Goal: Transaction & Acquisition: Download file/media

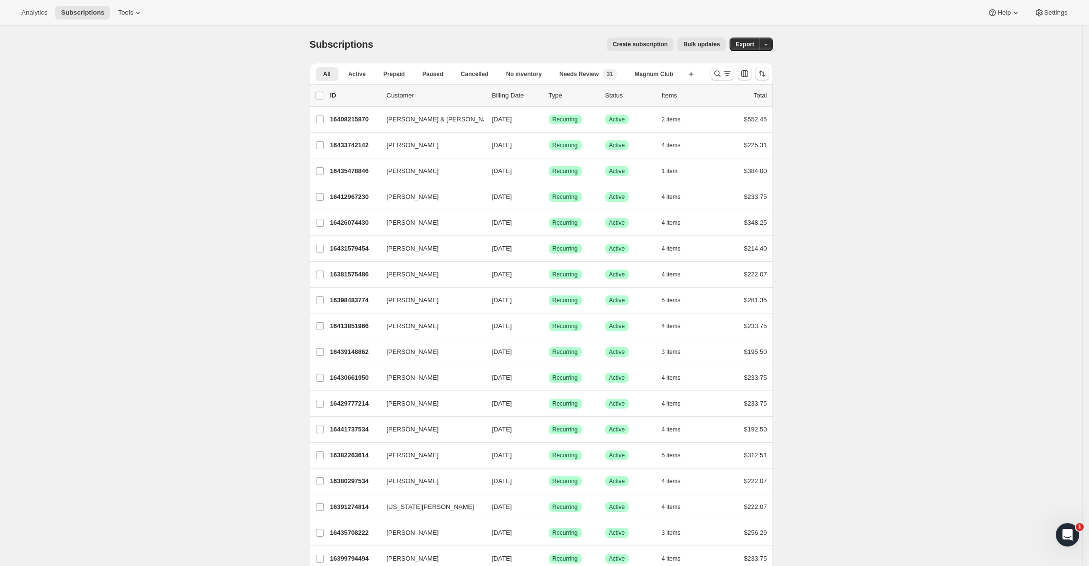
click at [755, 38] on button "Export" at bounding box center [745, 45] width 30 height 14
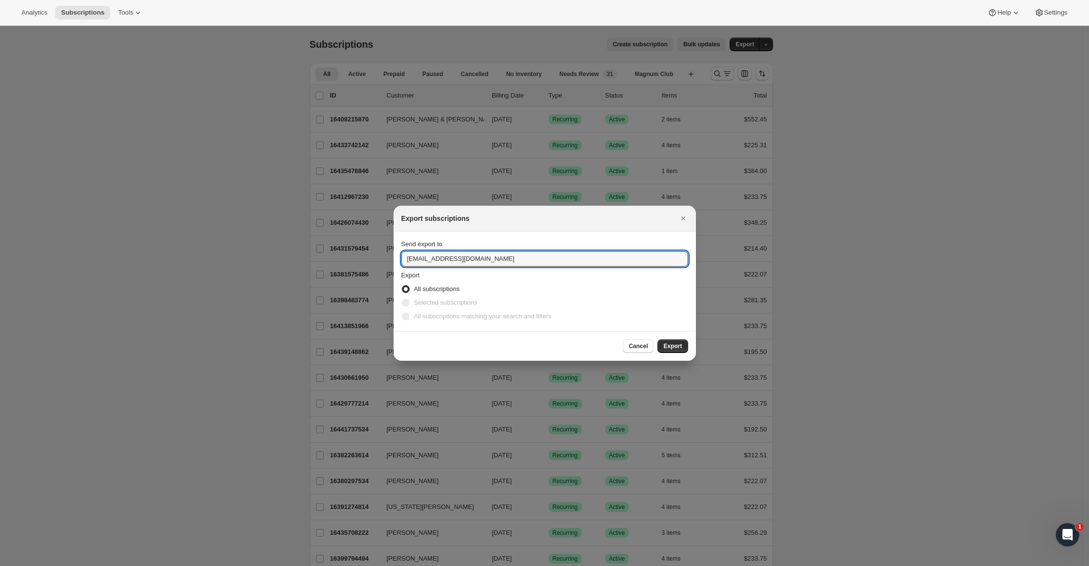
drag, startPoint x: 433, startPoint y: 256, endPoint x: 341, endPoint y: 260, distance: 91.8
type input "kmurray@tewines.com"
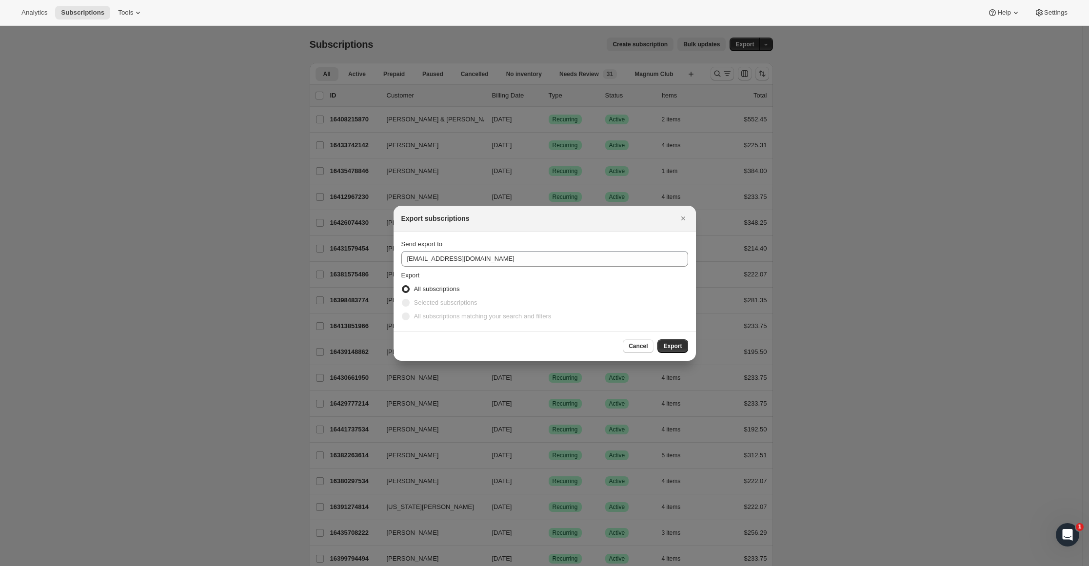
click at [675, 343] on span "Export" at bounding box center [672, 346] width 19 height 8
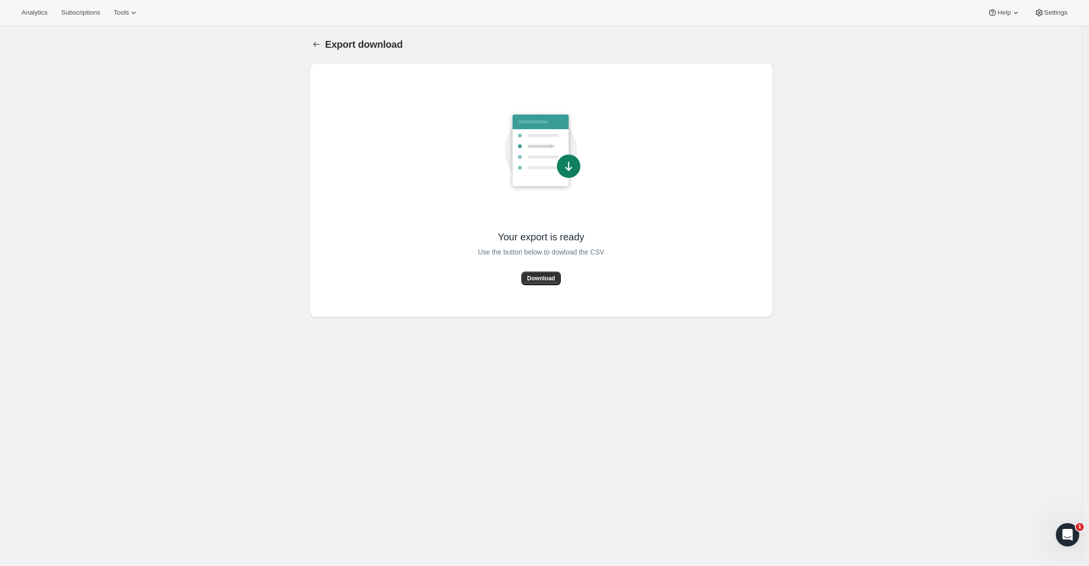
click at [545, 272] on button "Download" at bounding box center [541, 279] width 40 height 14
drag, startPoint x: 656, startPoint y: 408, endPoint x: 502, endPoint y: 348, distance: 165.6
click at [628, 399] on div "Export download. This page is ready Export download Your export is ready Use th…" at bounding box center [541, 309] width 1082 height 566
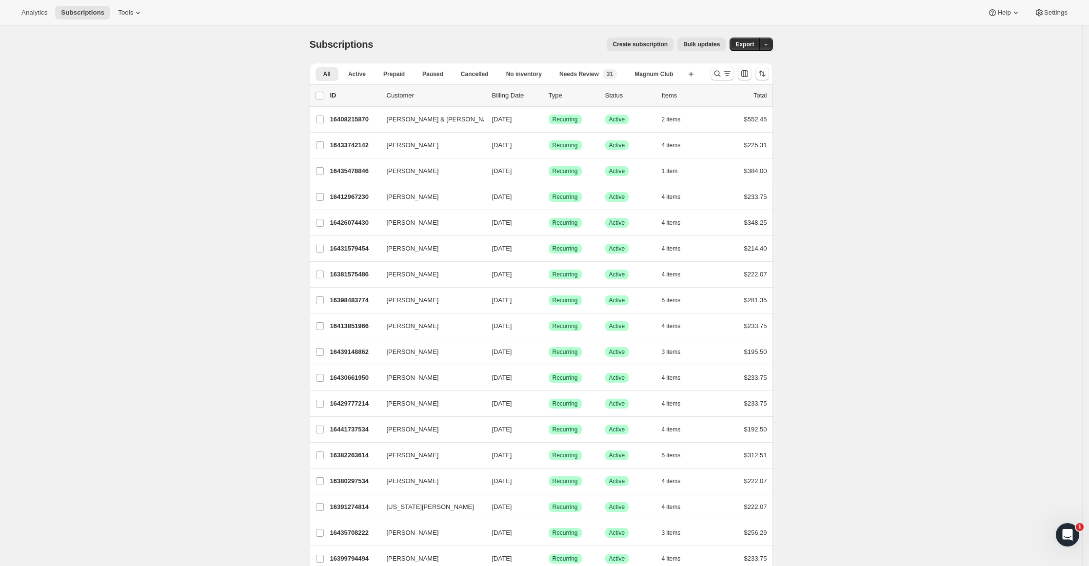
click at [133, 8] on icon at bounding box center [138, 13] width 10 height 10
click at [111, 130] on div "Memberships Info Beta" at bounding box center [133, 133] width 86 height 10
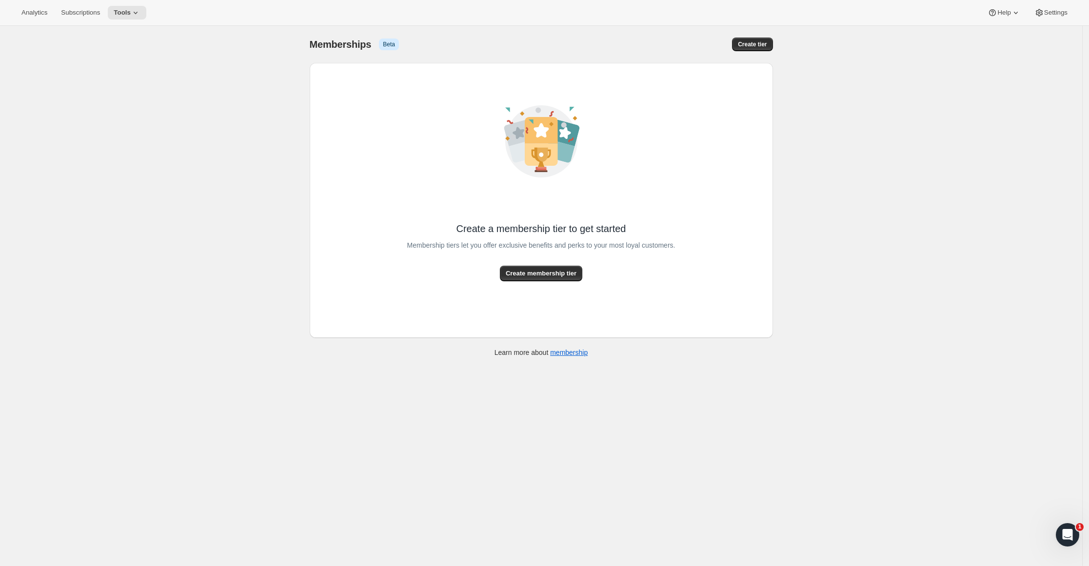
click at [131, 8] on icon at bounding box center [136, 13] width 10 height 10
click at [100, 67] on span "Bundles" at bounding box center [100, 65] width 23 height 7
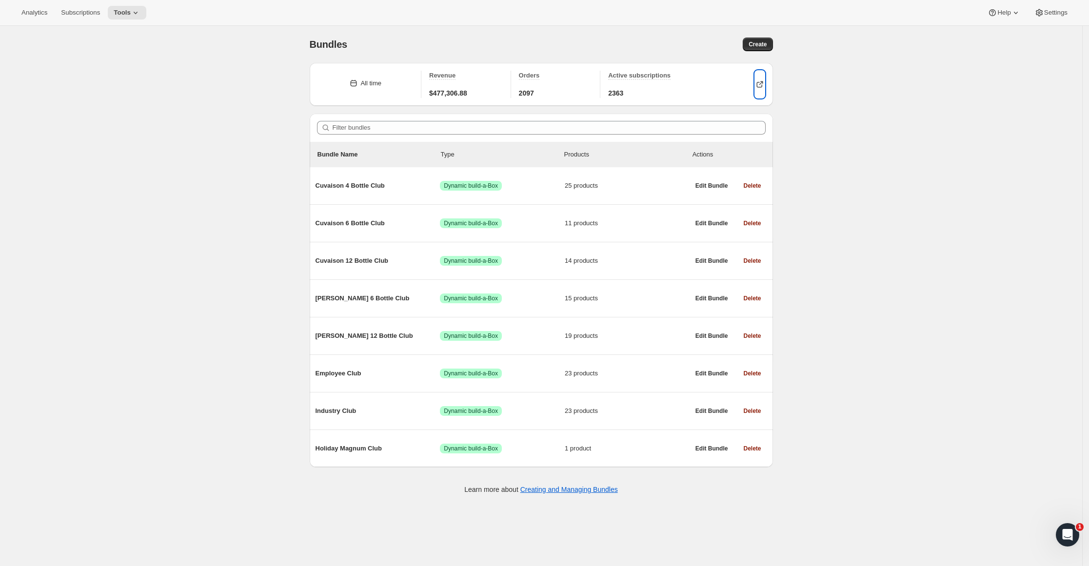
click at [763, 86] on icon "button" at bounding box center [760, 84] width 10 height 10
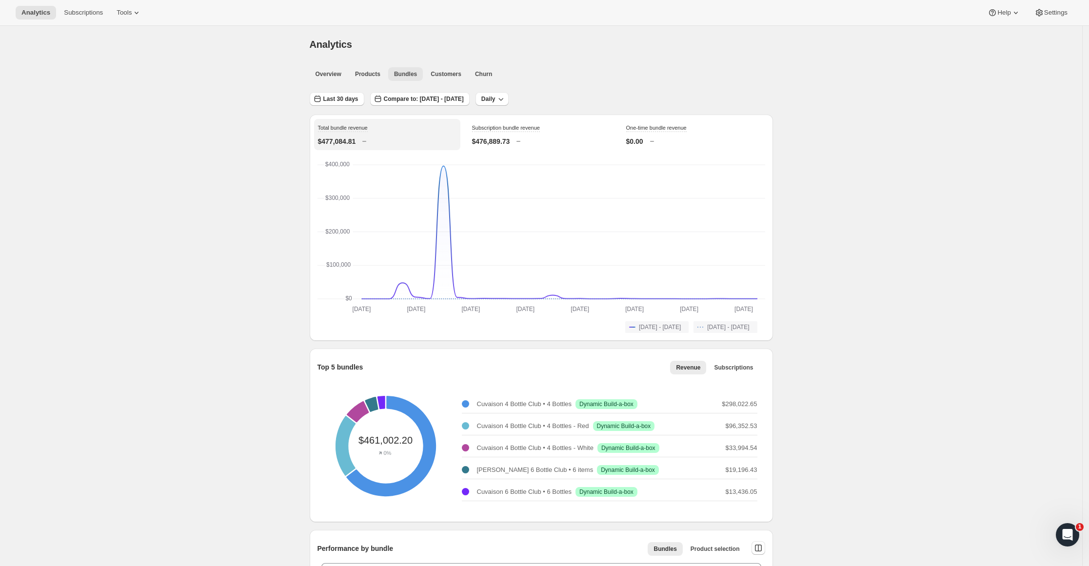
click at [448, 70] on span "Customers" at bounding box center [446, 74] width 31 height 8
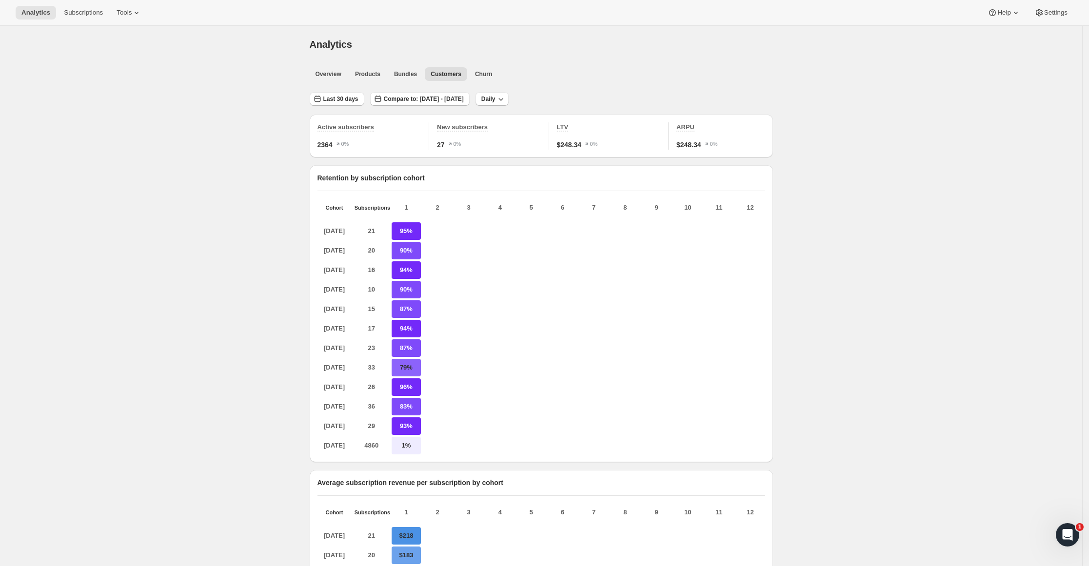
click at [496, 97] on span "Daily" at bounding box center [488, 99] width 14 height 8
click at [351, 98] on span "Last 30 days" at bounding box center [340, 99] width 35 height 8
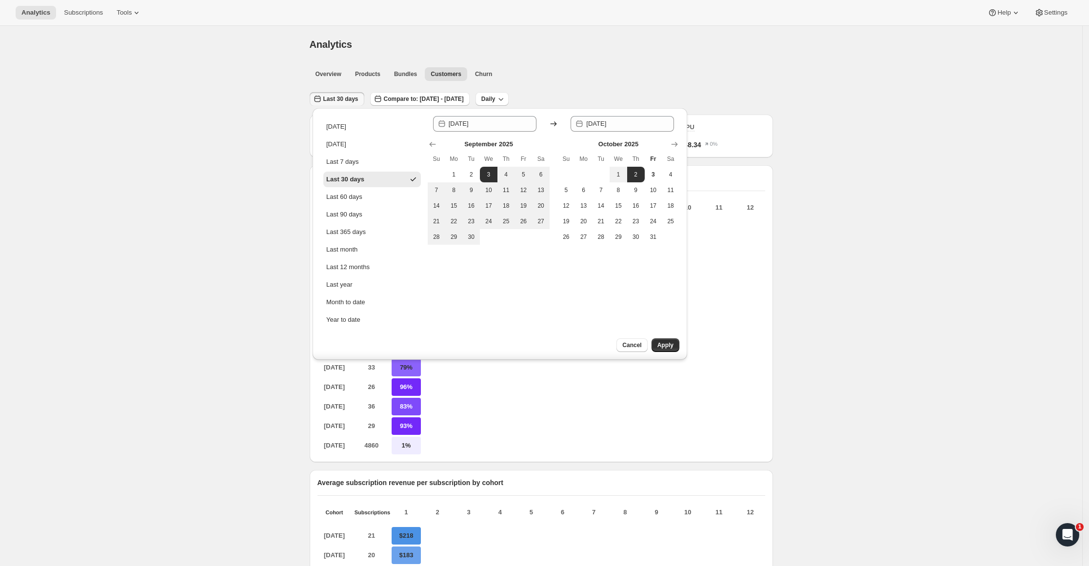
click at [455, 176] on span "1" at bounding box center [454, 175] width 10 height 8
type input "2025-09-01"
click at [471, 238] on span "30" at bounding box center [471, 237] width 10 height 8
type input "2025-09-30"
click at [662, 345] on span "Apply" at bounding box center [665, 345] width 16 height 8
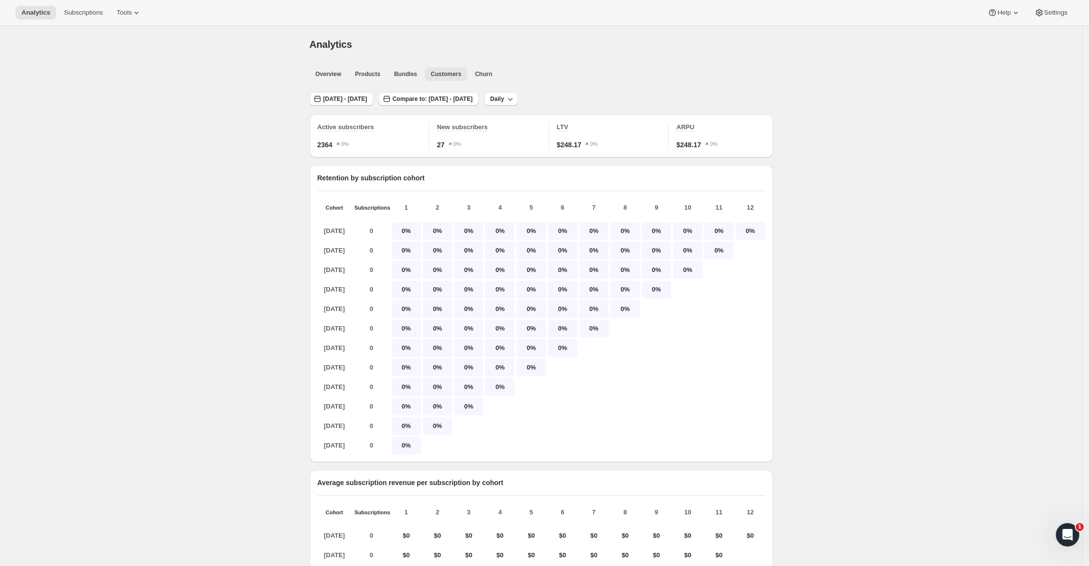
click at [475, 73] on span "Churn" at bounding box center [483, 74] width 17 height 8
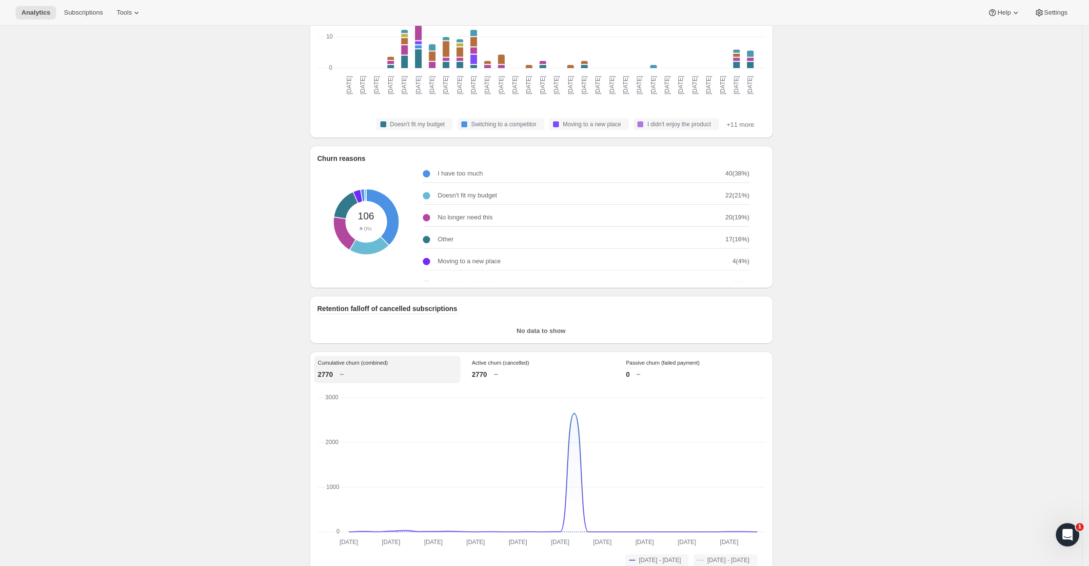
scroll to position [260, 0]
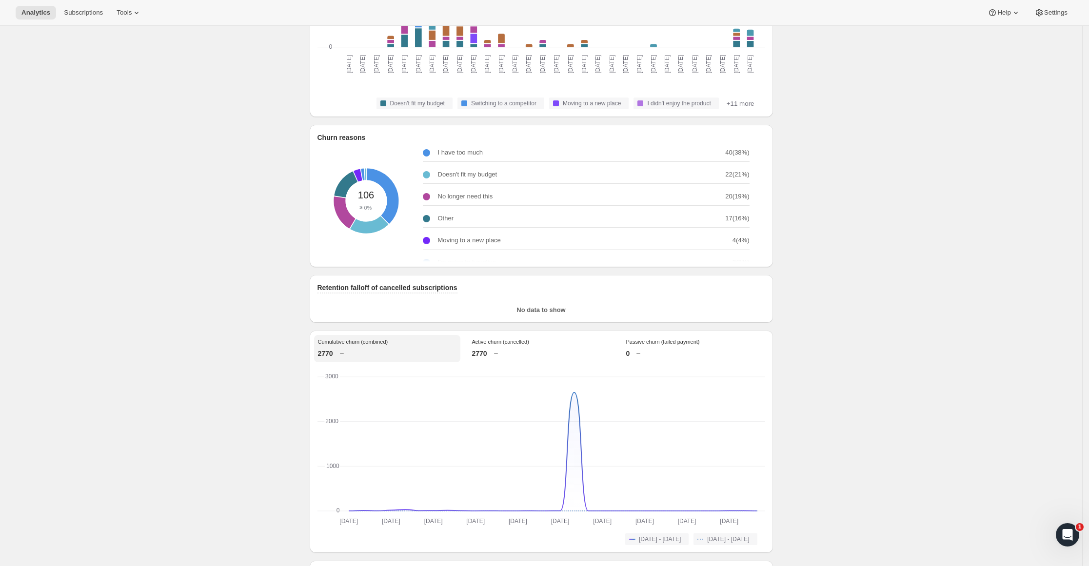
click at [341, 357] on icon at bounding box center [342, 354] width 10 height 10
drag, startPoint x: 992, startPoint y: 373, endPoint x: 925, endPoint y: 328, distance: 80.1
click at [991, 373] on div "Analytics. This page is ready Analytics Overview Products Bundles Customers Chu…" at bounding box center [541, 307] width 1082 height 1083
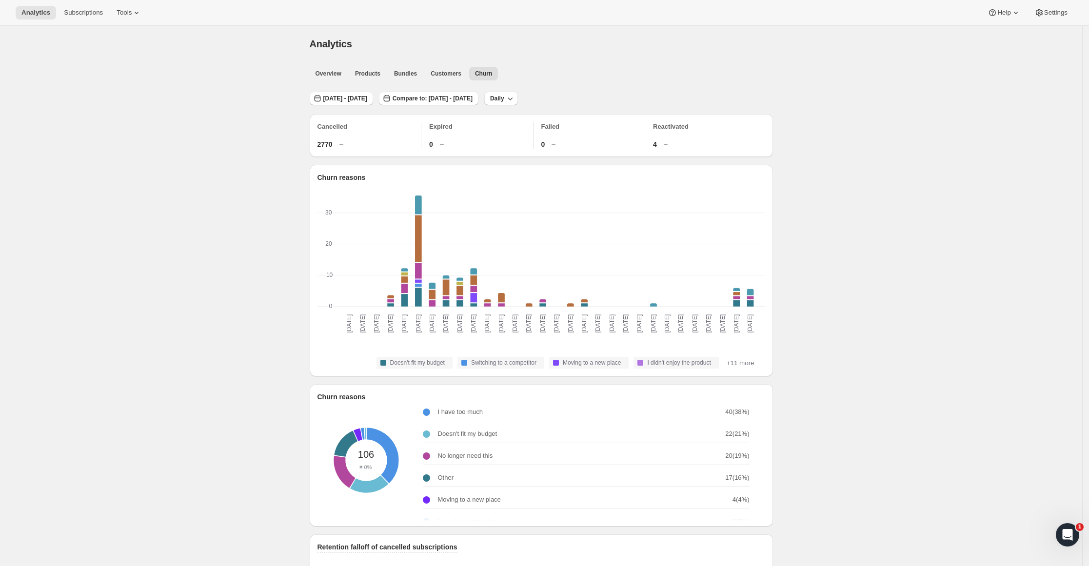
scroll to position [0, 0]
click at [861, 98] on div "Analytics. This page is ready Analytics Overview Products Bundles Customers Chu…" at bounding box center [541, 567] width 1082 height 1083
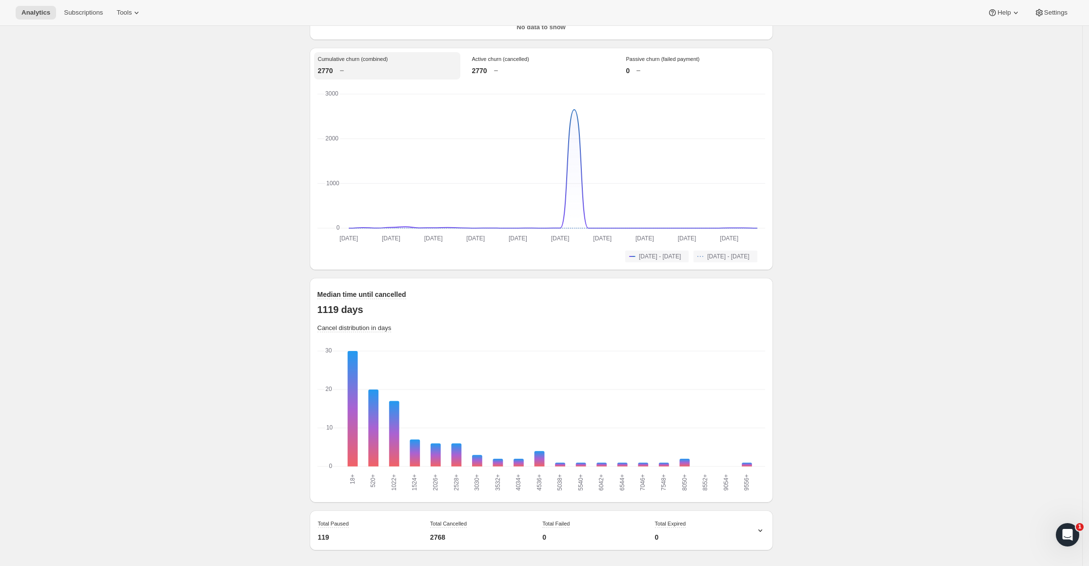
scroll to position [551, 0]
drag, startPoint x: 820, startPoint y: 158, endPoint x: 812, endPoint y: 118, distance: 40.9
click at [822, 90] on div "Analytics. This page is ready Analytics Overview Products Bundles Customers Chu…" at bounding box center [541, 24] width 1082 height 1083
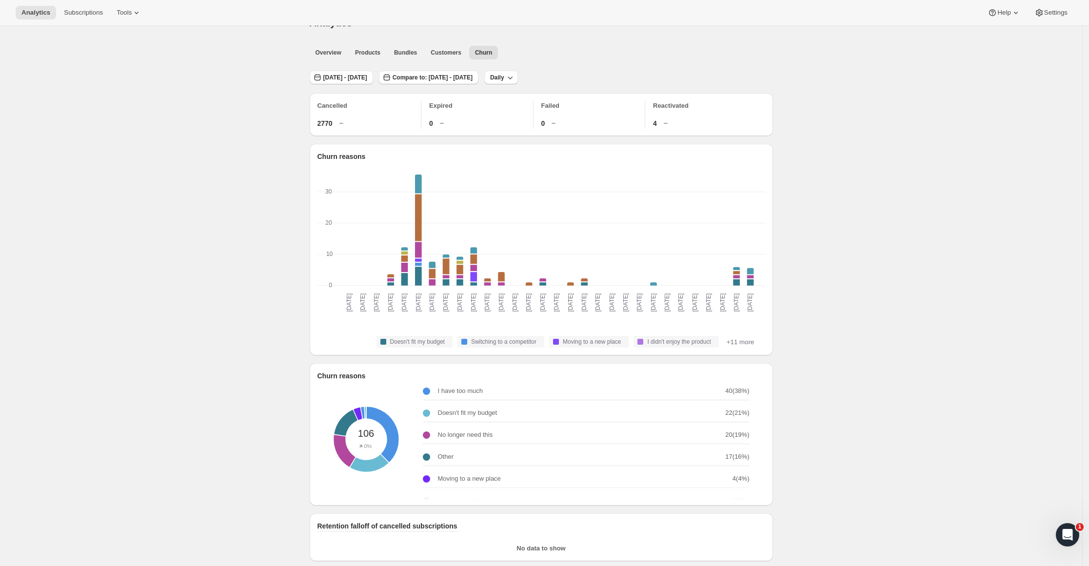
scroll to position [0, 0]
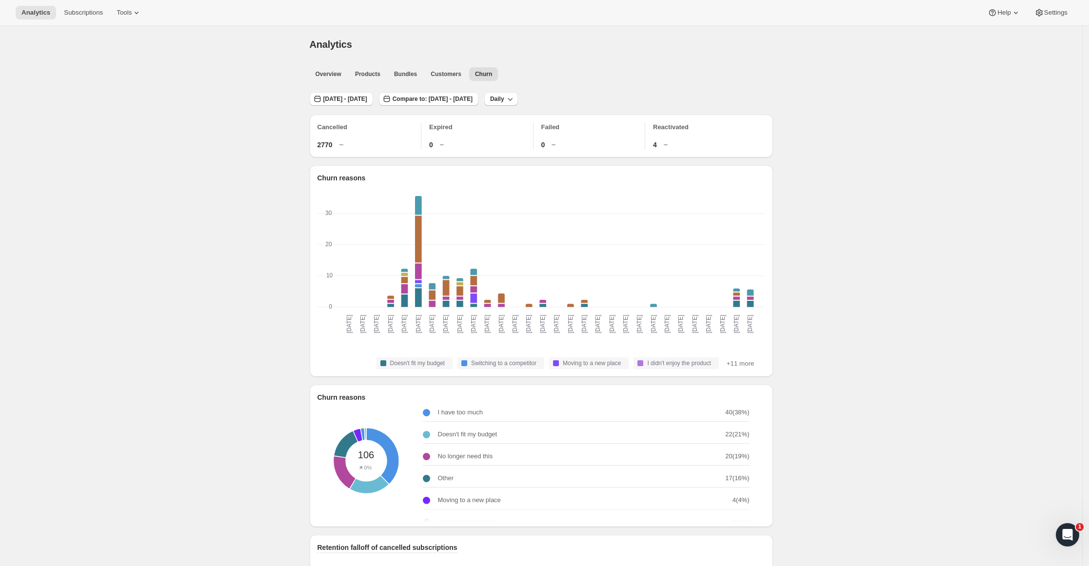
click at [1005, 141] on div "Analytics. This page is ready Analytics Overview Products Bundles Customers Chu…" at bounding box center [541, 567] width 1082 height 1083
click at [1060, 13] on span "Settings" at bounding box center [1055, 13] width 23 height 8
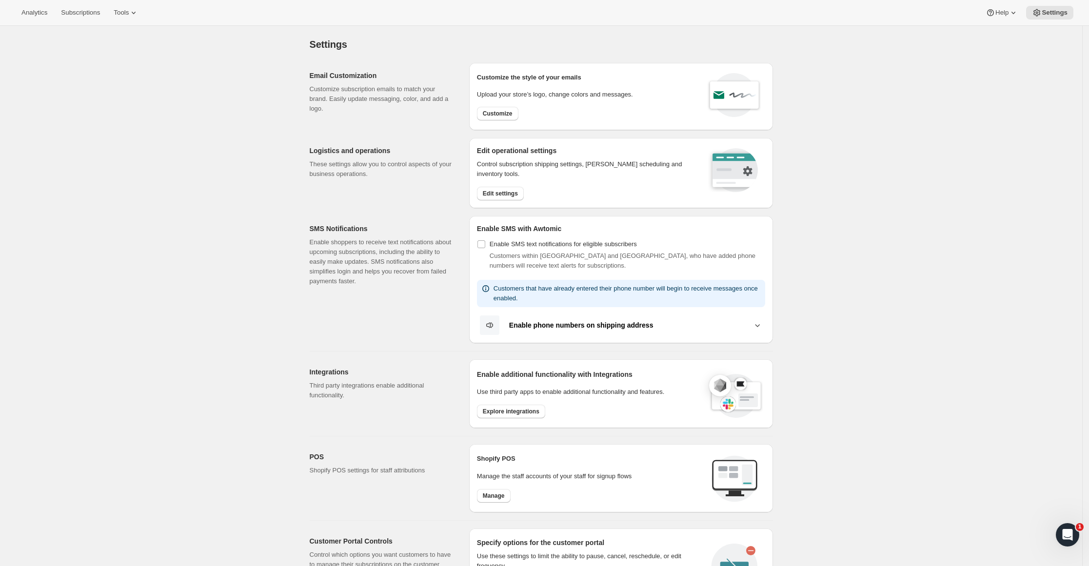
click at [1057, 13] on span "Settings" at bounding box center [1055, 13] width 26 height 8
click at [955, 81] on div "Settings. This page is ready Settings Email Customization Customize subscriptio…" at bounding box center [541, 425] width 1082 height 799
click at [30, 12] on span "Analytics" at bounding box center [34, 13] width 26 height 8
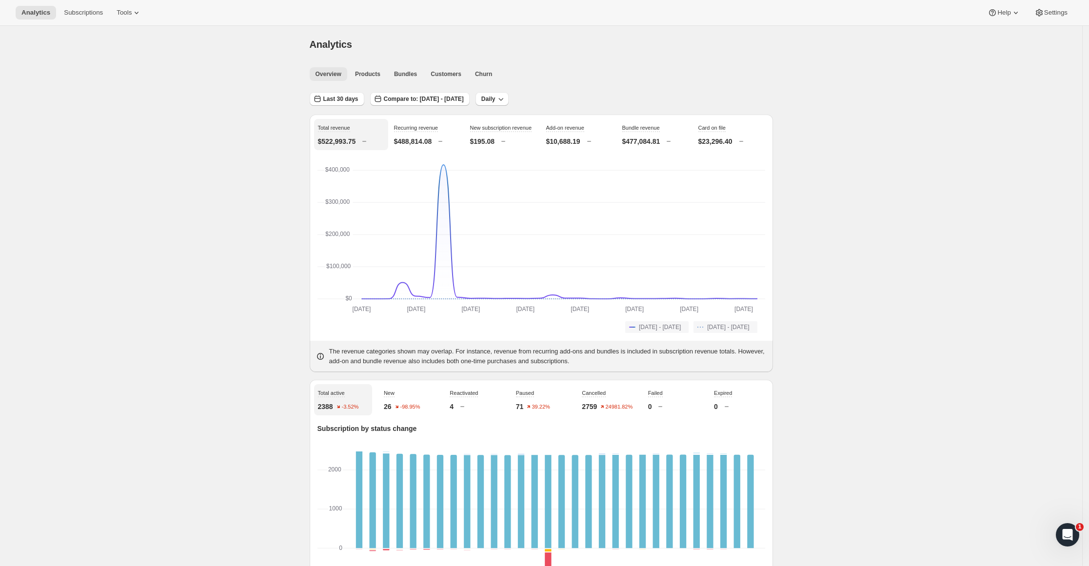
click at [481, 79] on button "Churn" at bounding box center [483, 74] width 29 height 14
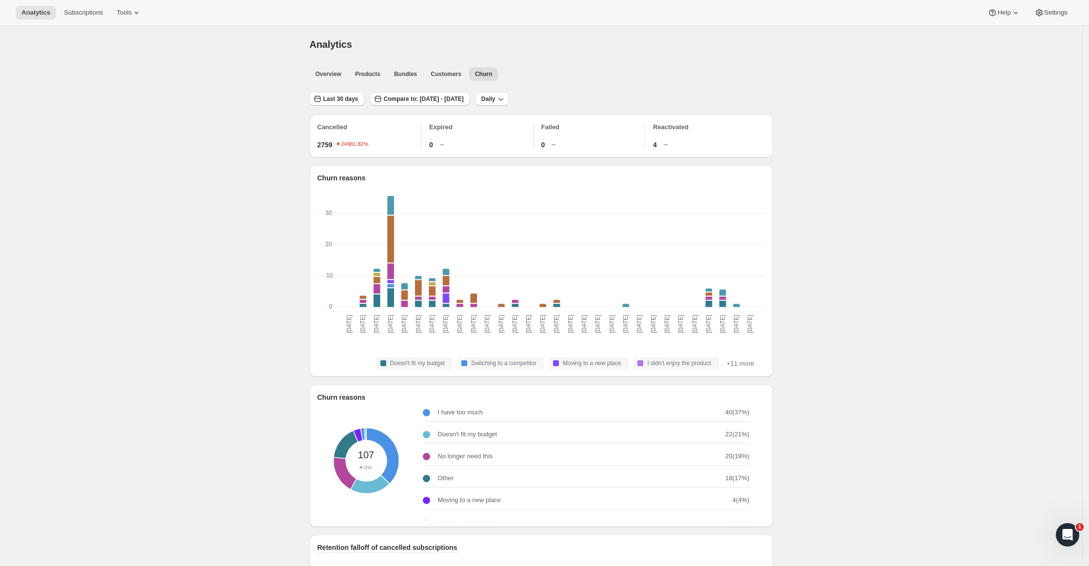
click at [464, 102] on span "Compare to: Aug 04, 2025 - Sep 02, 2025" at bounding box center [424, 99] width 80 height 8
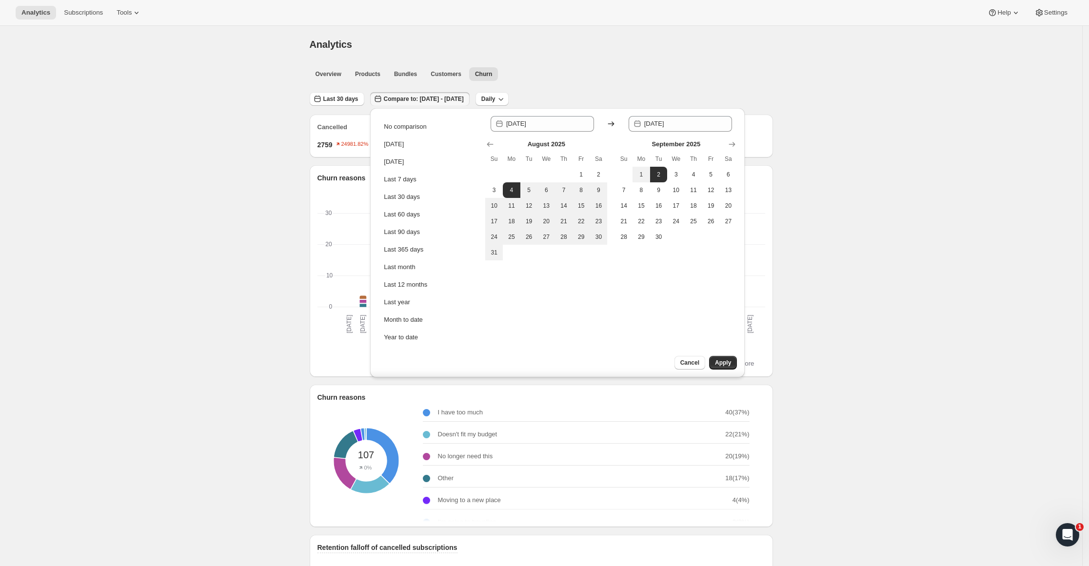
click at [644, 172] on span "1" at bounding box center [641, 175] width 10 height 8
type input "2025-09-01"
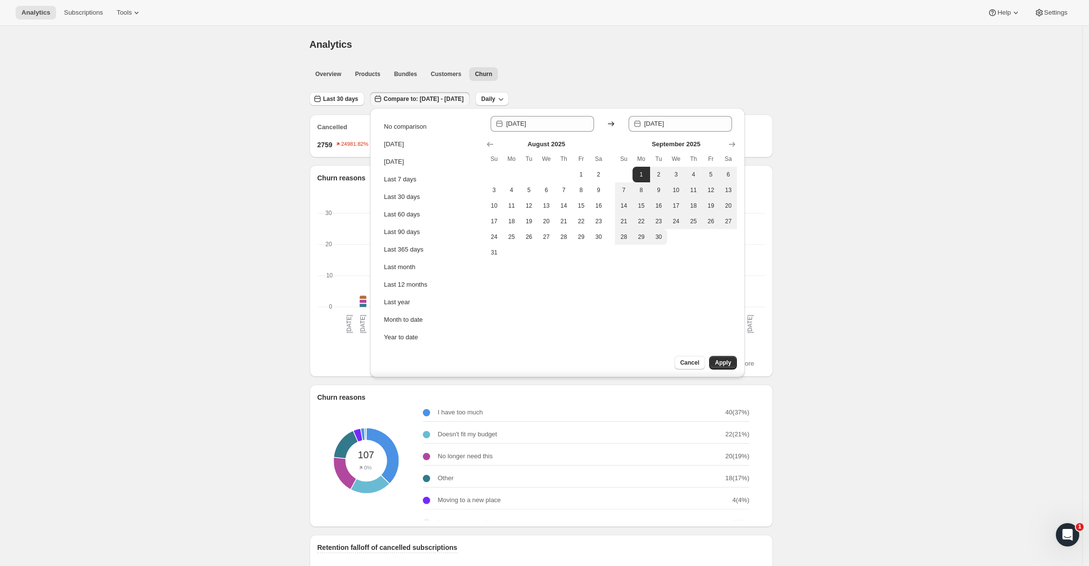
click at [655, 235] on span "30" at bounding box center [659, 237] width 10 height 8
type input "2025-09-30"
click at [730, 361] on span "Apply" at bounding box center [723, 363] width 16 height 8
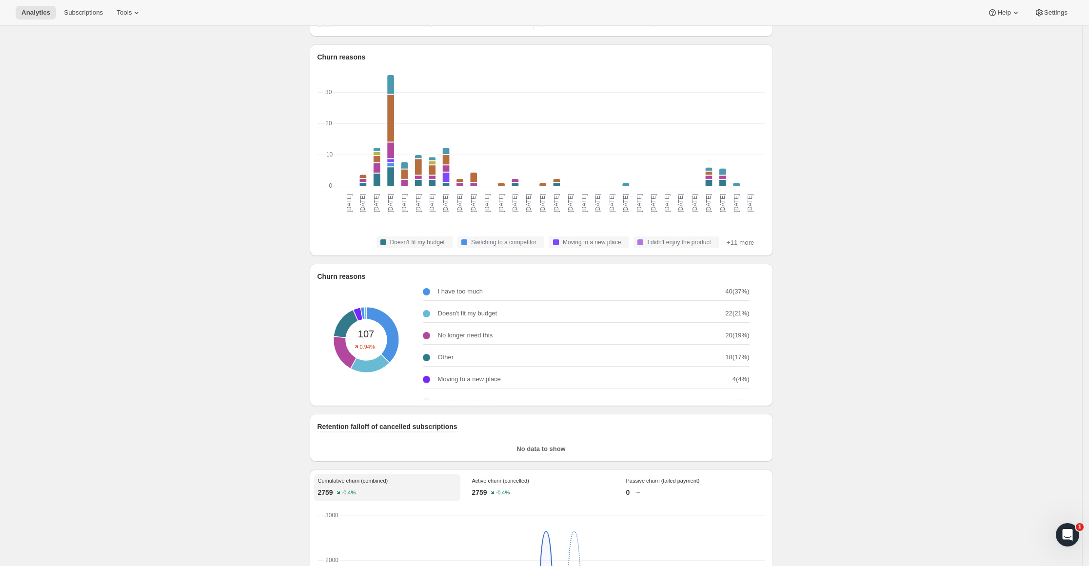
scroll to position [130, 0]
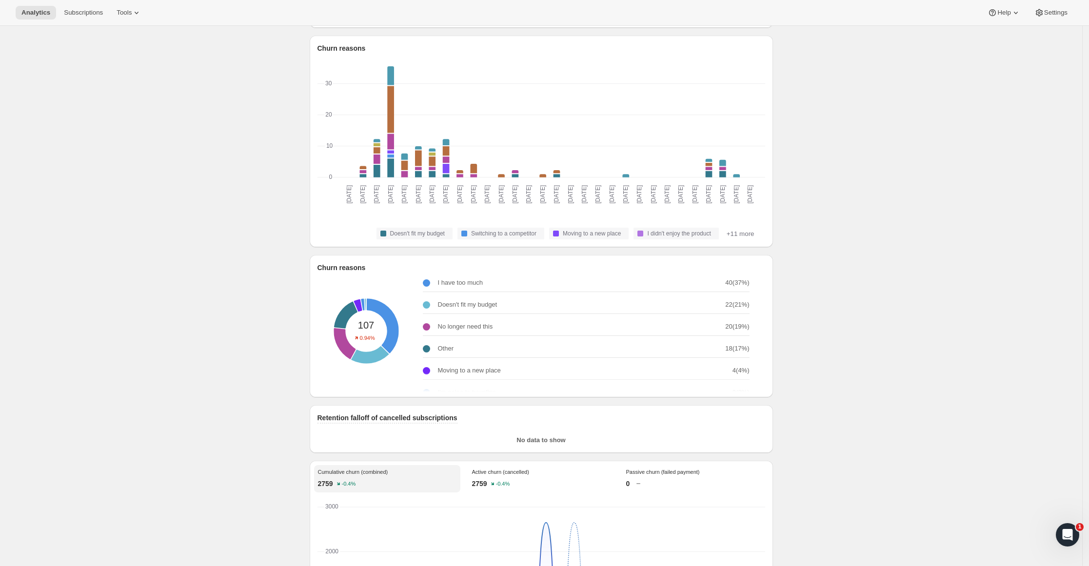
click at [755, 391] on div "I have too much 40 ( 37 %) Doesn't fit my budget 22 ( 21 %) No longer need this…" at bounding box center [590, 331] width 335 height 122
click at [757, 391] on div "I have too much 40 ( 37 %) Doesn't fit my budget 22 ( 21 %) No longer need this…" at bounding box center [590, 331] width 335 height 122
click at [872, 320] on div "Analytics. This page is ready Analytics Overview Products Bundles Customers Chu…" at bounding box center [541, 437] width 1082 height 1083
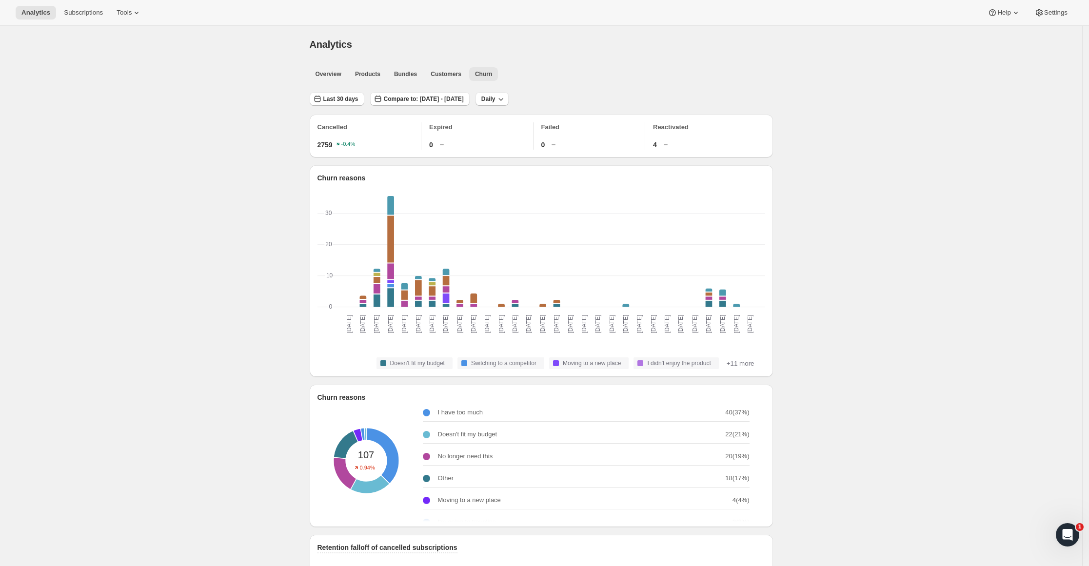
click at [436, 71] on span "Customers" at bounding box center [446, 74] width 31 height 8
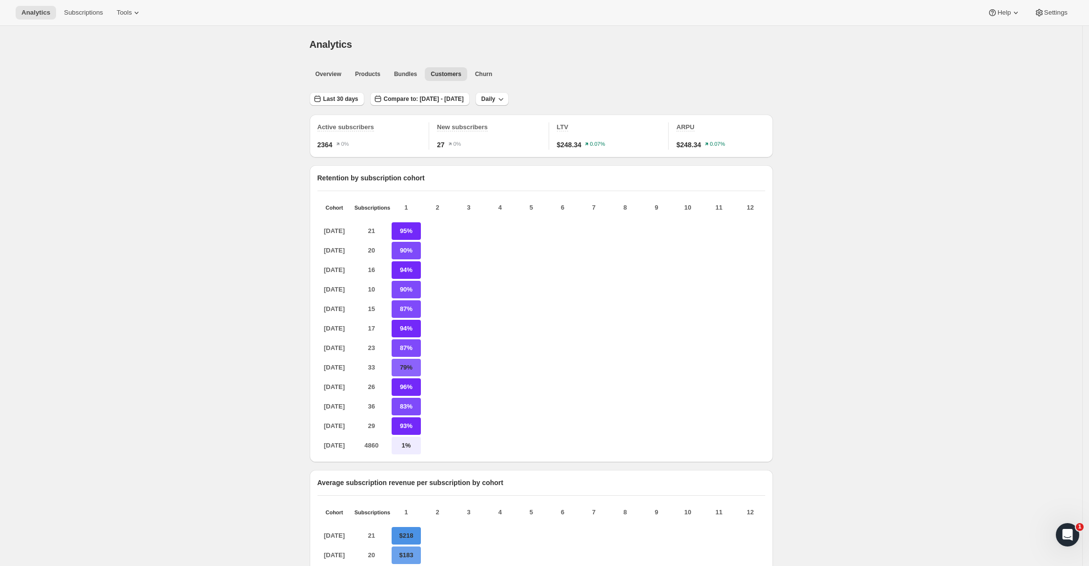
click at [506, 100] on icon "button" at bounding box center [501, 99] width 10 height 10
click at [411, 99] on span "Compare to: Sep 01, 2025 - Sep 30, 2025" at bounding box center [424, 99] width 80 height 8
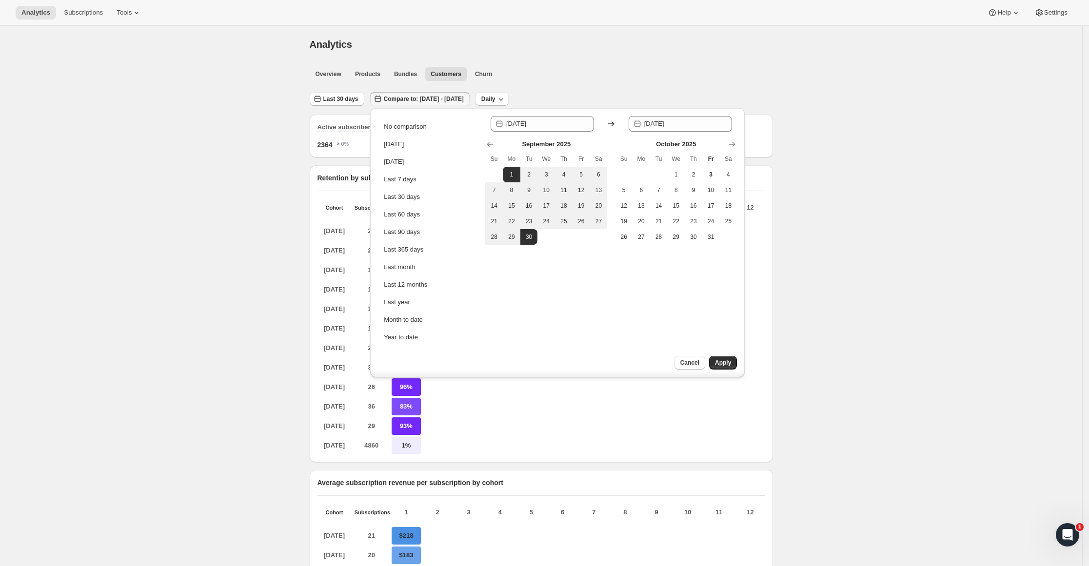
click at [600, 76] on ul "Overview Products Bundles Customers Churn More views" at bounding box center [538, 74] width 461 height 14
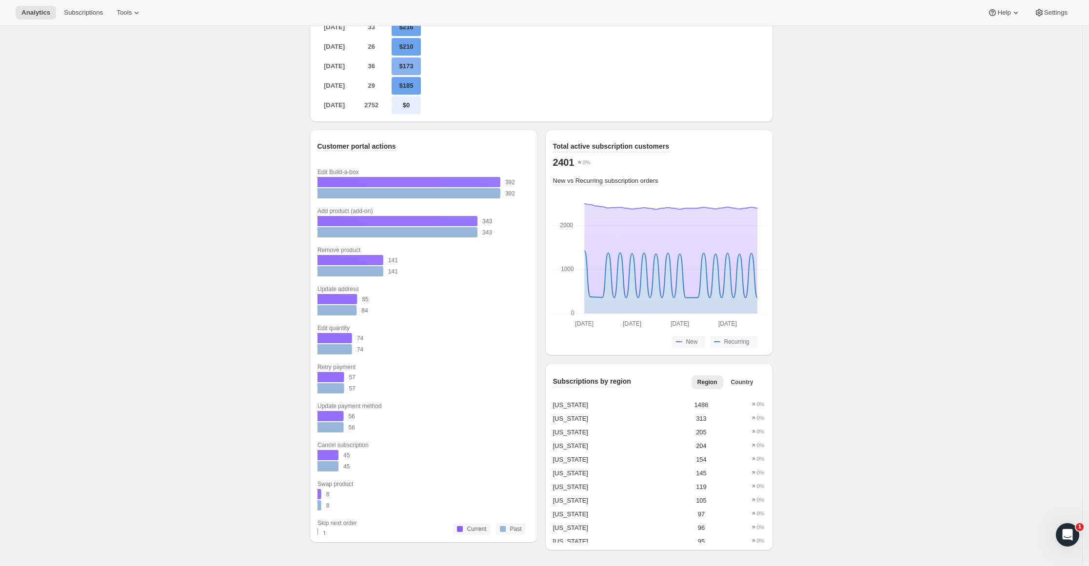
scroll to position [674, 0]
click at [578, 147] on span "Total active subscription customers" at bounding box center [611, 146] width 117 height 8
click at [1070, 530] on icon "Open Intercom Messenger" at bounding box center [1068, 535] width 16 height 16
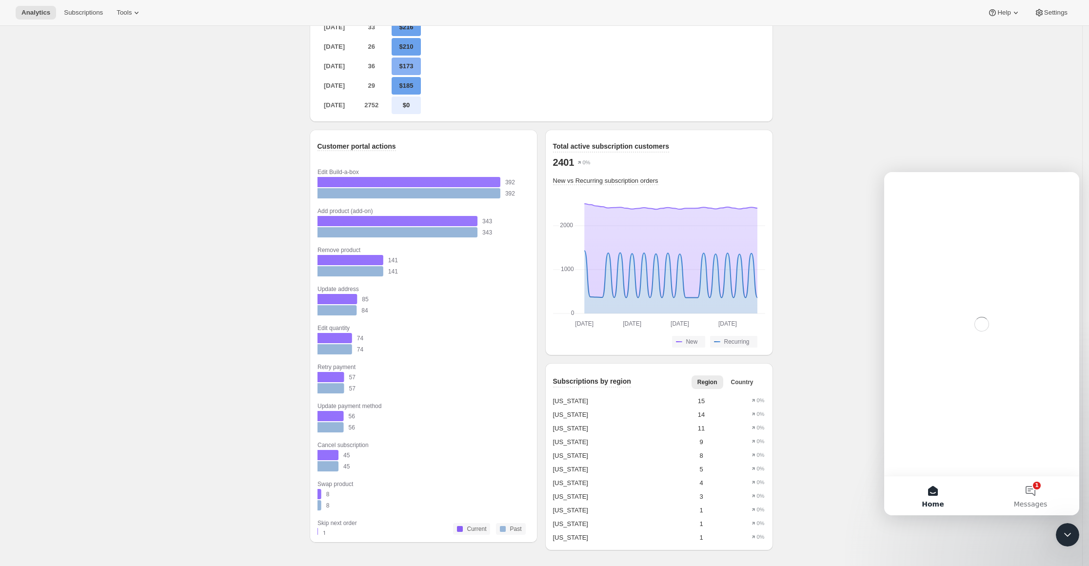
scroll to position [0, 0]
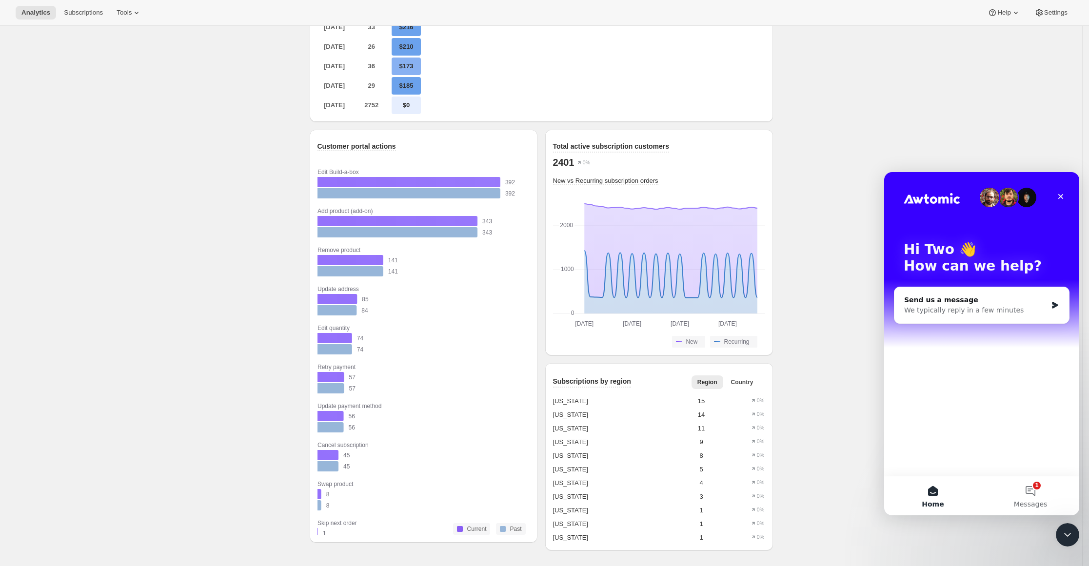
click at [1034, 491] on button "1 Messages" at bounding box center [1031, 495] width 98 height 39
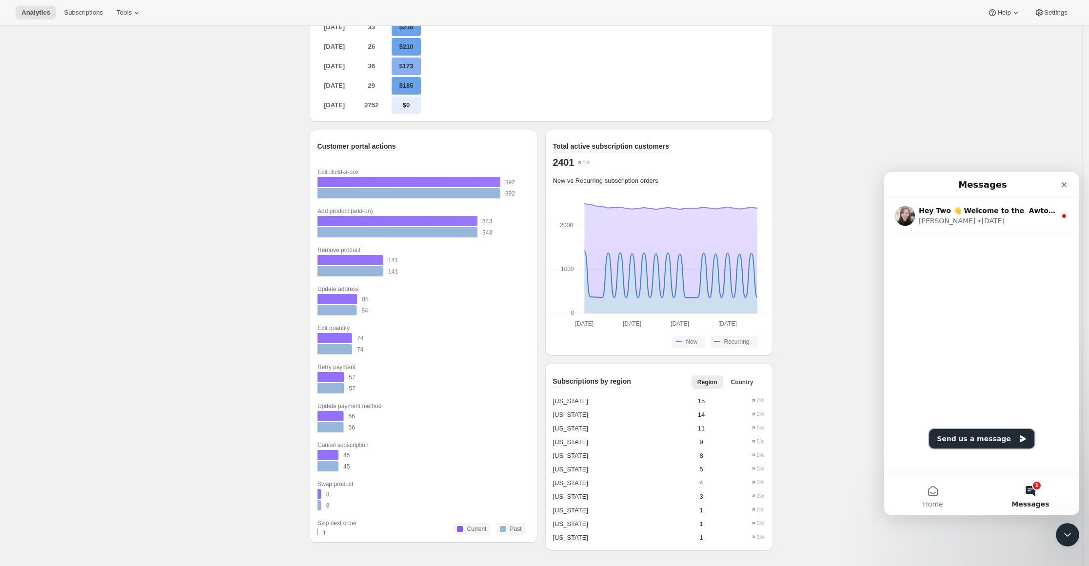
drag, startPoint x: 968, startPoint y: 436, endPoint x: 966, endPoint y: 429, distance: 8.0
click at [969, 436] on button "Send us a message" at bounding box center [981, 439] width 105 height 20
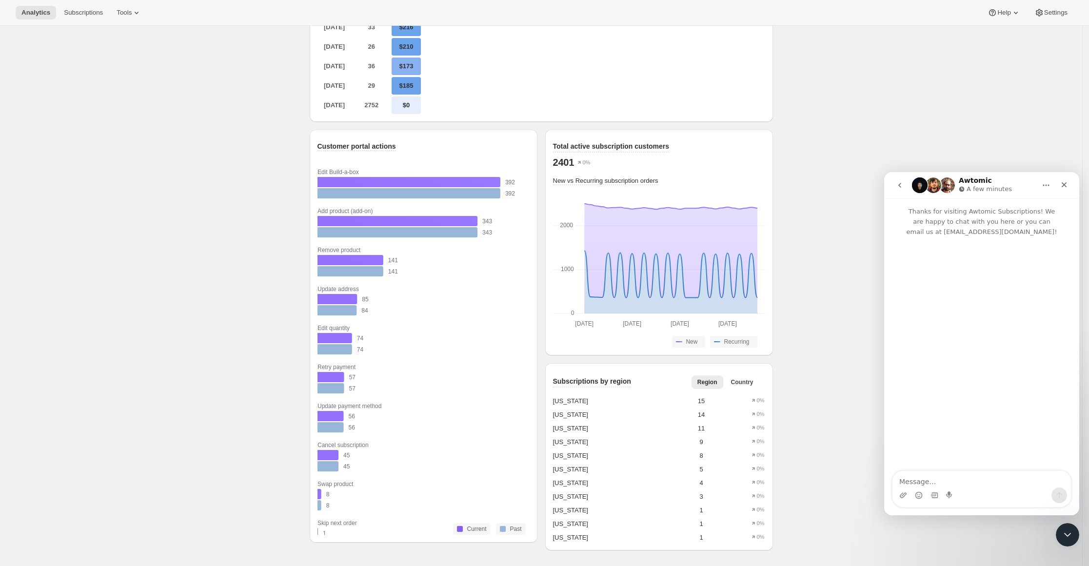
click at [922, 481] on textarea "Message…" at bounding box center [982, 479] width 179 height 17
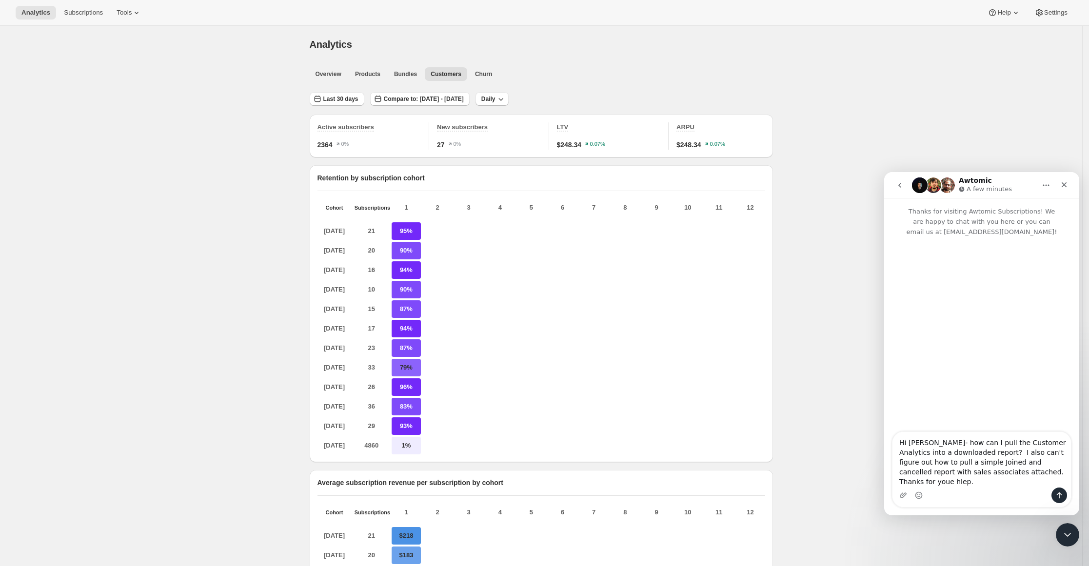
type textarea "Hi Emily- how can I pull the Customer Analytics into a downloaded report? I als…"
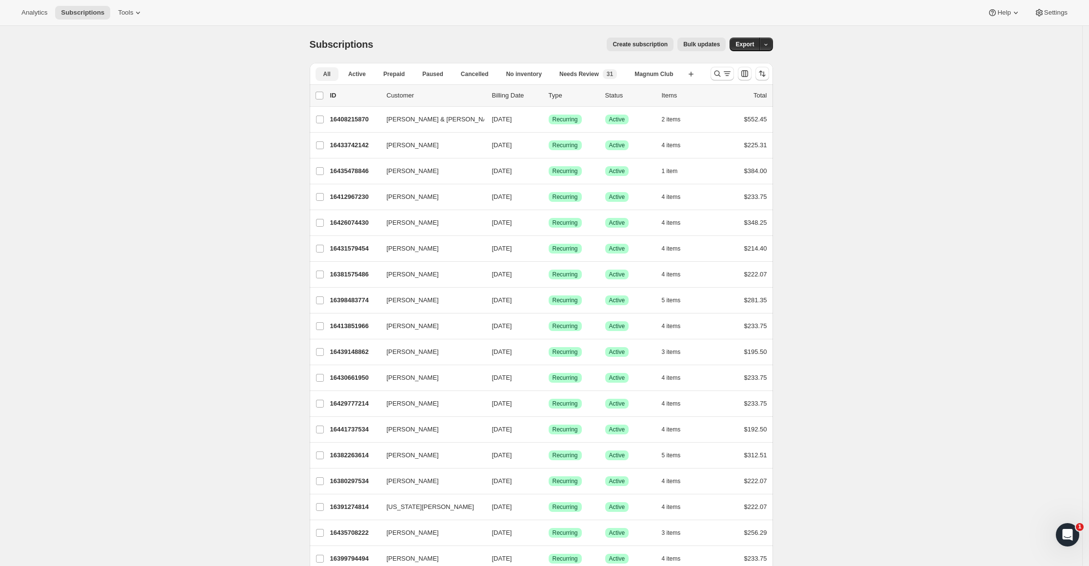
click at [361, 76] on span "Active" at bounding box center [357, 74] width 18 height 8
click at [722, 74] on icon "Search and filter results" at bounding box center [718, 74] width 10 height 10
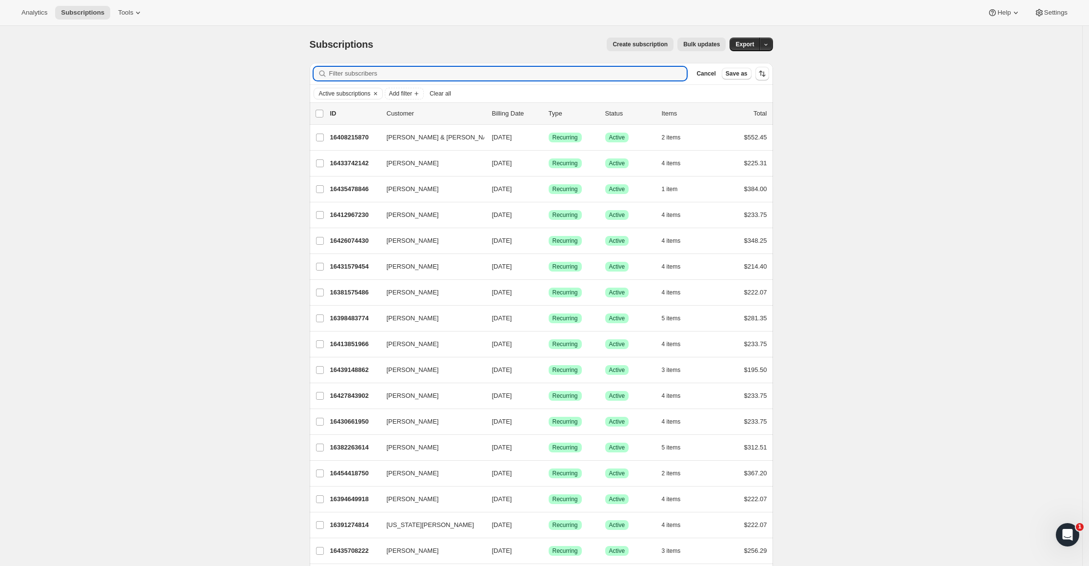
click at [401, 95] on span "Add filter" at bounding box center [400, 94] width 23 height 8
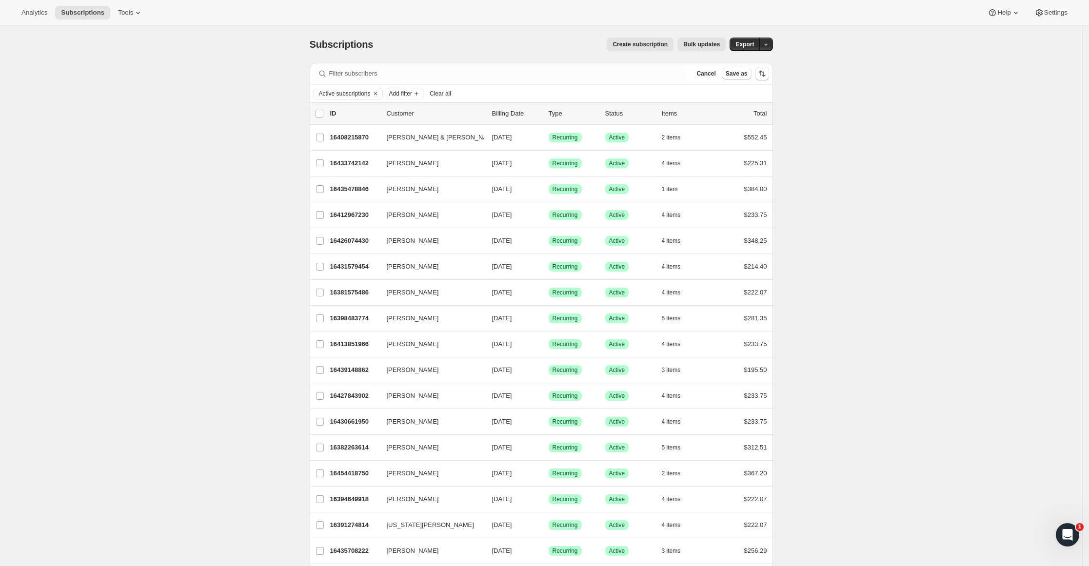
click at [419, 91] on icon "Add filter" at bounding box center [417, 94] width 8 height 8
click at [404, 172] on span "Moments" at bounding box center [405, 177] width 64 height 10
click at [452, 139] on span "Select moment to filter..." at bounding box center [433, 137] width 68 height 8
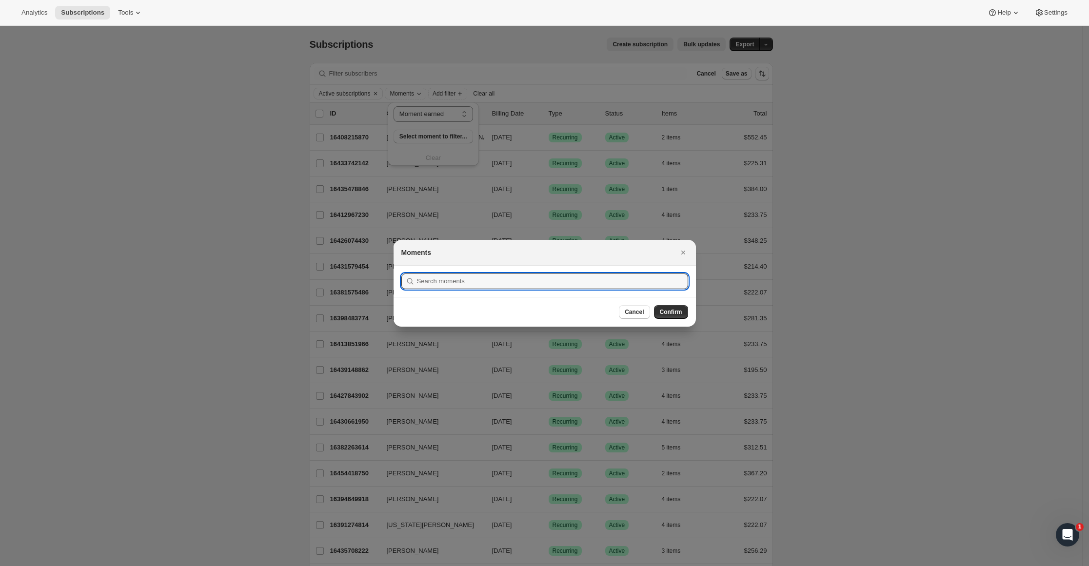
click at [429, 281] on input ":ri:" at bounding box center [552, 282] width 271 height 16
type input "Join date"
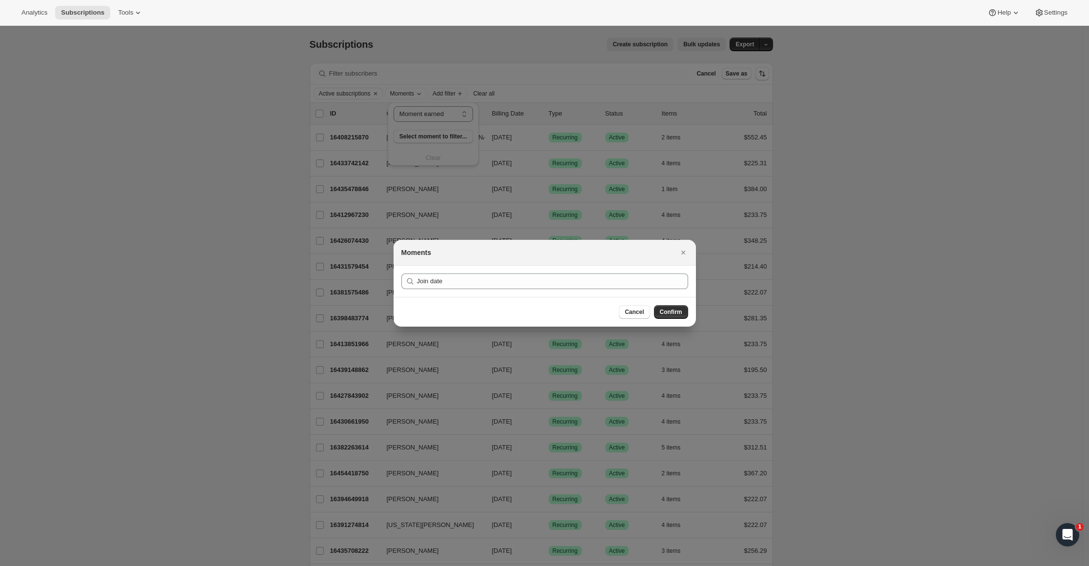
click at [674, 308] on span "Confirm" at bounding box center [671, 312] width 22 height 8
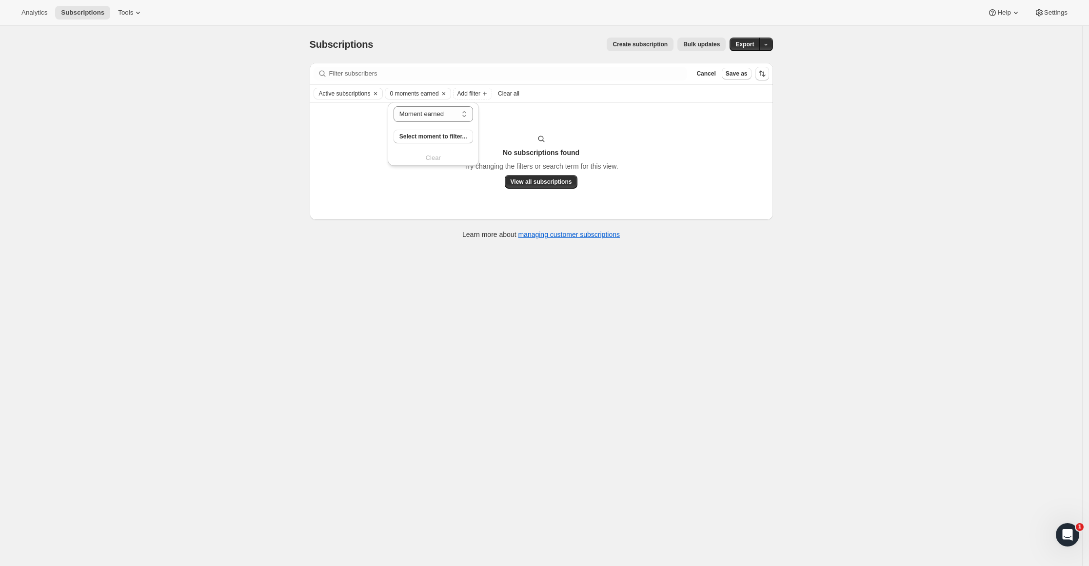
click at [441, 136] on span "Select moment to filter..." at bounding box center [433, 137] width 68 height 8
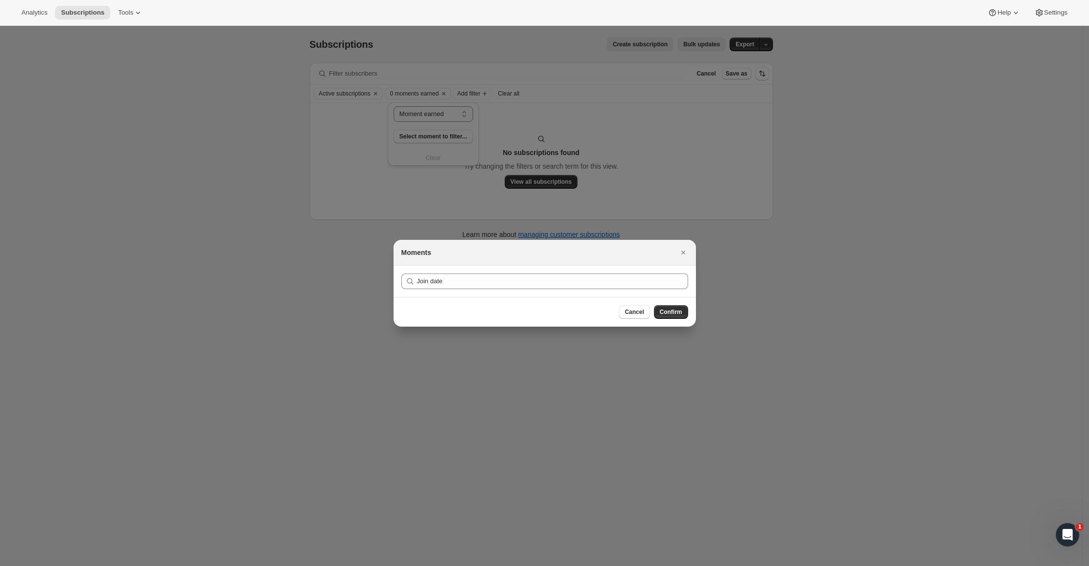
click at [684, 315] on button "Confirm" at bounding box center [671, 312] width 34 height 14
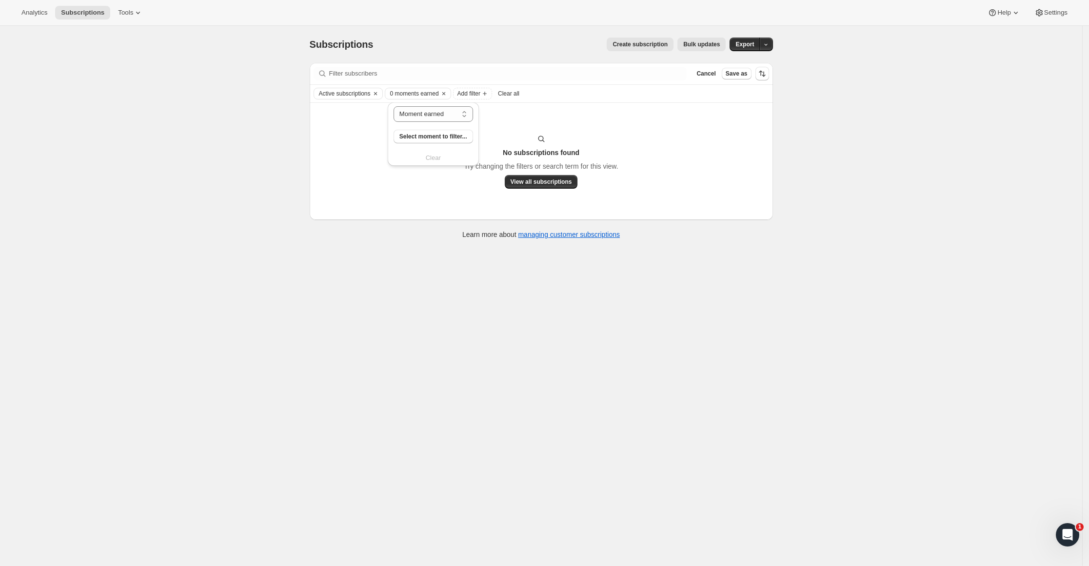
click at [445, 94] on icon "Clear" at bounding box center [444, 94] width 8 height 8
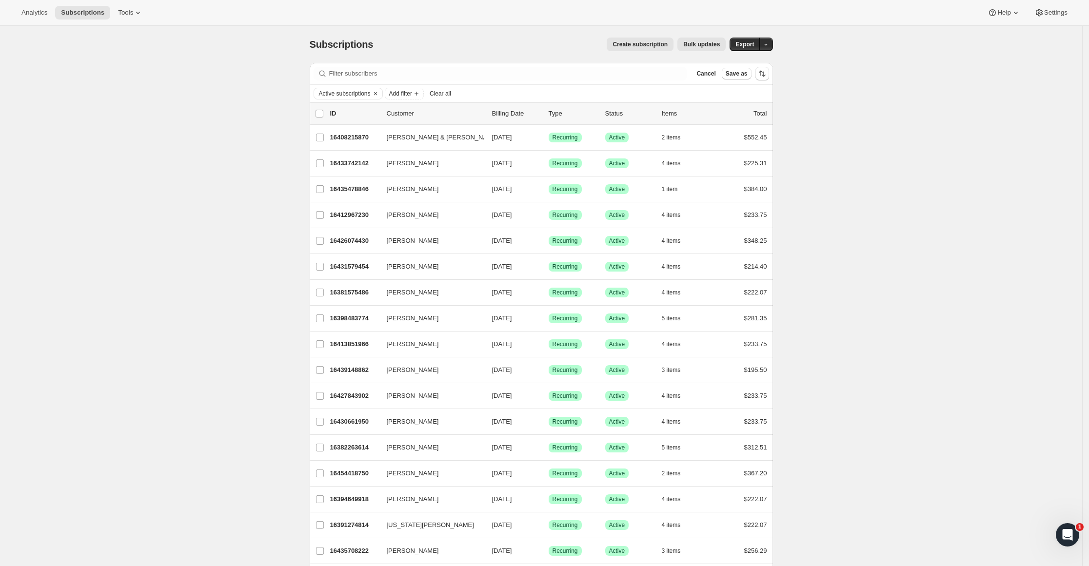
click at [418, 94] on icon "Add filter" at bounding box center [417, 94] width 4 height 4
click at [406, 212] on span "Created date" at bounding box center [391, 209] width 37 height 7
click at [414, 170] on span "Custom" at bounding box center [417, 169] width 22 height 7
click at [395, 166] on input "Custom" at bounding box center [394, 166] width 0 height 0
radio input "true"
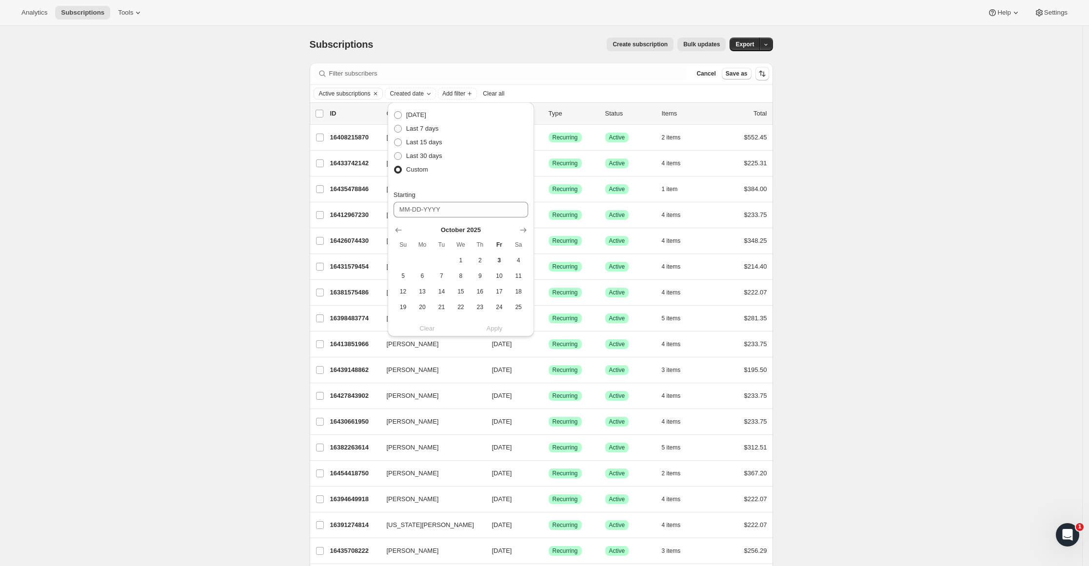
click at [392, 231] on button "Show previous month, September 2025" at bounding box center [399, 230] width 14 height 14
click at [430, 256] on button "1" at bounding box center [422, 261] width 19 height 16
type input "09-01-2025"
click at [398, 196] on icon "Show previous month, September 2025" at bounding box center [399, 199] width 10 height 10
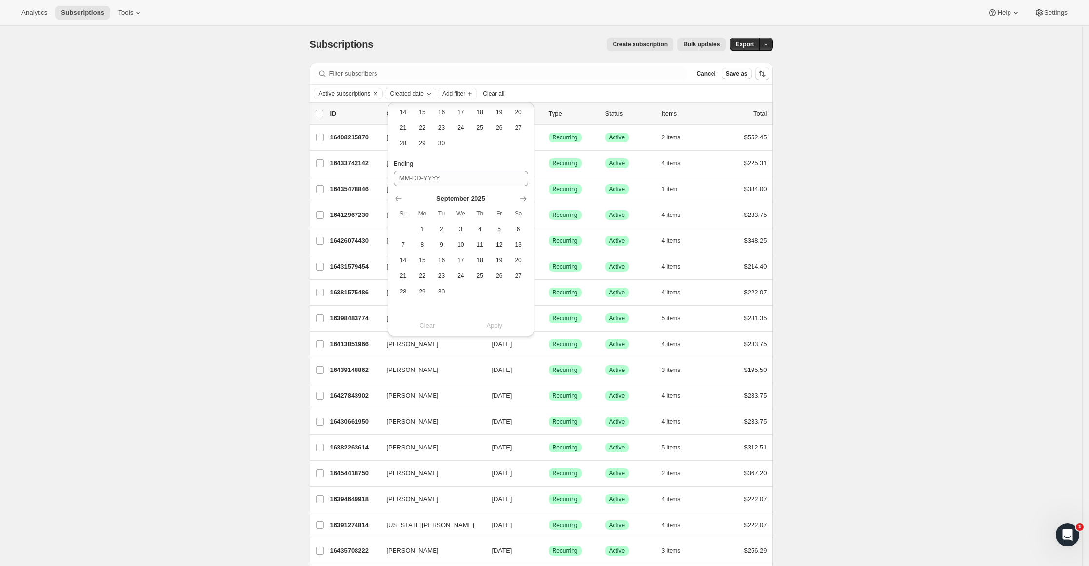
click at [442, 292] on span "30" at bounding box center [441, 292] width 11 height 8
type input "09-30-2025"
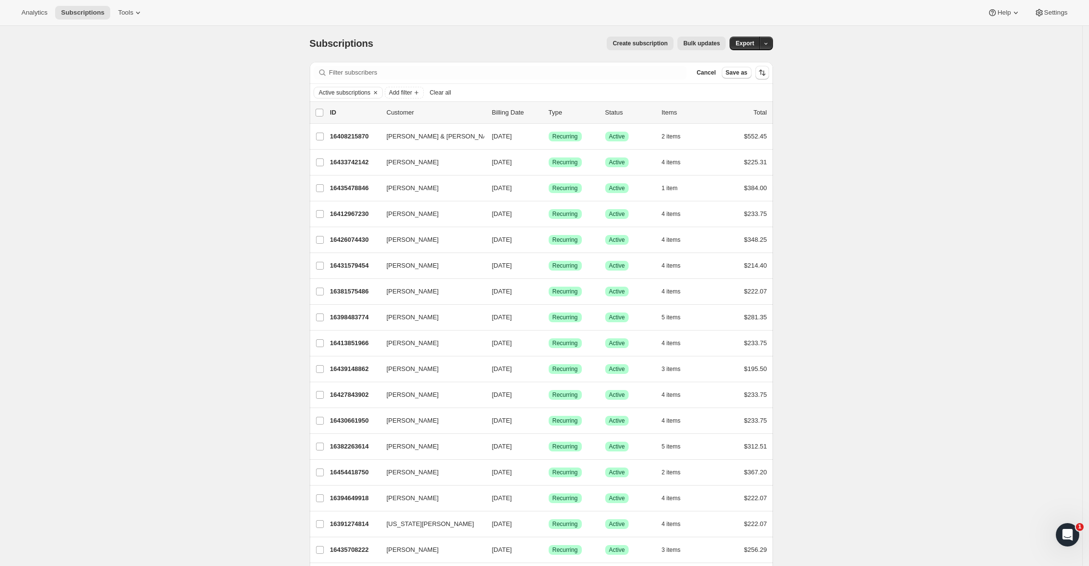
scroll to position [0, 0]
click at [417, 94] on icon "Add filter" at bounding box center [417, 94] width 8 height 8
click at [410, 209] on span "Created date" at bounding box center [405, 212] width 64 height 10
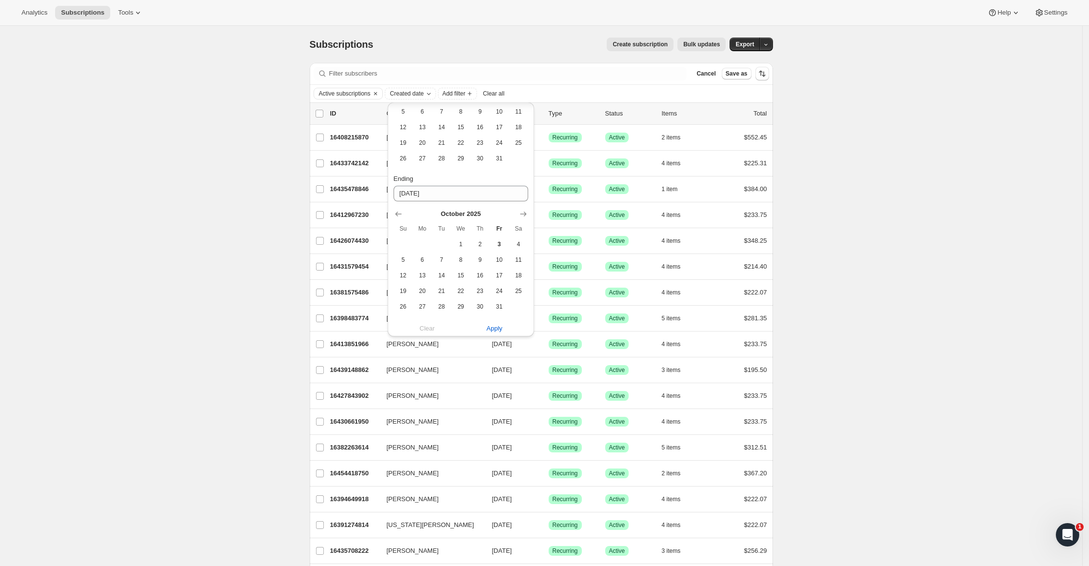
scroll to position [179, 0]
click at [496, 324] on span "Apply" at bounding box center [495, 326] width 16 height 10
click at [532, 21] on div "Analytics Subscriptions Tools Help Settings" at bounding box center [544, 13] width 1089 height 26
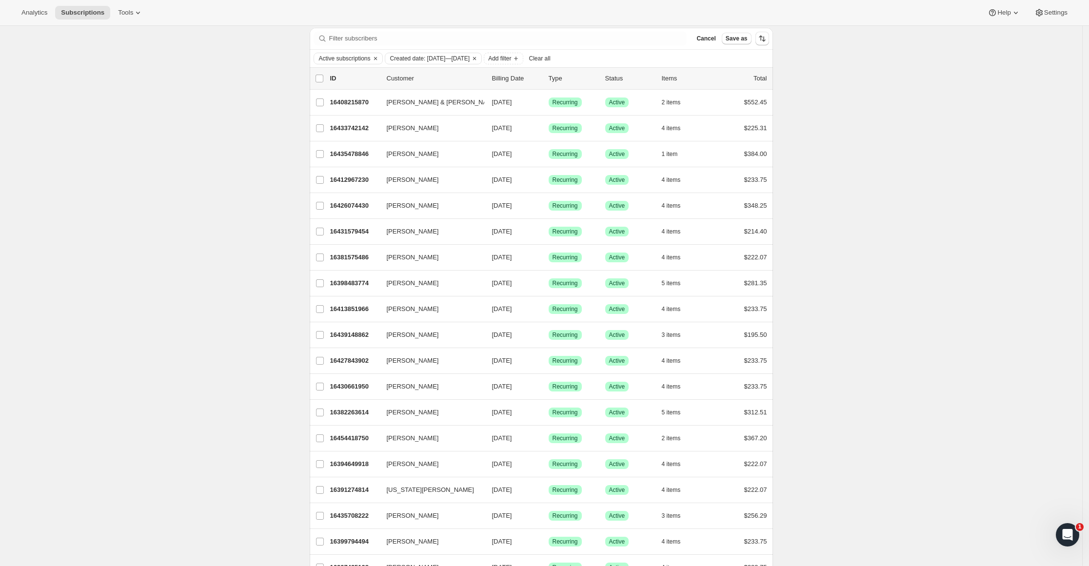
scroll to position [0, 0]
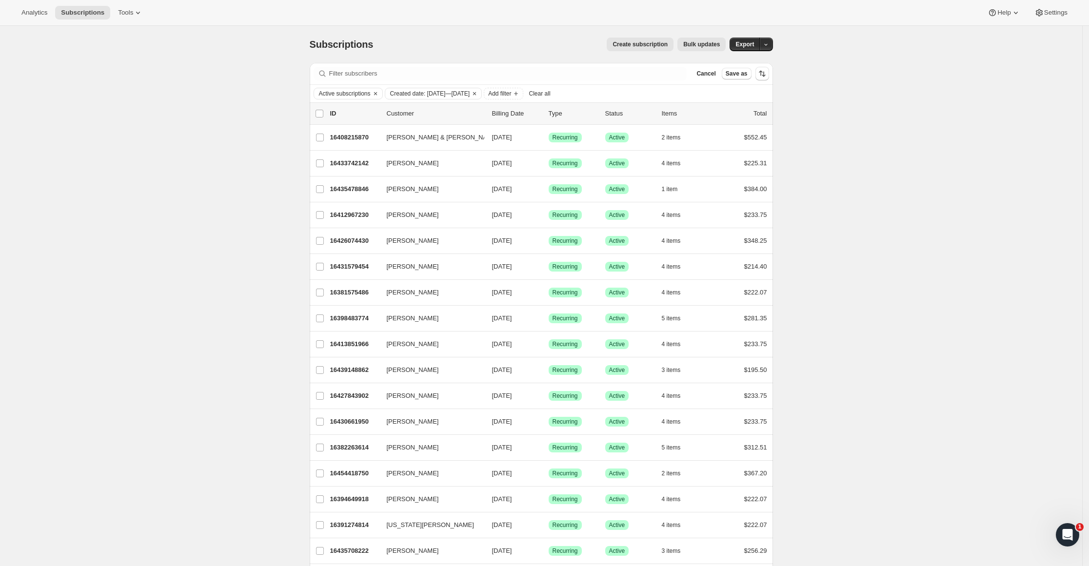
click at [511, 90] on span "Add filter" at bounding box center [499, 94] width 23 height 8
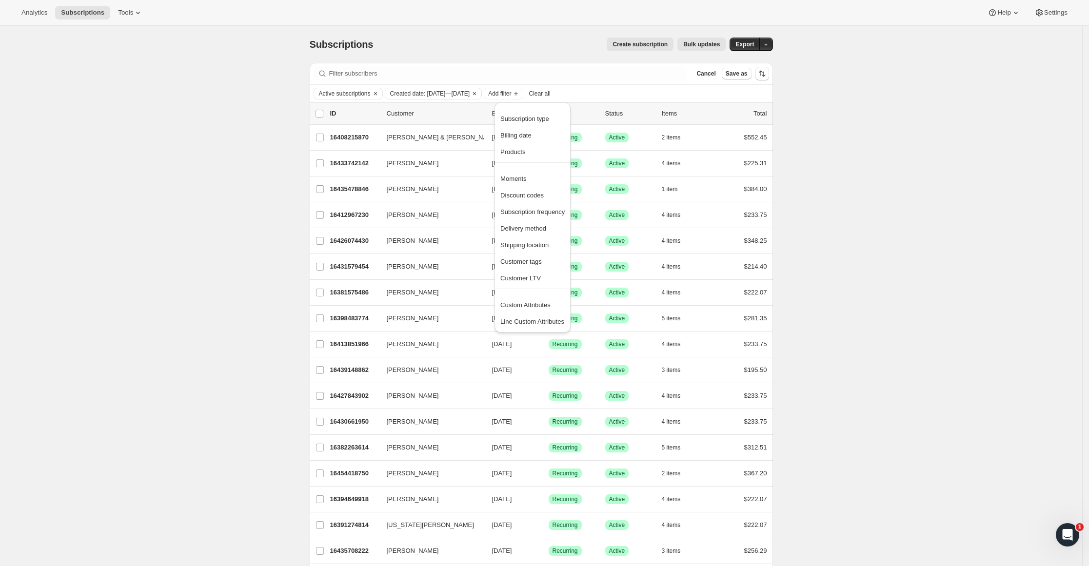
click at [541, 133] on span "Billing date" at bounding box center [532, 136] width 64 height 10
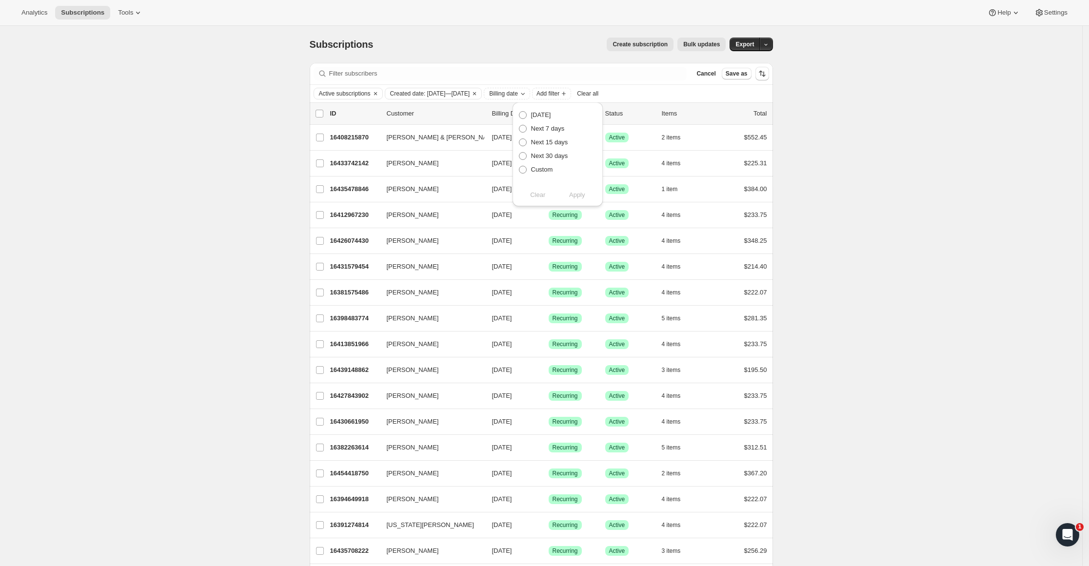
click at [529, 195] on div "Clear Apply" at bounding box center [557, 195] width 79 height 10
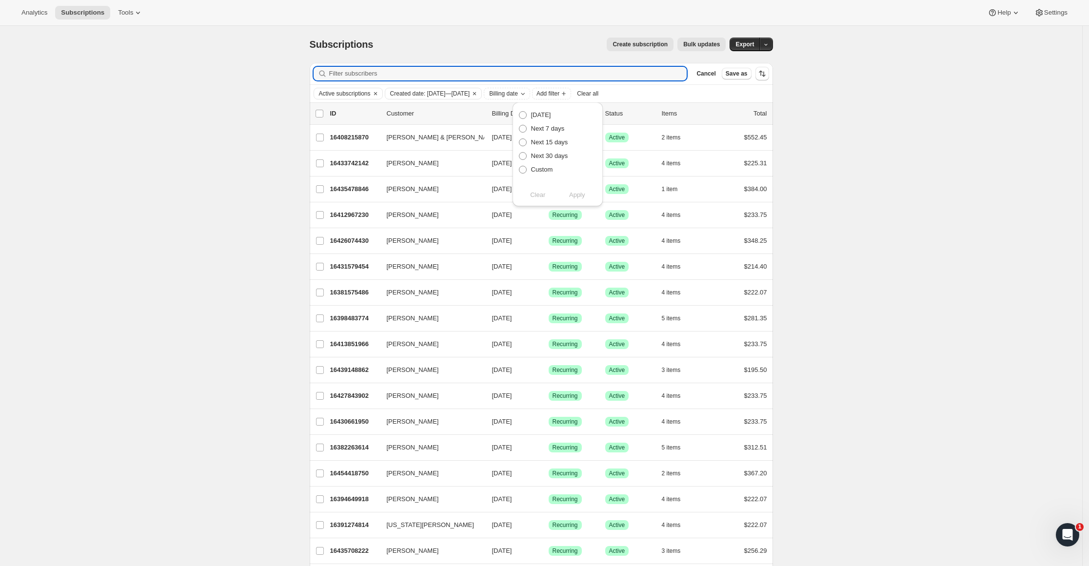
click at [609, 73] on input "Filter subscribers" at bounding box center [508, 74] width 358 height 14
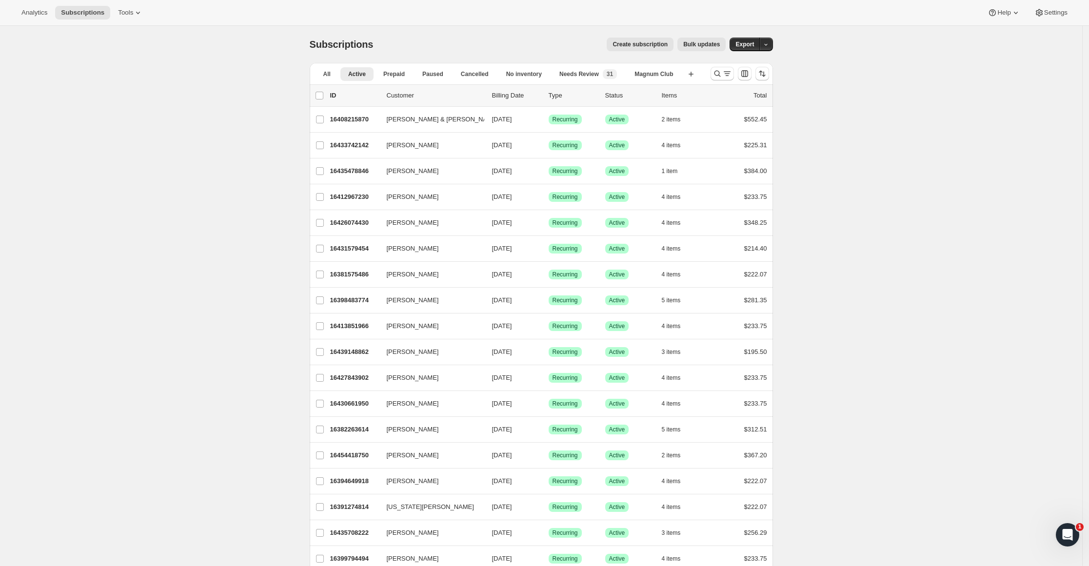
click at [1069, 528] on div "Open Intercom Messenger" at bounding box center [1068, 535] width 32 height 32
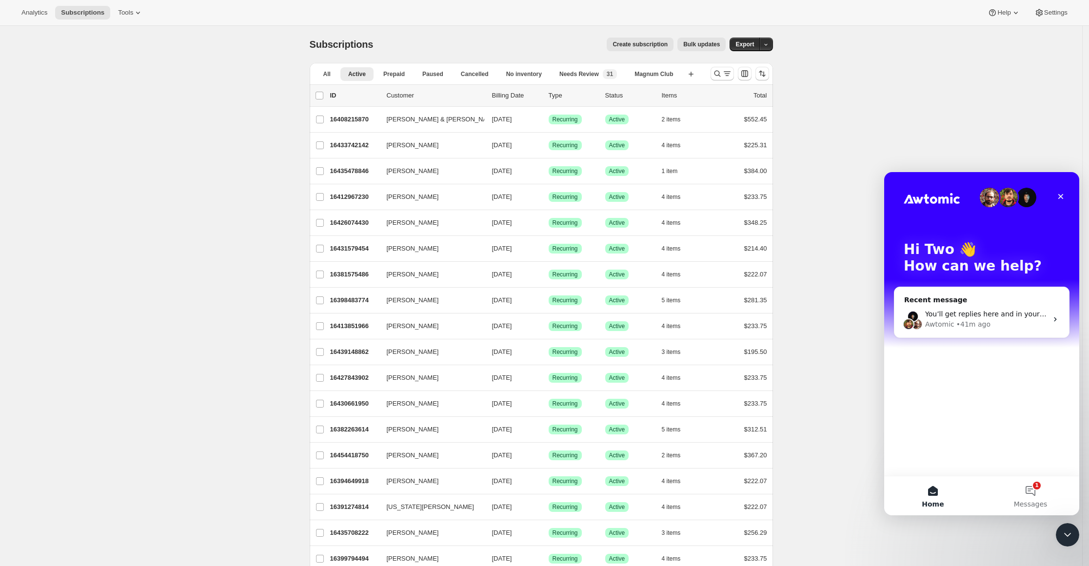
click at [1031, 491] on button "1 Messages" at bounding box center [1031, 495] width 98 height 39
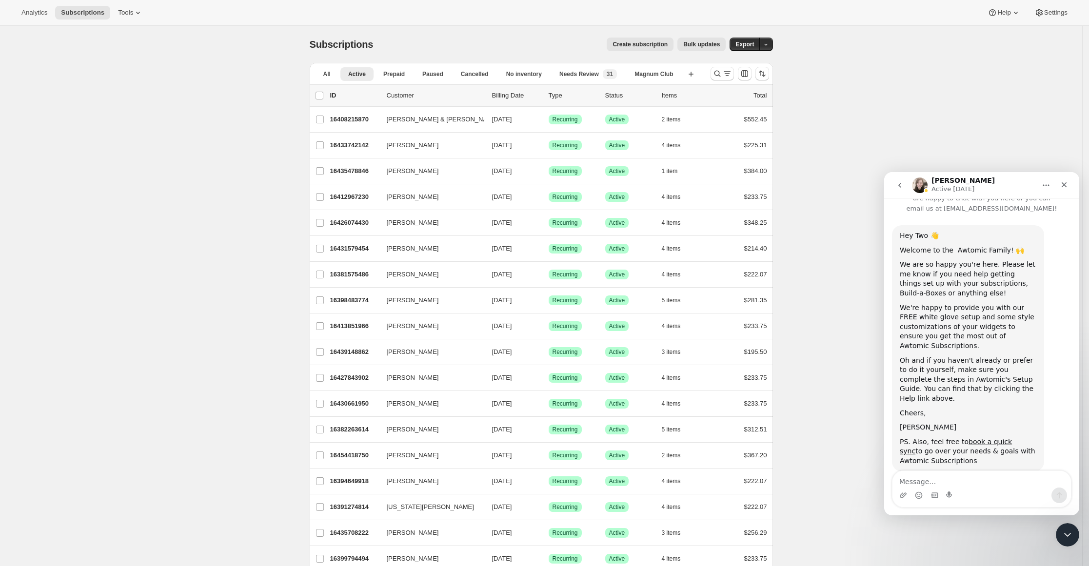
scroll to position [35, 0]
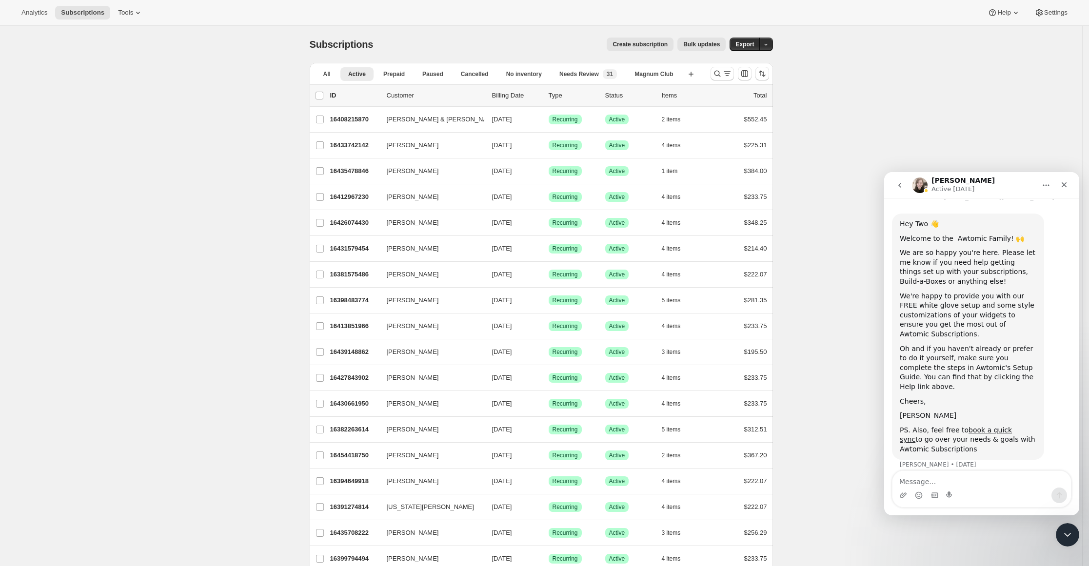
click at [773, 44] on button "button" at bounding box center [766, 45] width 14 height 14
click at [746, 111] on span "Cancellation report" at bounding box center [719, 114] width 53 height 7
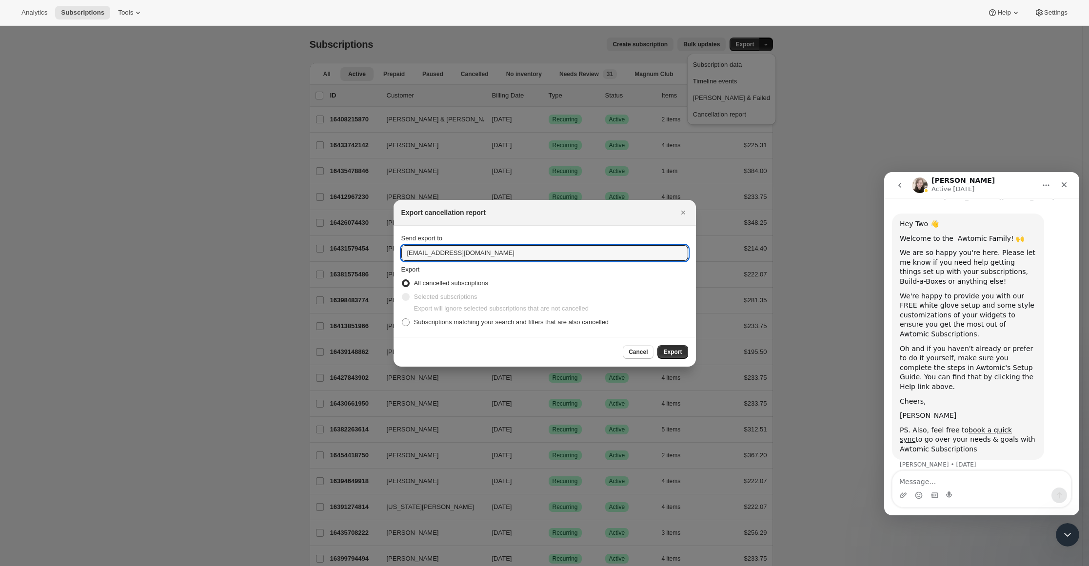
drag, startPoint x: 435, startPoint y: 254, endPoint x: 352, endPoint y: 258, distance: 83.5
type input "kmurray@tewines.com"
click at [404, 321] on span ":ra:" at bounding box center [406, 322] width 8 height 8
click at [402, 319] on input "Subscriptions matching your search and filters that are also cancelled" at bounding box center [402, 318] width 0 height 0
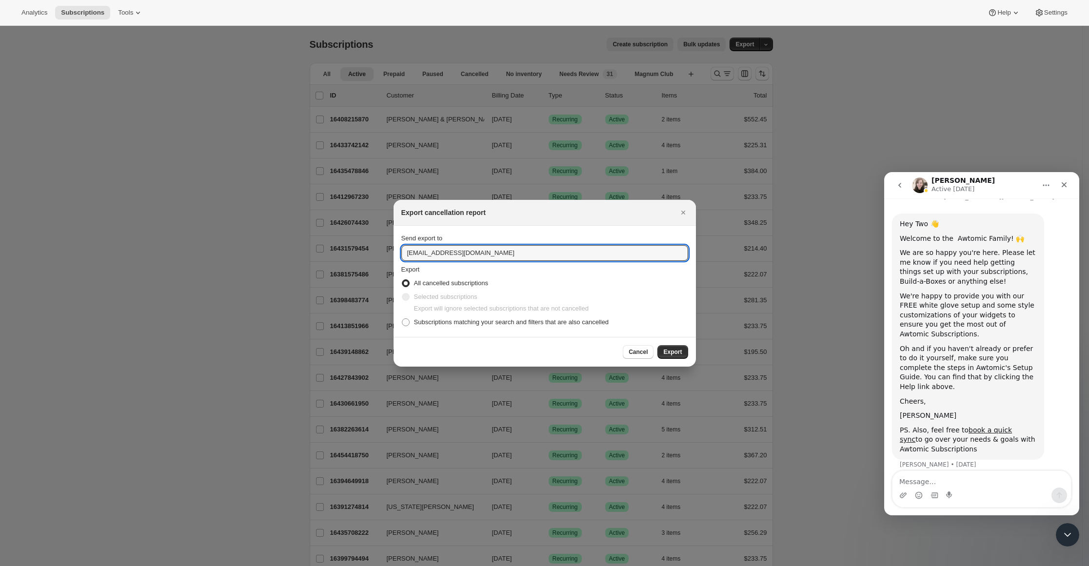
radio input "true"
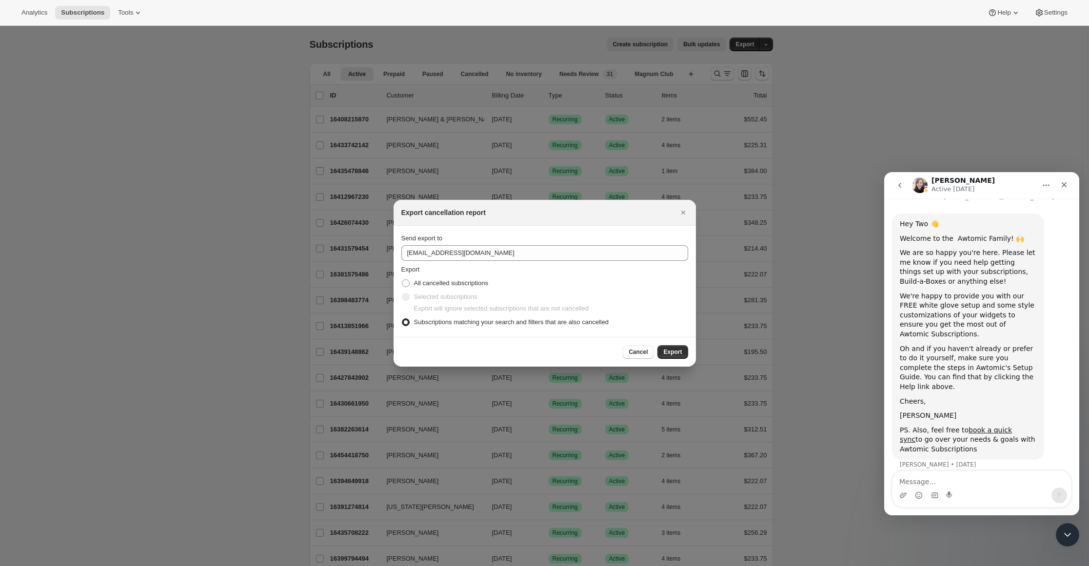
click at [670, 351] on span "Export" at bounding box center [672, 352] width 19 height 8
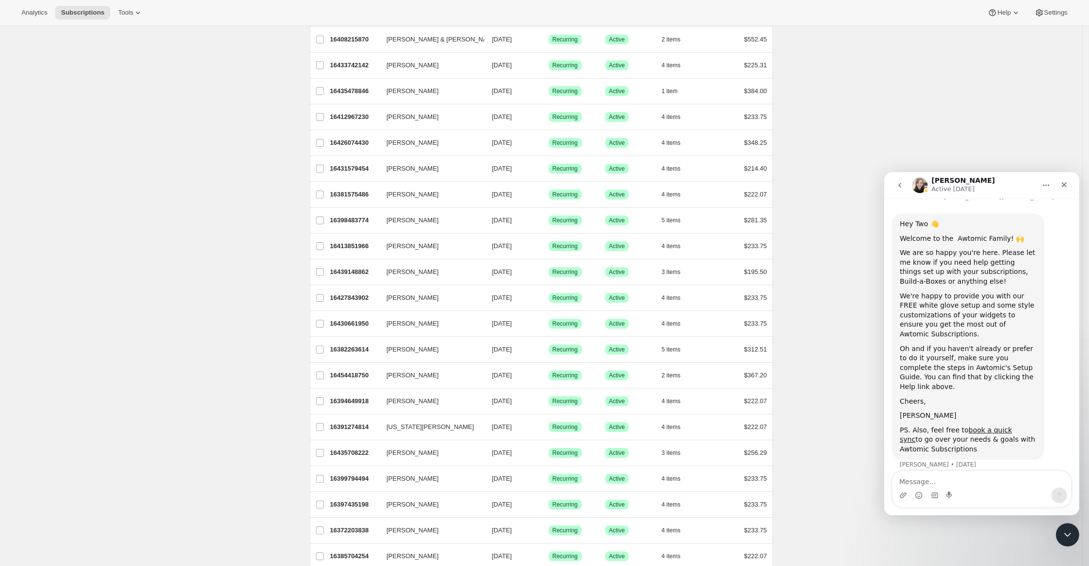
scroll to position [0, 0]
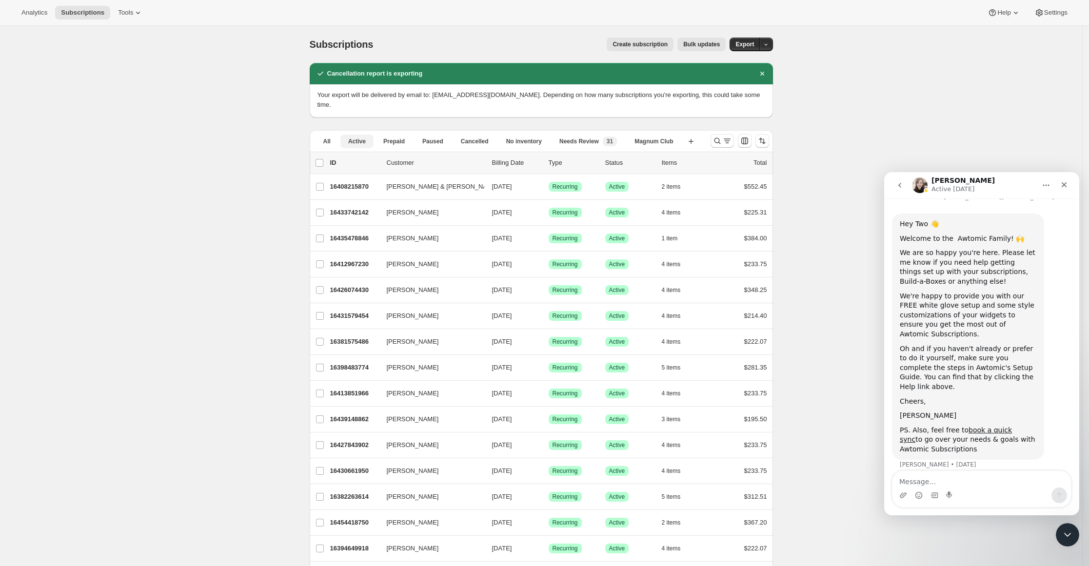
click at [473, 136] on button "Cancelled" at bounding box center [474, 142] width 43 height 14
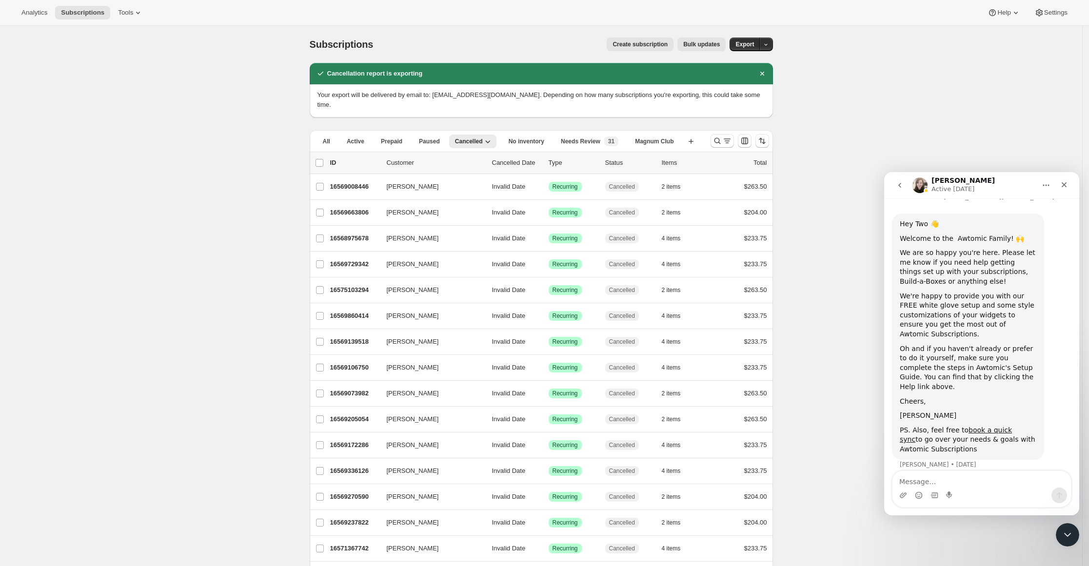
click at [510, 158] on p "Cancelled Date" at bounding box center [516, 163] width 49 height 10
click at [1061, 184] on icon "Close" at bounding box center [1064, 185] width 8 height 8
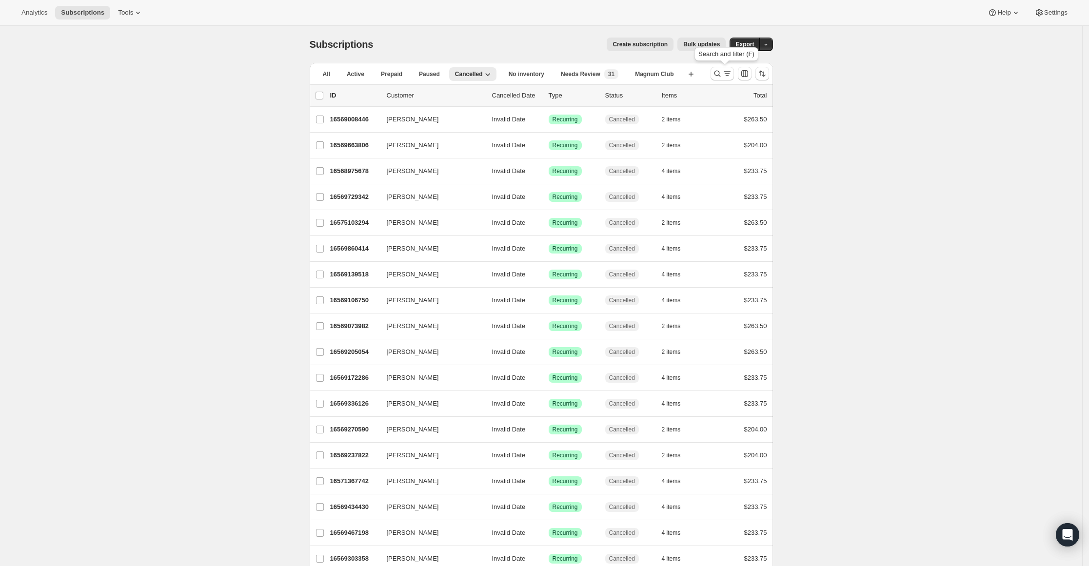
click at [722, 74] on icon "Search and filter results" at bounding box center [718, 74] width 10 height 10
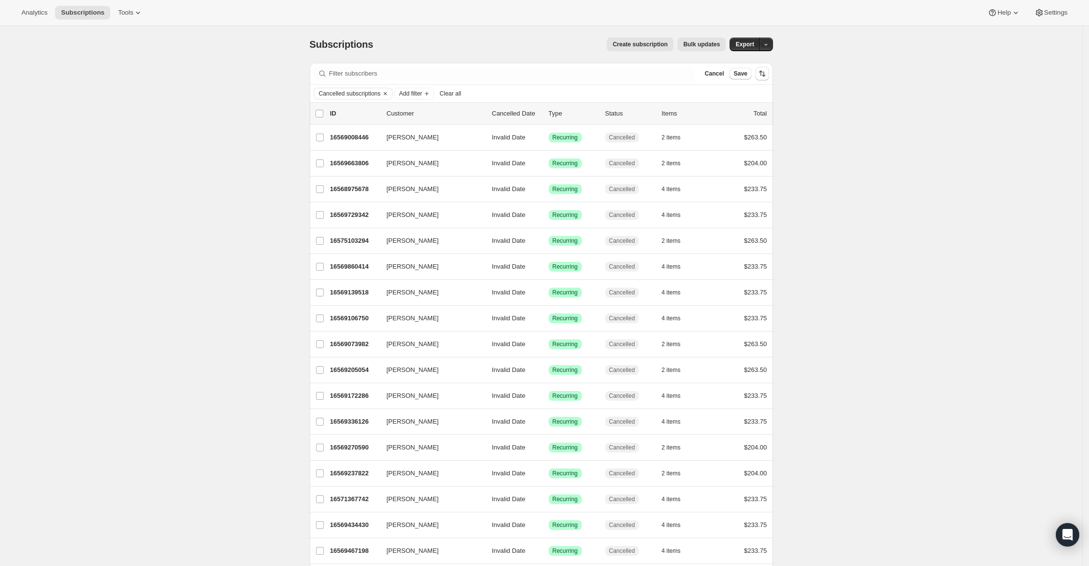
click at [416, 96] on span "Add filter" at bounding box center [410, 94] width 23 height 8
click at [431, 94] on icon "Add filter" at bounding box center [427, 94] width 8 height 8
click at [716, 74] on span "Cancel" at bounding box center [714, 74] width 19 height 8
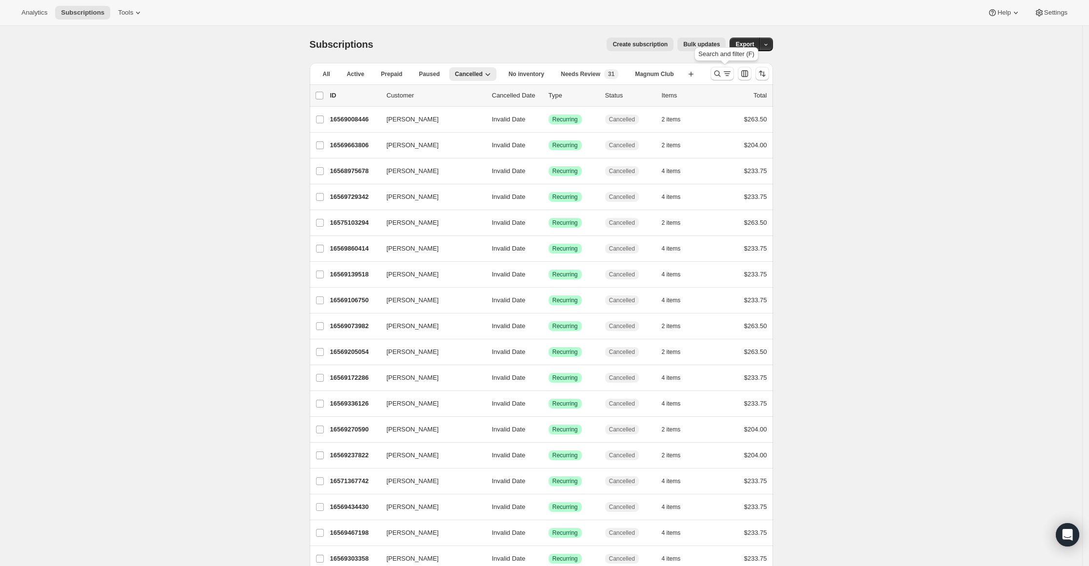
click at [730, 73] on icon "Search and filter results" at bounding box center [727, 74] width 10 height 10
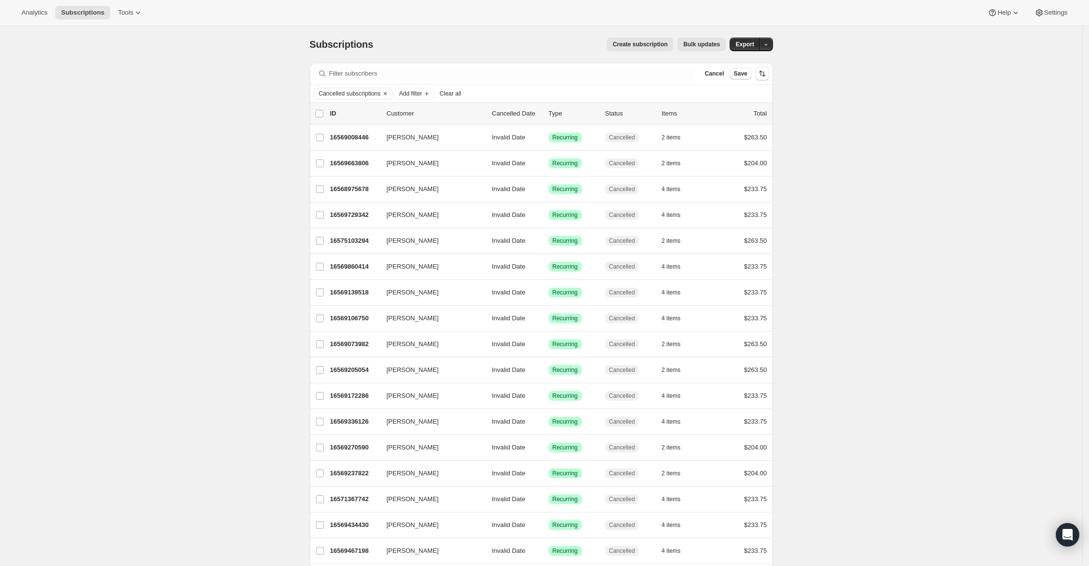
click at [728, 73] on button "Cancel" at bounding box center [714, 74] width 27 height 12
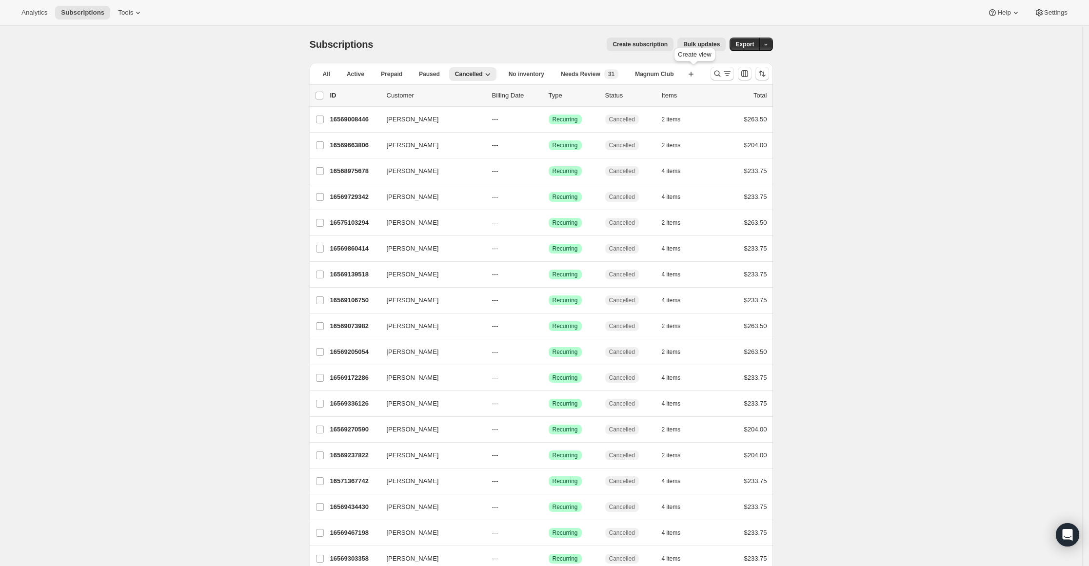
click at [693, 74] on icon "button" at bounding box center [691, 74] width 5 height 5
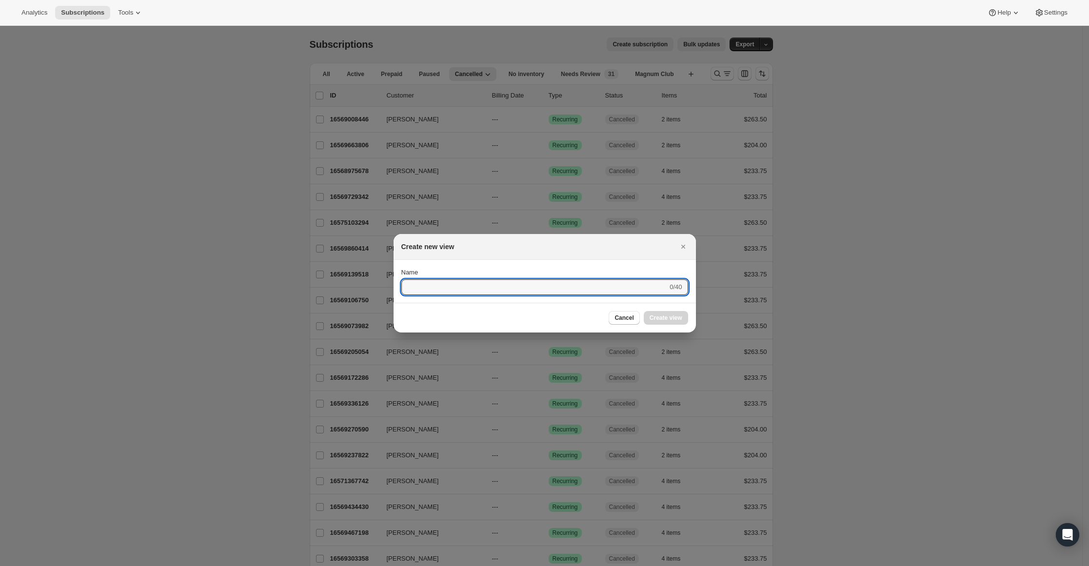
click at [683, 247] on icon "Close" at bounding box center [683, 247] width 4 height 4
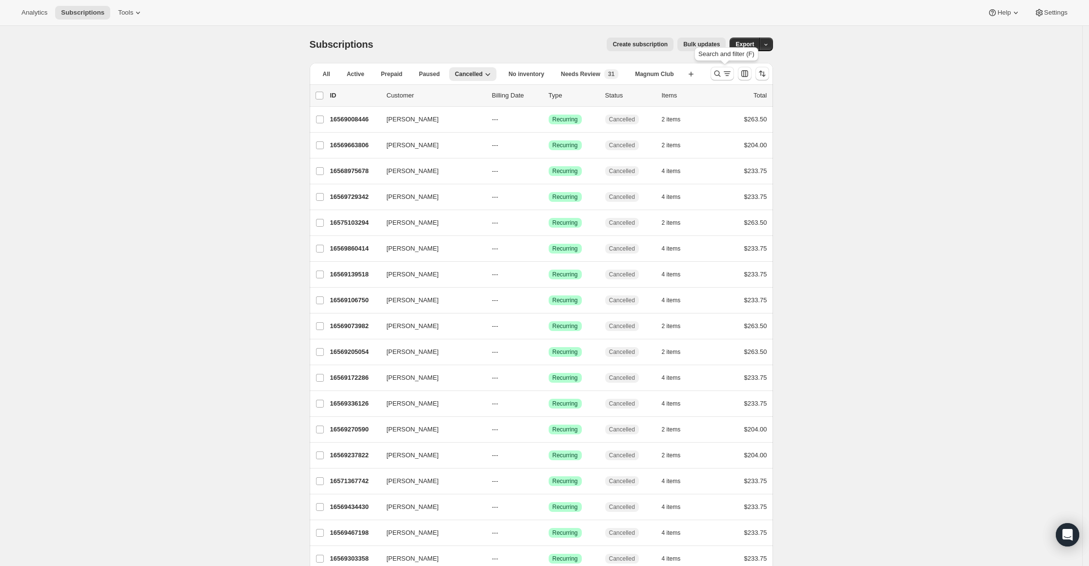
click at [722, 67] on button "Search and filter results" at bounding box center [722, 74] width 23 height 14
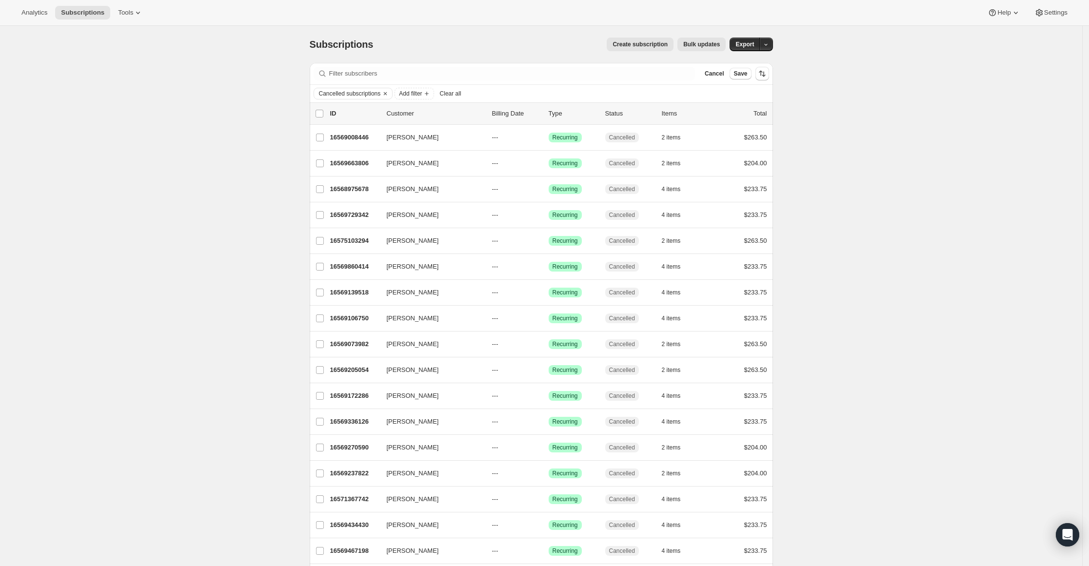
click at [720, 73] on span "Cancel" at bounding box center [714, 74] width 19 height 8
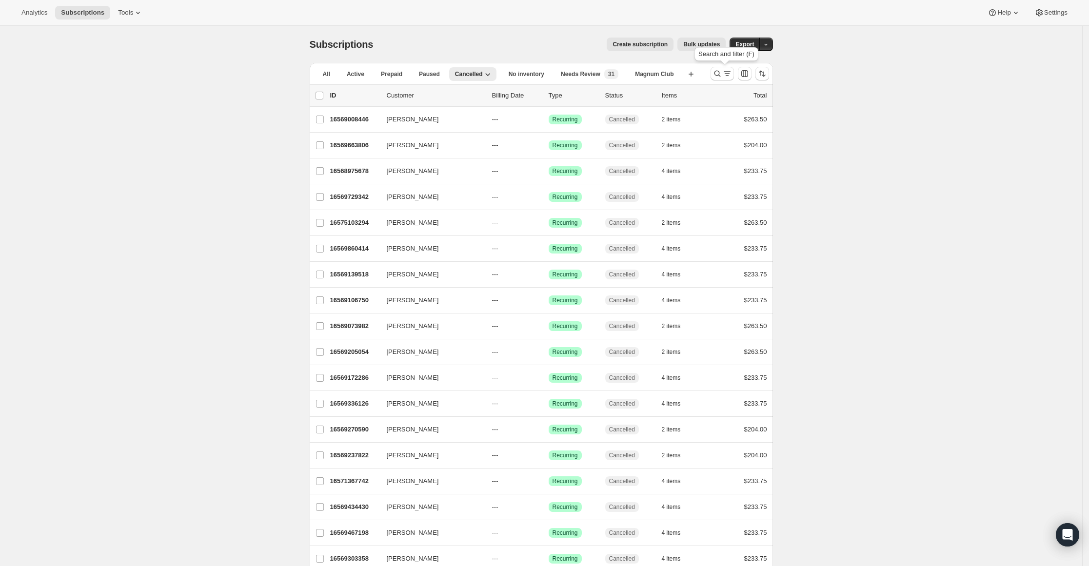
click at [720, 71] on icon "Search and filter results" at bounding box center [718, 74] width 10 height 10
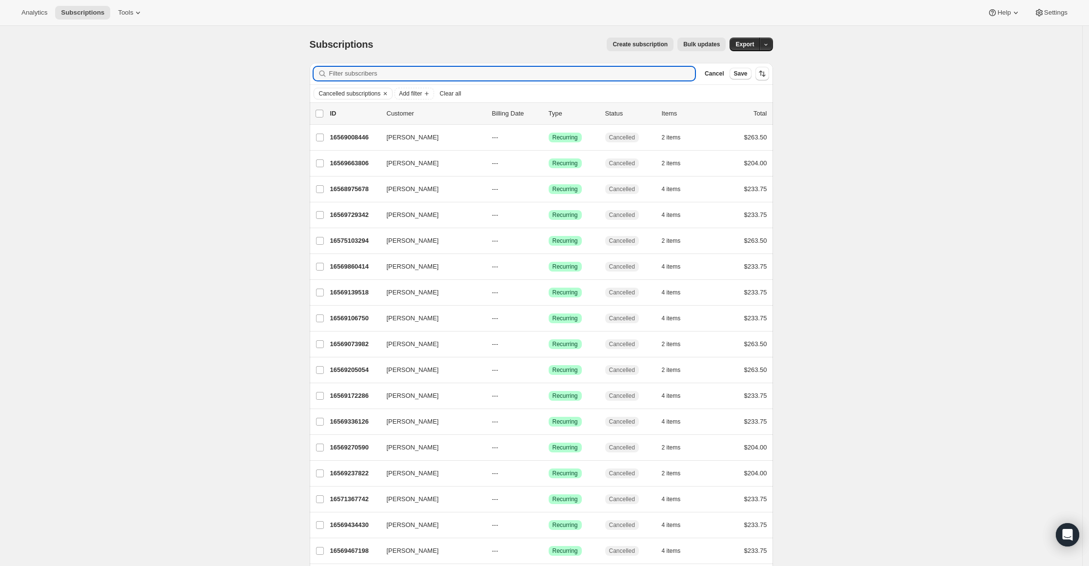
click at [419, 92] on span "Add filter" at bounding box center [410, 94] width 23 height 8
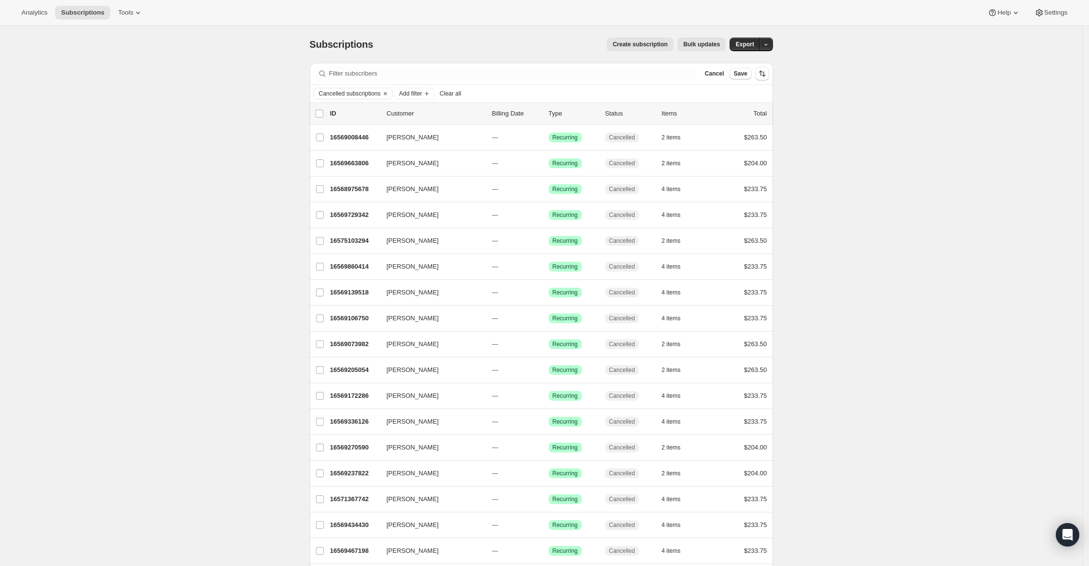
drag, startPoint x: 1026, startPoint y: 139, endPoint x: 970, endPoint y: 139, distance: 56.1
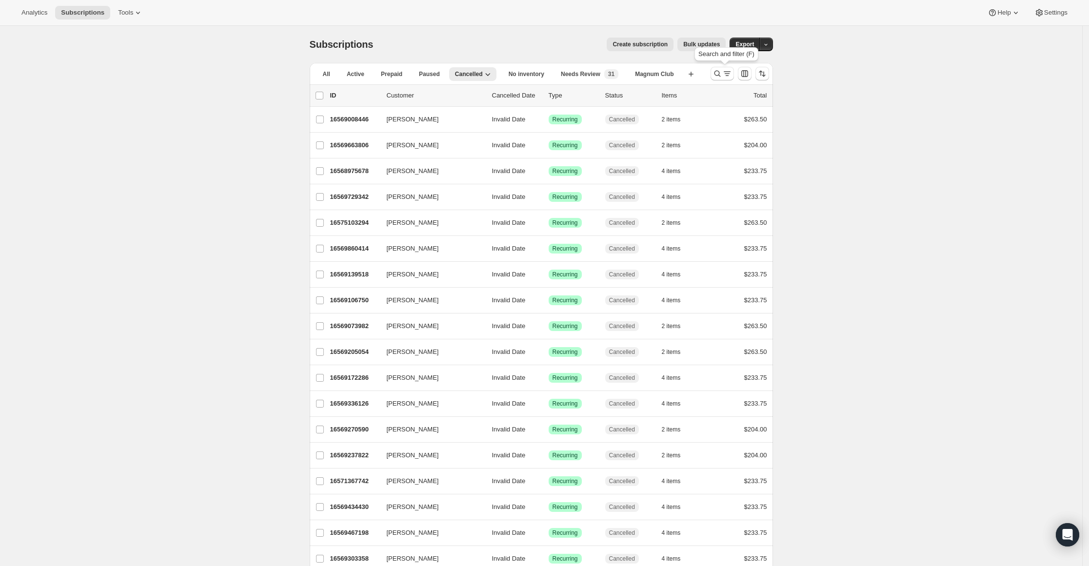
click at [722, 71] on icon "Search and filter results" at bounding box center [718, 74] width 10 height 10
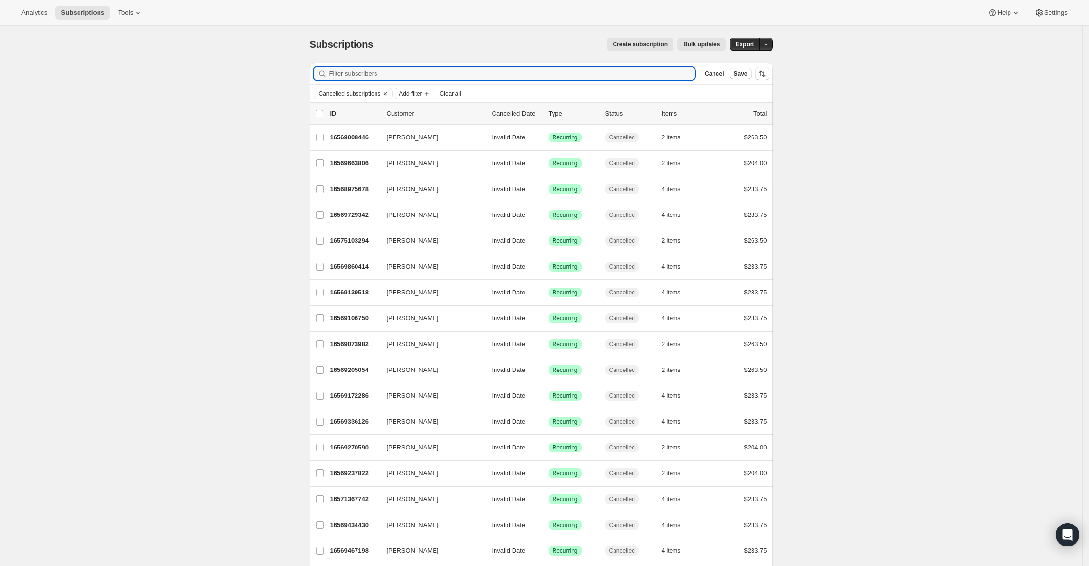
click at [714, 75] on span "Cancel" at bounding box center [714, 74] width 19 height 8
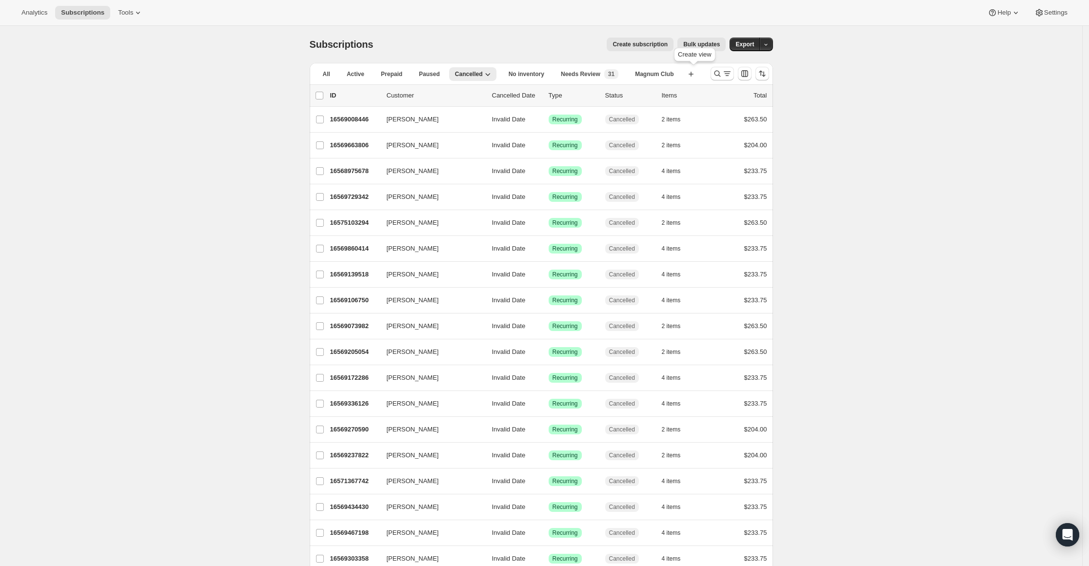
click at [696, 73] on icon "button" at bounding box center [691, 74] width 10 height 10
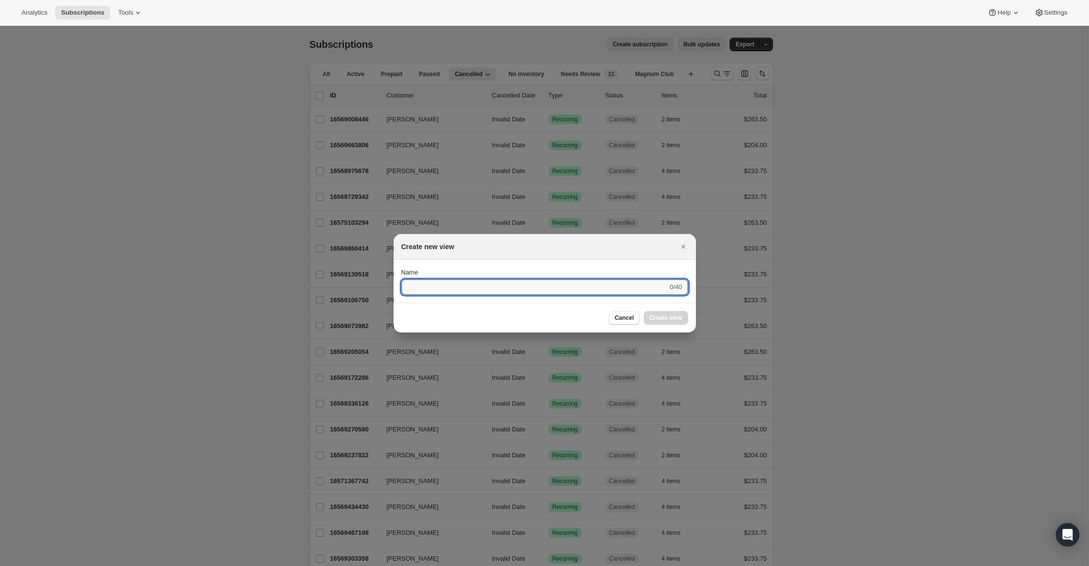
click at [681, 246] on icon "Close" at bounding box center [683, 247] width 10 height 10
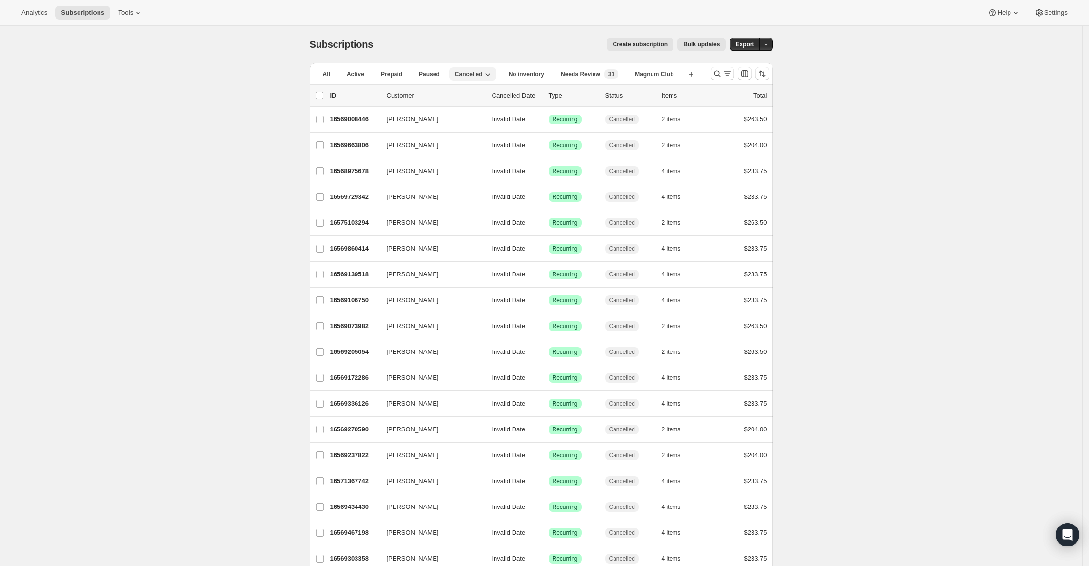
click at [330, 75] on span "All" at bounding box center [326, 74] width 7 height 8
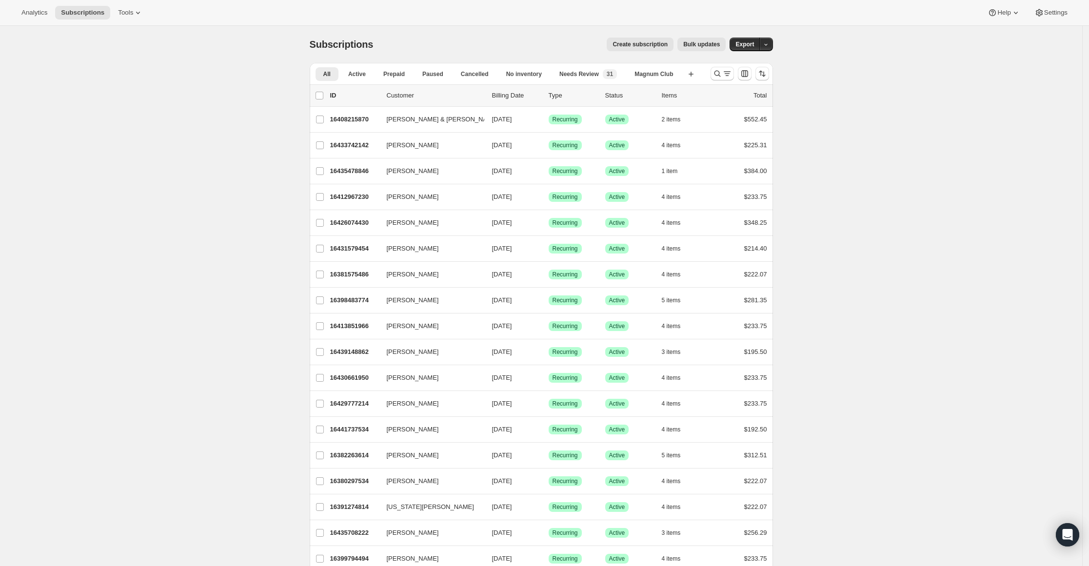
click at [88, 13] on span "Subscriptions" at bounding box center [82, 13] width 43 height 8
click at [121, 10] on span "Tools" at bounding box center [125, 13] width 15 height 8
click at [121, 28] on span "Subscription Plans" at bounding box center [133, 33] width 86 height 10
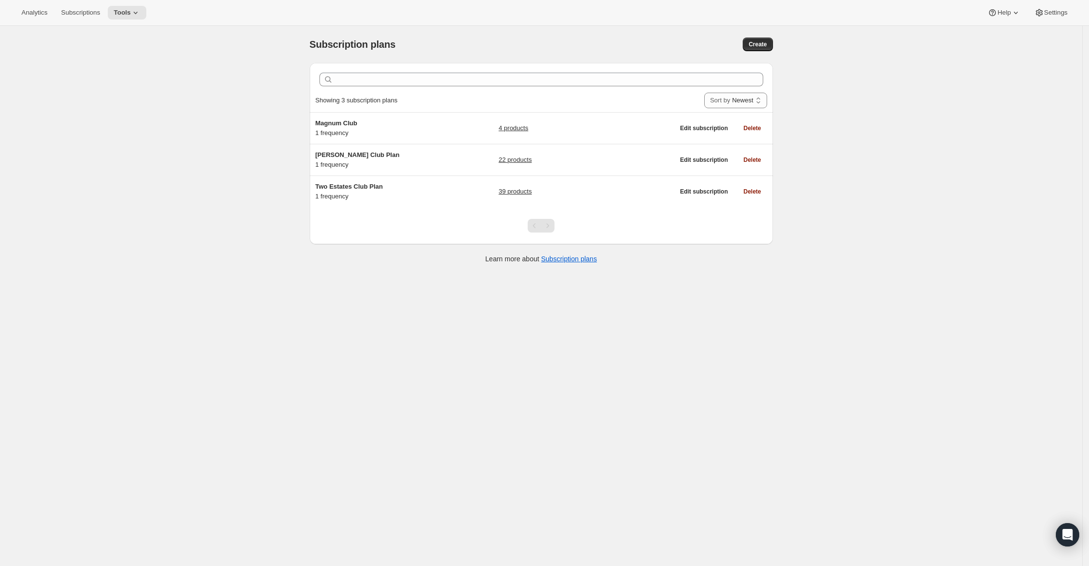
click at [116, 10] on span "Tools" at bounding box center [122, 13] width 17 height 8
click at [106, 59] on button "Bundles" at bounding box center [125, 66] width 105 height 16
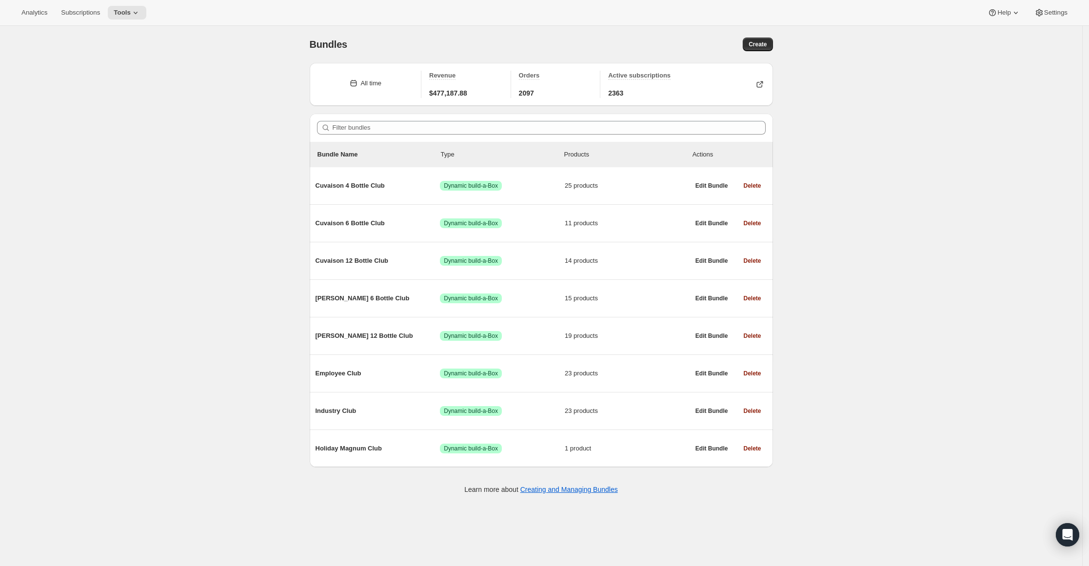
click at [82, 12] on span "Subscriptions" at bounding box center [80, 13] width 39 height 8
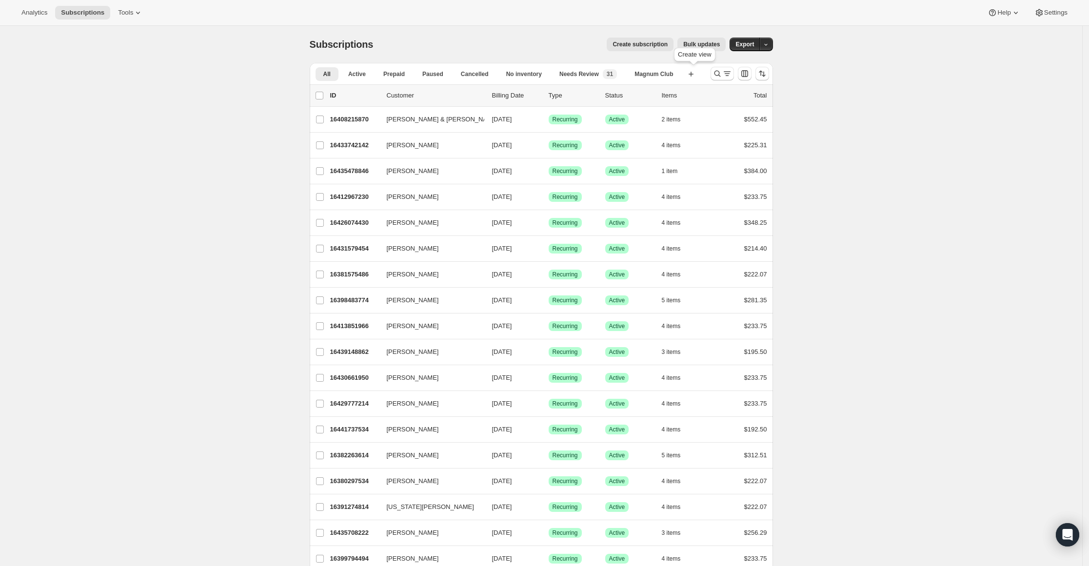
click at [695, 75] on icon "button" at bounding box center [691, 74] width 10 height 10
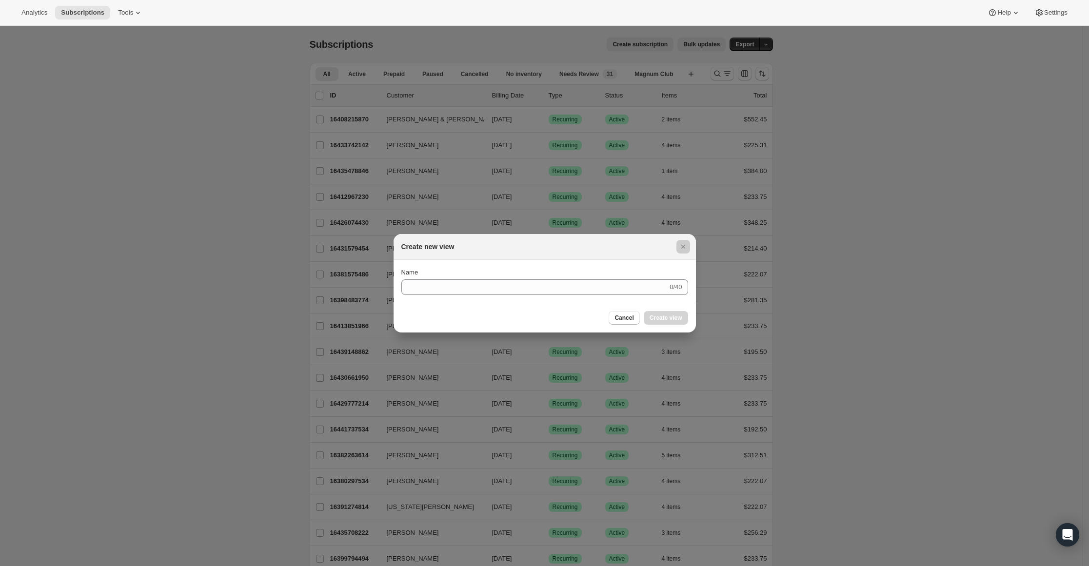
click at [696, 74] on div at bounding box center [544, 283] width 1089 height 566
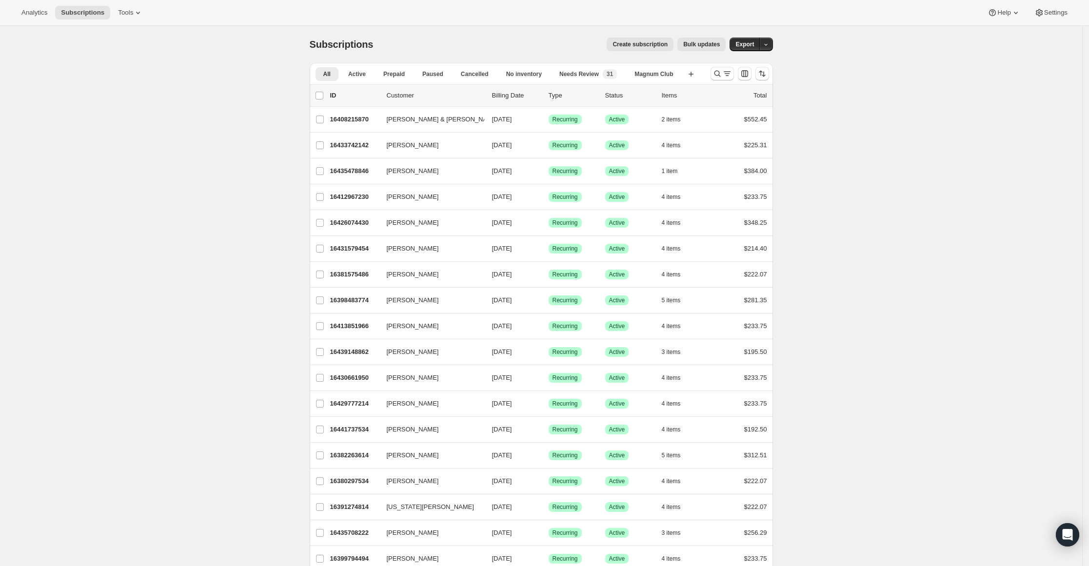
drag, startPoint x: 1013, startPoint y: 91, endPoint x: 847, endPoint y: 75, distance: 167.6
click at [765, 74] on icon "Sort the results" at bounding box center [762, 74] width 10 height 10
click at [711, 116] on span at bounding box center [710, 119] width 8 height 8
click at [707, 116] on input "Status" at bounding box center [706, 115] width 0 height 0
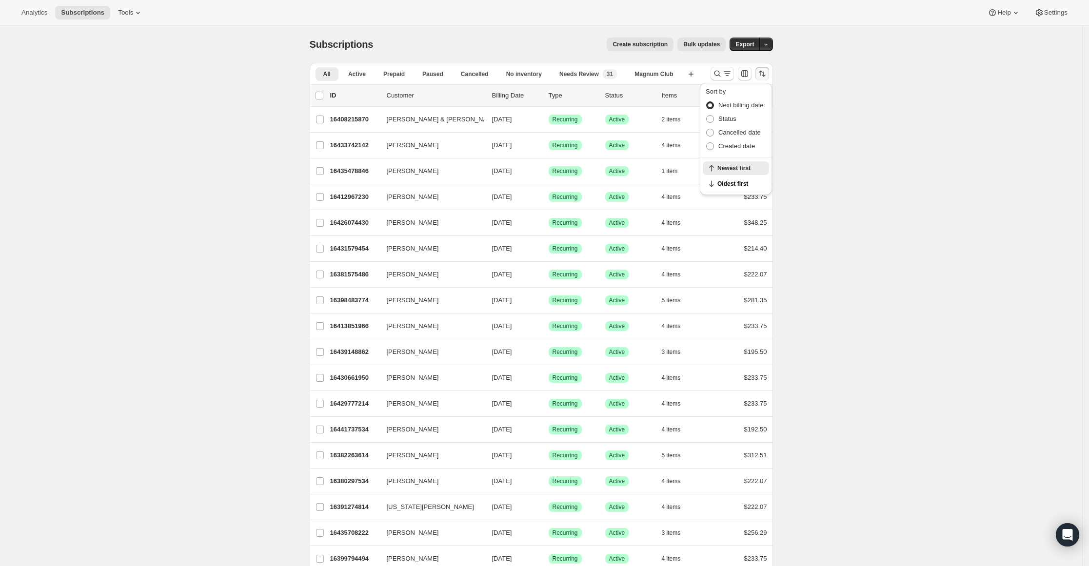
radio input "true"
click at [745, 71] on icon "Customize table column order and visibility" at bounding box center [744, 73] width 7 height 7
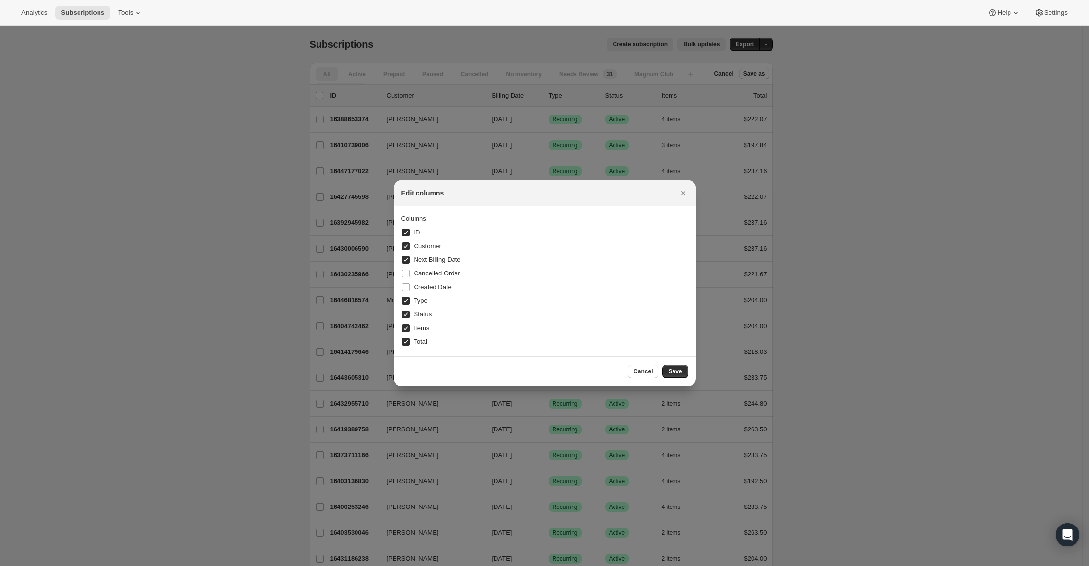
click at [405, 289] on input "Created Date" at bounding box center [406, 287] width 8 height 8
checkbox input "true"
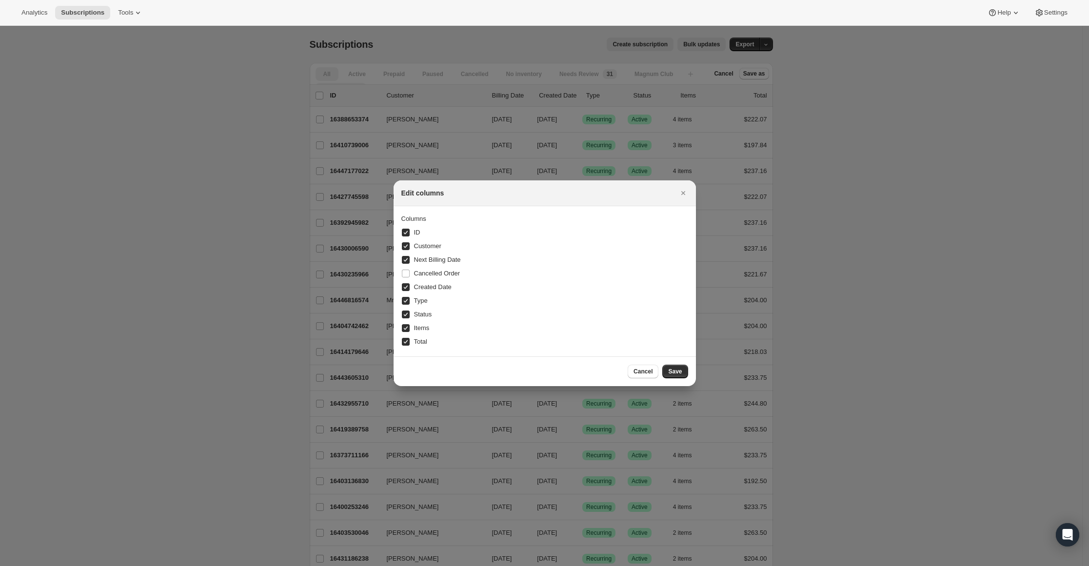
click at [671, 373] on span "Save" at bounding box center [675, 372] width 14 height 8
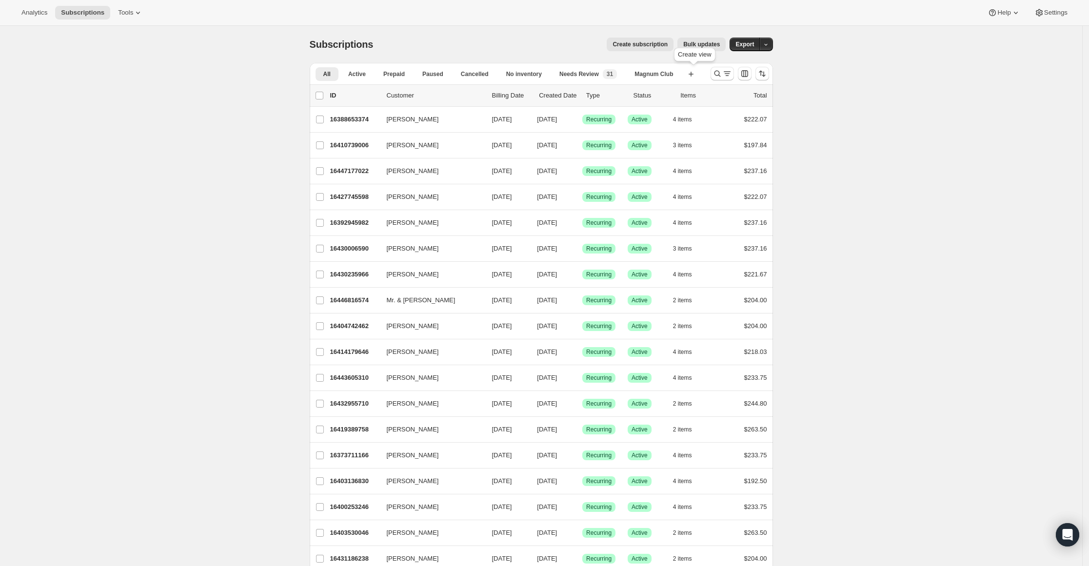
click at [693, 72] on icon "button" at bounding box center [691, 74] width 10 height 10
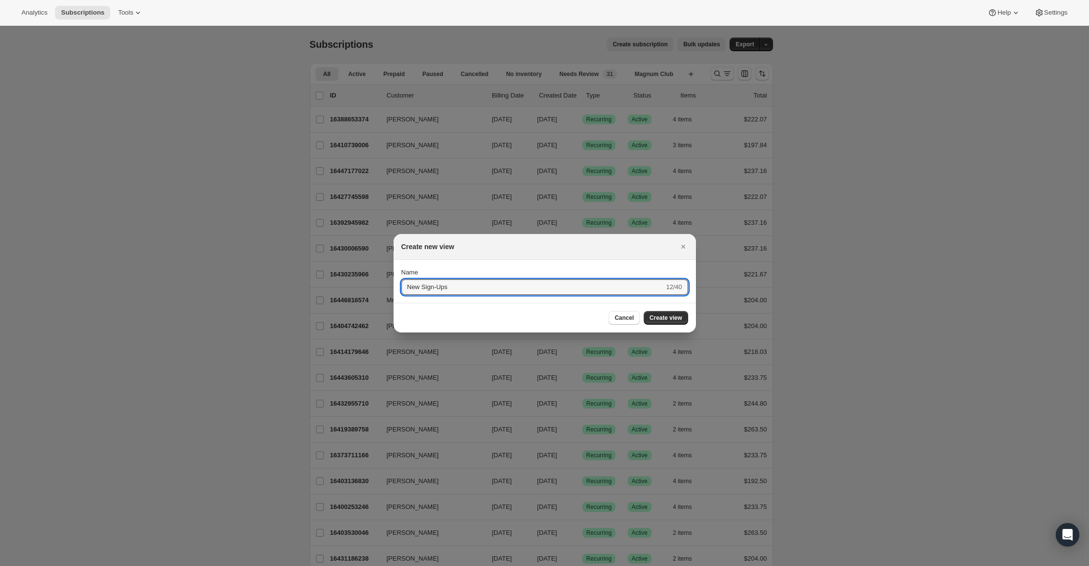
type input "New Sign-Ups"
click at [679, 320] on button "Create view" at bounding box center [666, 318] width 44 height 14
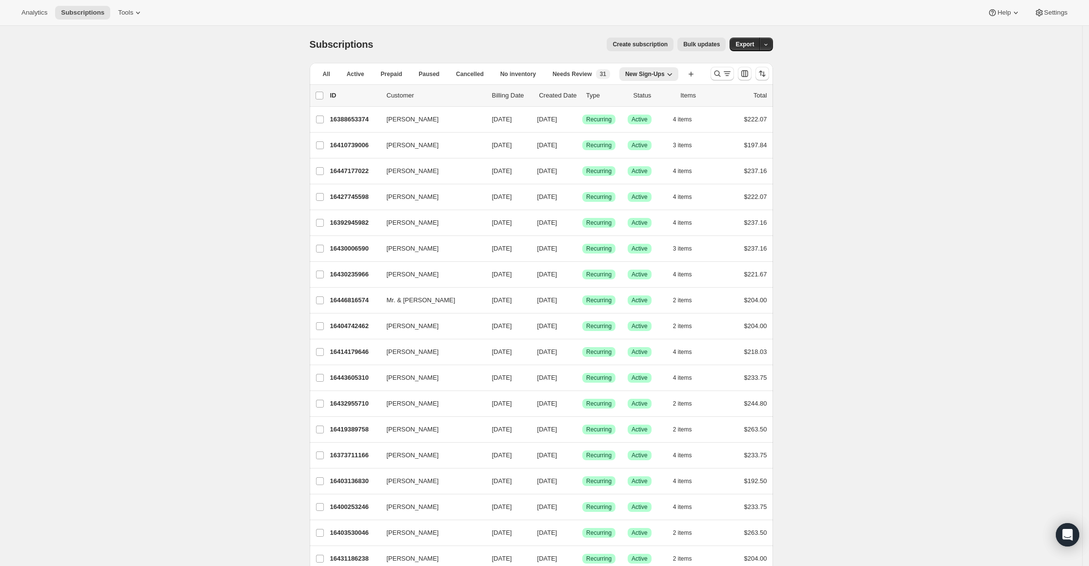
click at [668, 75] on icon "button" at bounding box center [670, 74] width 10 height 10
click at [718, 73] on icon "Search and filter results" at bounding box center [718, 74] width 10 height 10
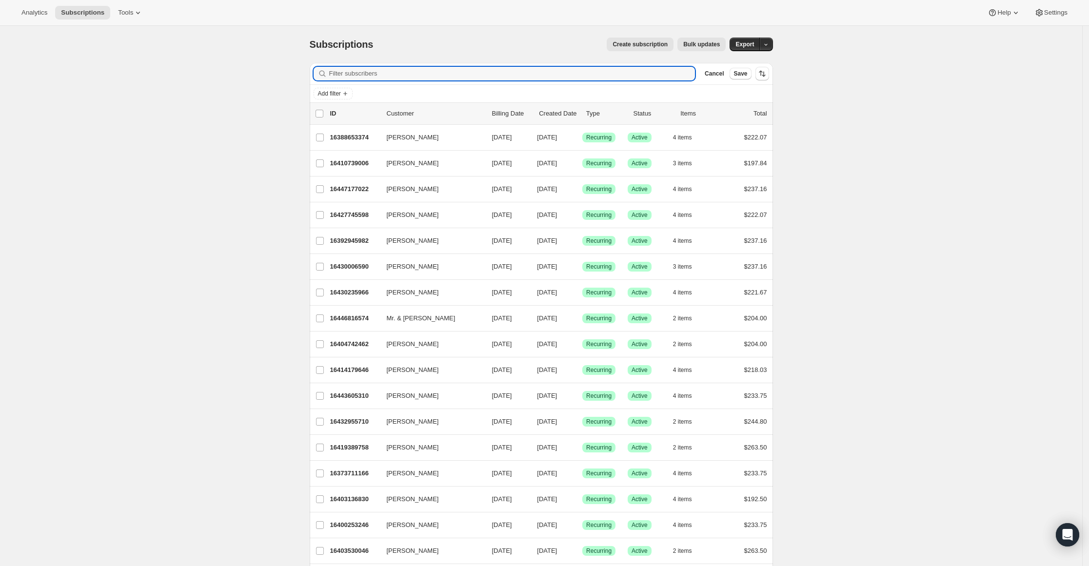
click at [338, 93] on span "Add filter" at bounding box center [329, 94] width 23 height 8
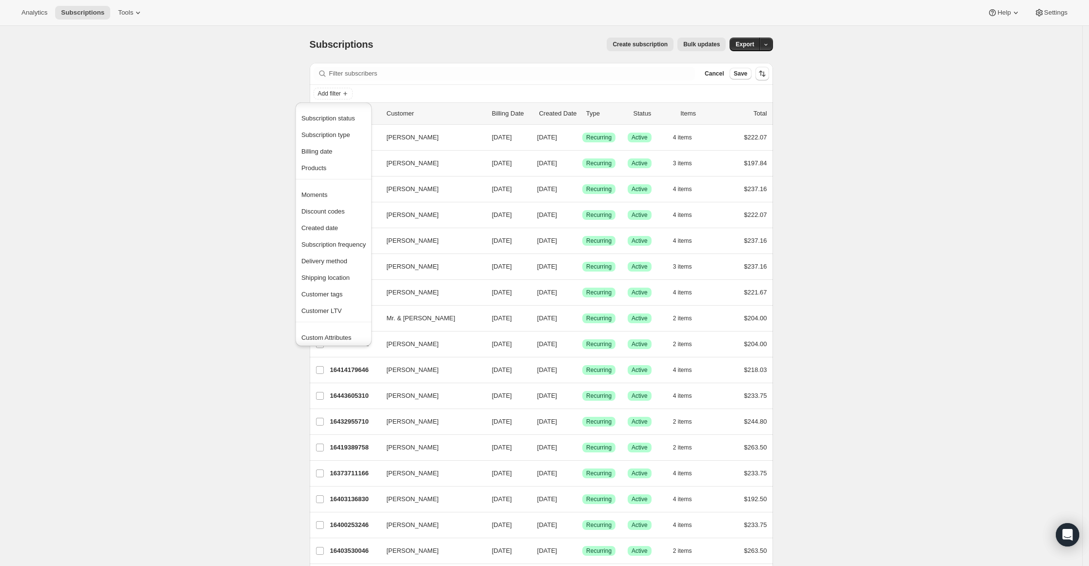
scroll to position [20, 0]
click at [322, 212] on span "Created date" at bounding box center [319, 208] width 37 height 7
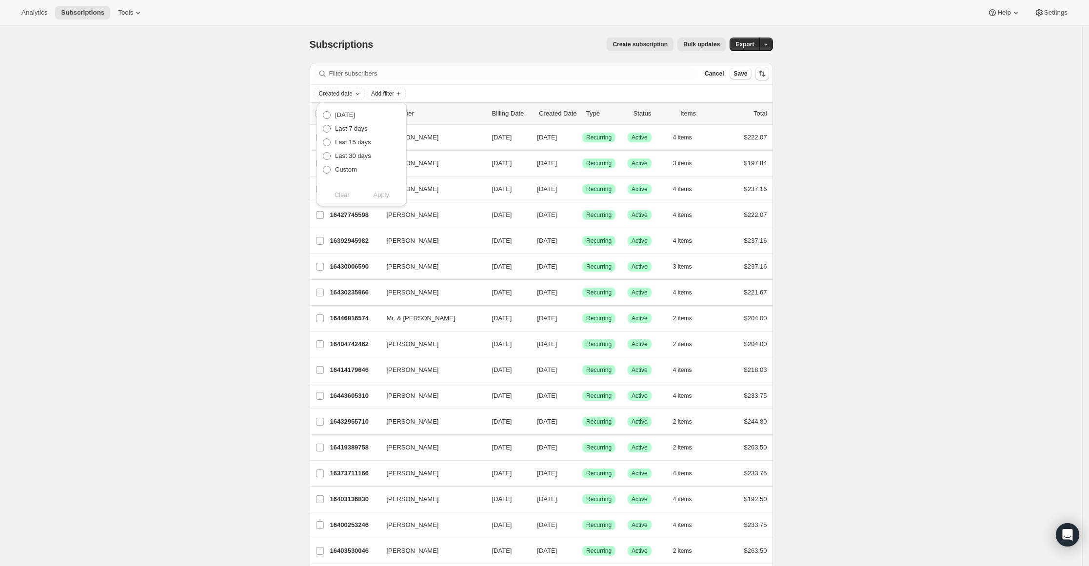
click at [337, 172] on span "Custom" at bounding box center [346, 169] width 22 height 7
click at [323, 166] on input "Custom" at bounding box center [323, 166] width 0 height 0
radio input "true"
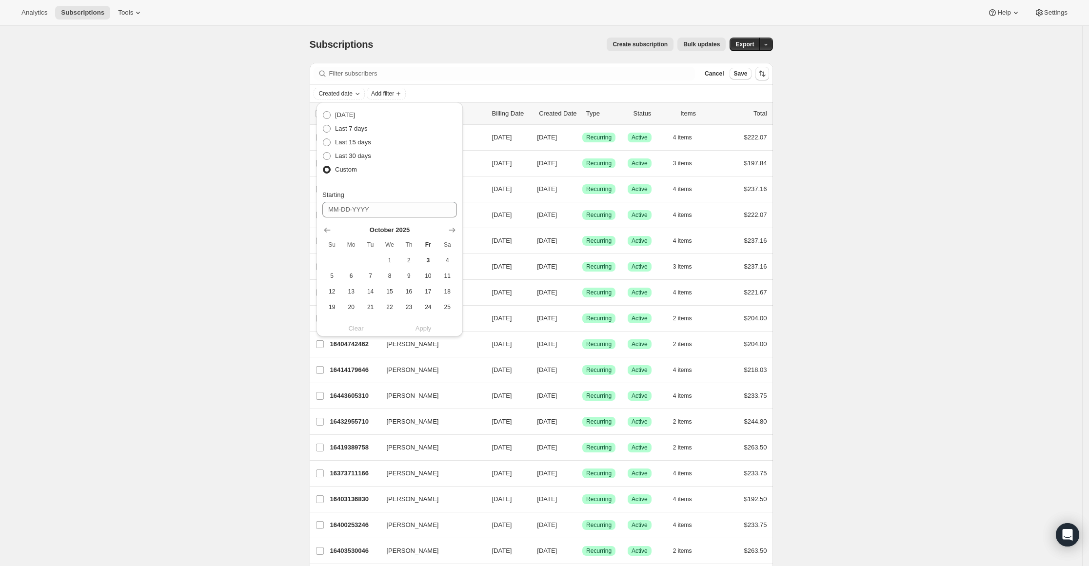
click at [326, 228] on icon "Show previous month, September 2025" at bounding box center [327, 230] width 10 height 10
click at [410, 259] on span "4" at bounding box center [408, 261] width 11 height 8
click at [371, 191] on span "30" at bounding box center [370, 193] width 11 height 8
click at [405, 130] on span "4" at bounding box center [408, 131] width 11 height 8
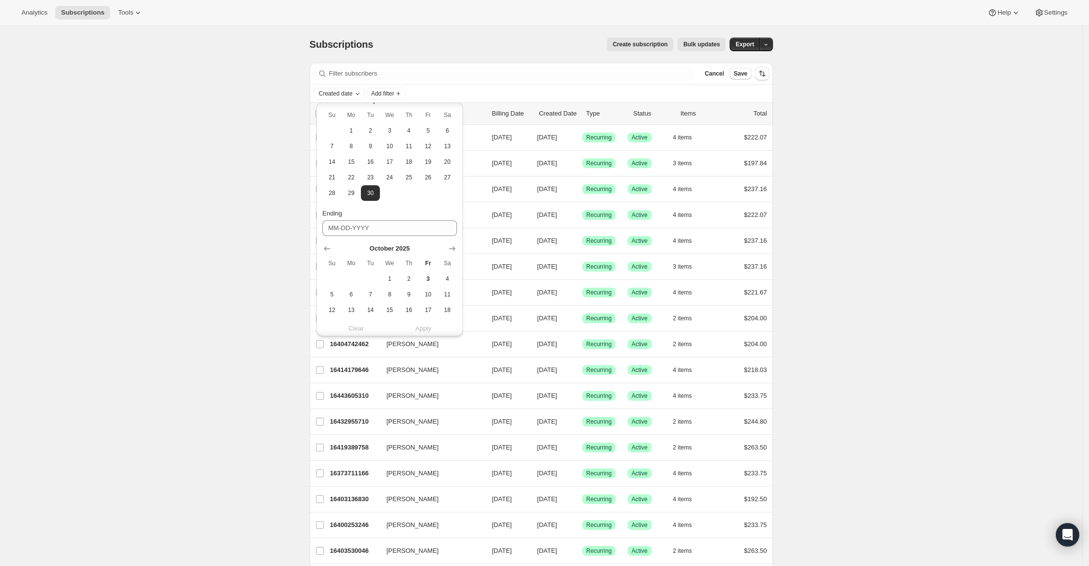
type input "09-04-2025"
click at [408, 291] on span "30" at bounding box center [408, 292] width 11 height 8
click at [420, 328] on span "Apply" at bounding box center [424, 326] width 16 height 10
click at [323, 198] on icon "Show previous month, September 2025" at bounding box center [327, 199] width 10 height 10
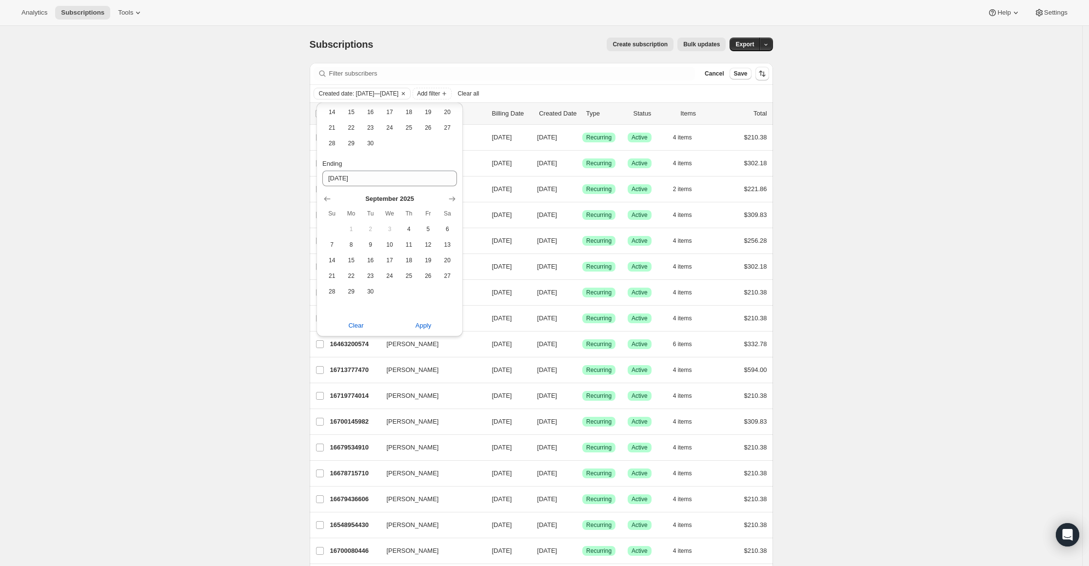
click at [373, 293] on span "30" at bounding box center [370, 292] width 11 height 8
type input "09-30-2025"
click at [424, 326] on span "Apply" at bounding box center [424, 326] width 16 height 10
click at [506, 61] on div "Subscriptions. This page is ready Subscriptions Create subscription Bulk update…" at bounding box center [541, 44] width 463 height 37
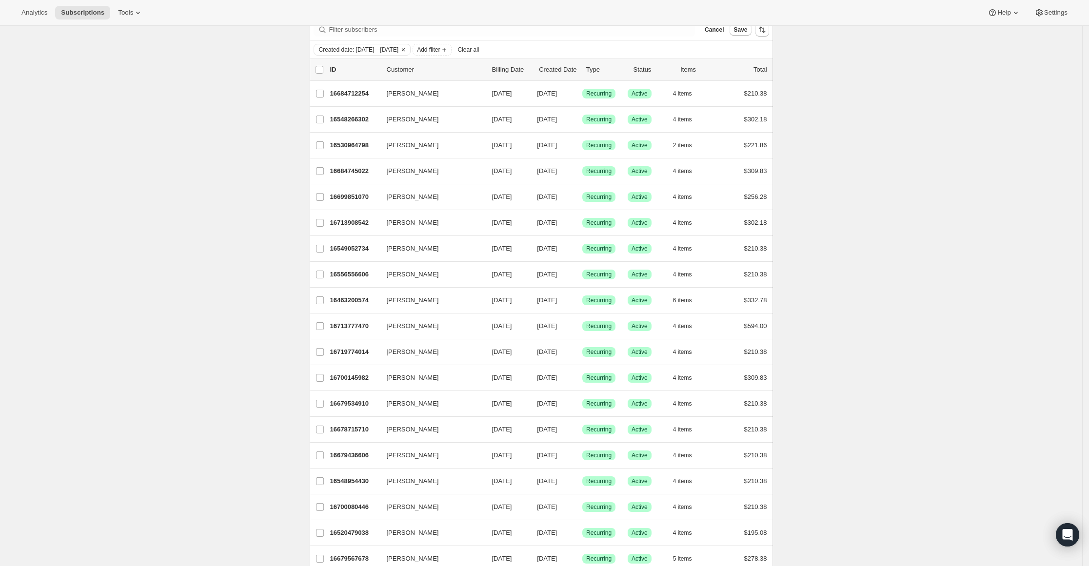
scroll to position [0, 0]
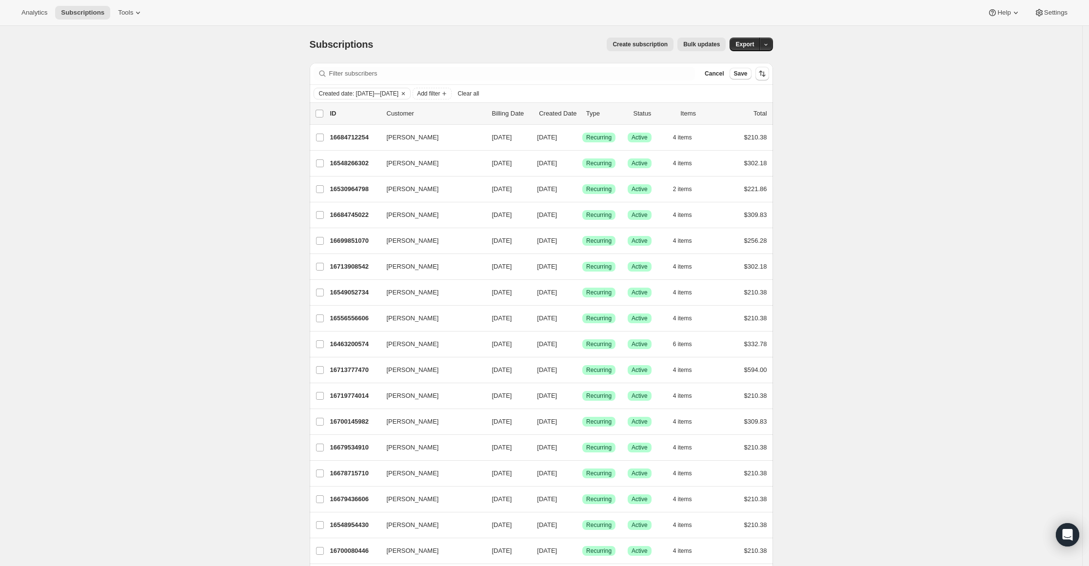
click at [407, 96] on icon "Clear" at bounding box center [403, 94] width 8 height 8
click at [349, 93] on icon "Add filter" at bounding box center [345, 94] width 8 height 8
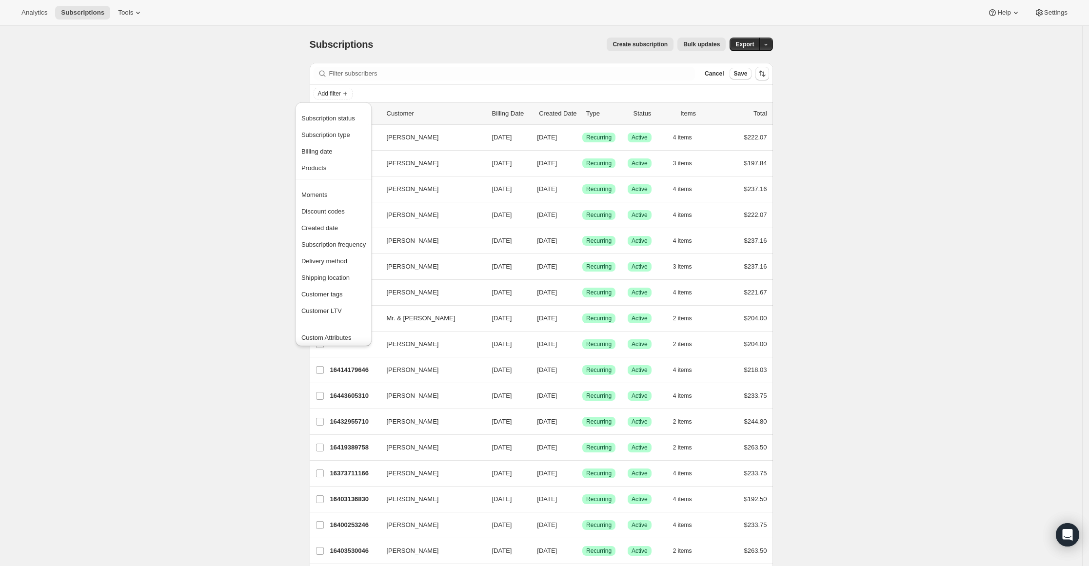
click at [330, 219] on ul "Moments Discount codes Created date Subscription frequency Delivery method Ship…" at bounding box center [333, 253] width 70 height 132
click at [329, 225] on span "Created date" at bounding box center [319, 227] width 37 height 7
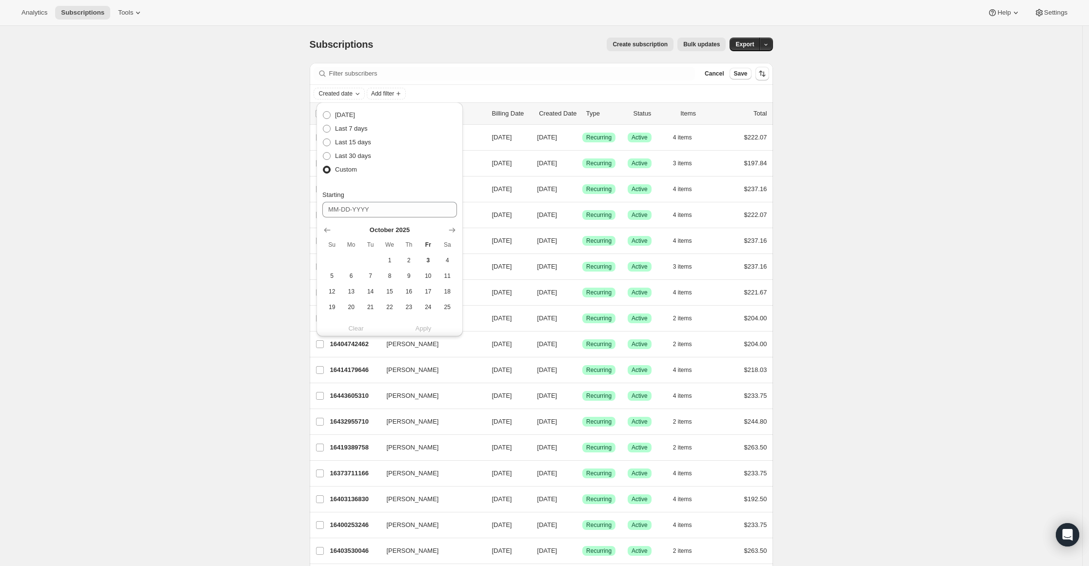
click at [322, 227] on icon "Show previous month, September 2025" at bounding box center [327, 230] width 10 height 10
click at [356, 260] on span "1" at bounding box center [350, 261] width 11 height 8
click at [328, 199] on icon "Show previous month, September 2025" at bounding box center [327, 199] width 10 height 10
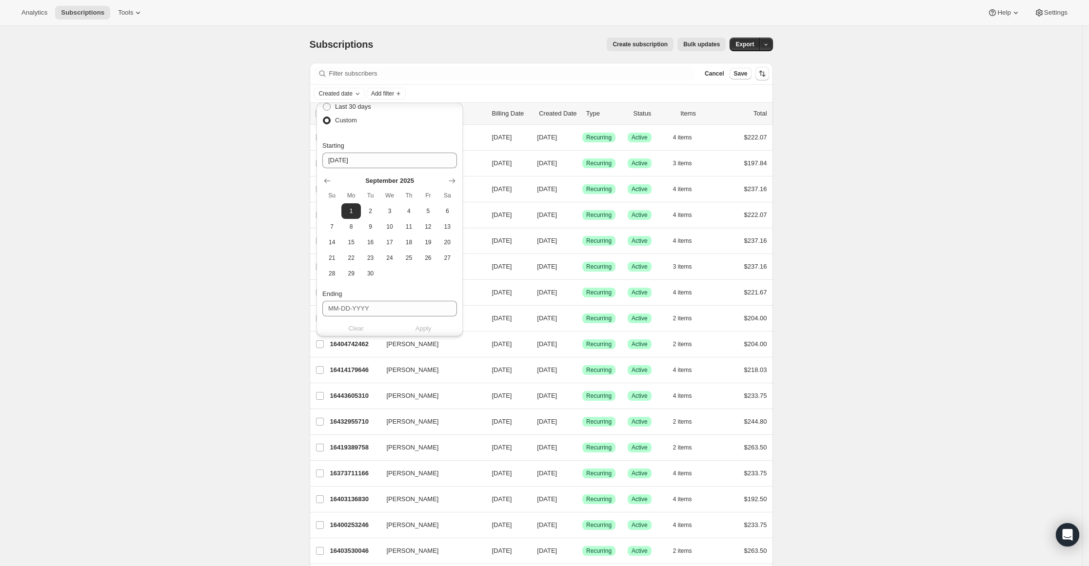
click at [346, 224] on span "8" at bounding box center [350, 227] width 11 height 8
type input "09-08-2025"
click at [375, 291] on span "30" at bounding box center [370, 292] width 11 height 8
type input "09-30-2025"
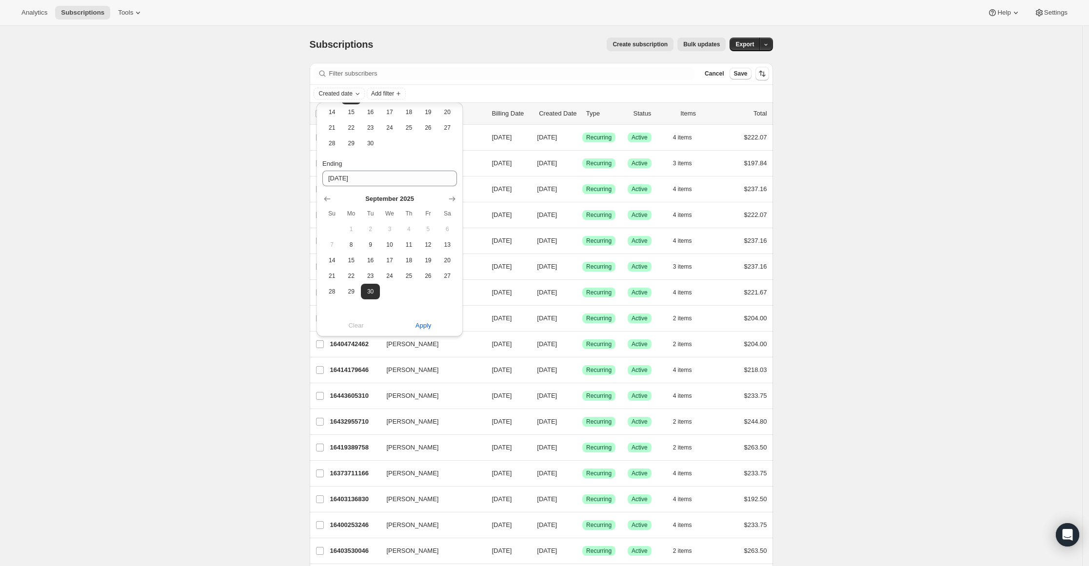
click at [430, 322] on span "Apply" at bounding box center [424, 326] width 16 height 10
drag, startPoint x: 874, startPoint y: 253, endPoint x: 866, endPoint y: 256, distance: 8.5
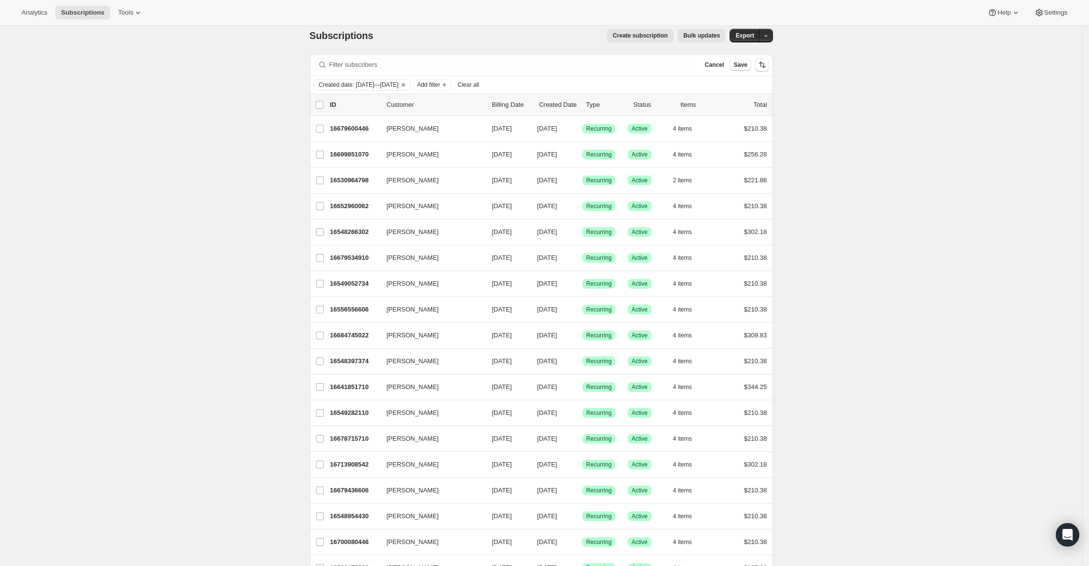
scroll to position [0, 0]
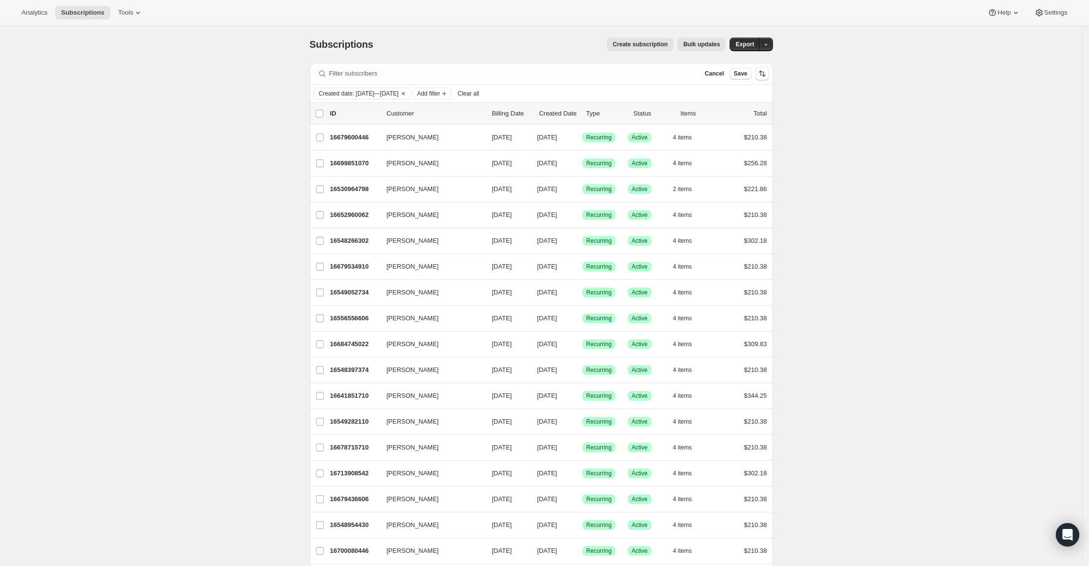
click at [448, 90] on icon "Add filter" at bounding box center [444, 94] width 8 height 8
click at [479, 90] on span "Clear all" at bounding box center [467, 94] width 21 height 8
click at [333, 90] on span "Add filter" at bounding box center [329, 94] width 23 height 8
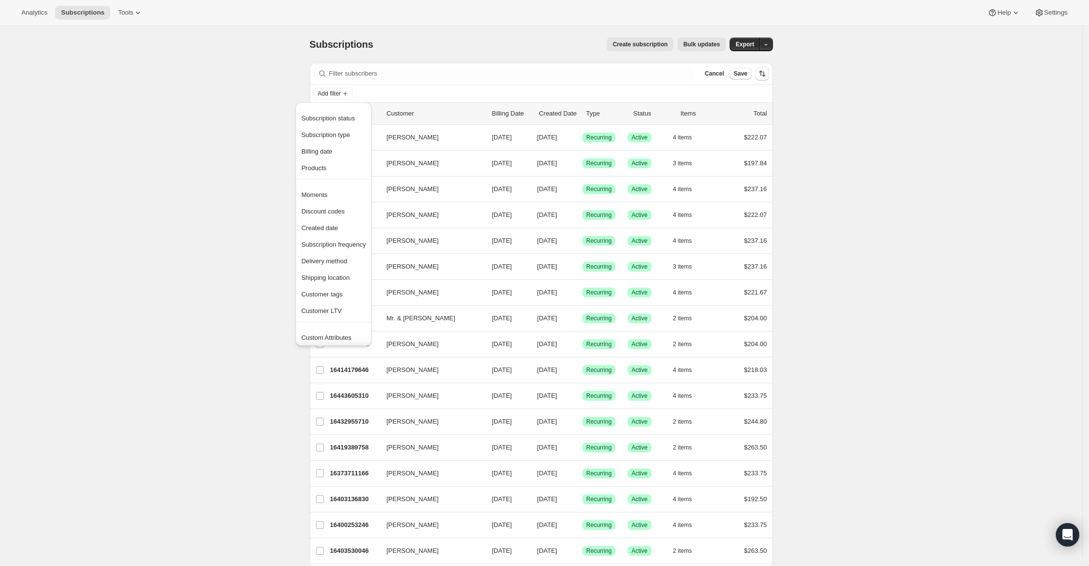
click at [335, 228] on span "Created date" at bounding box center [319, 227] width 37 height 7
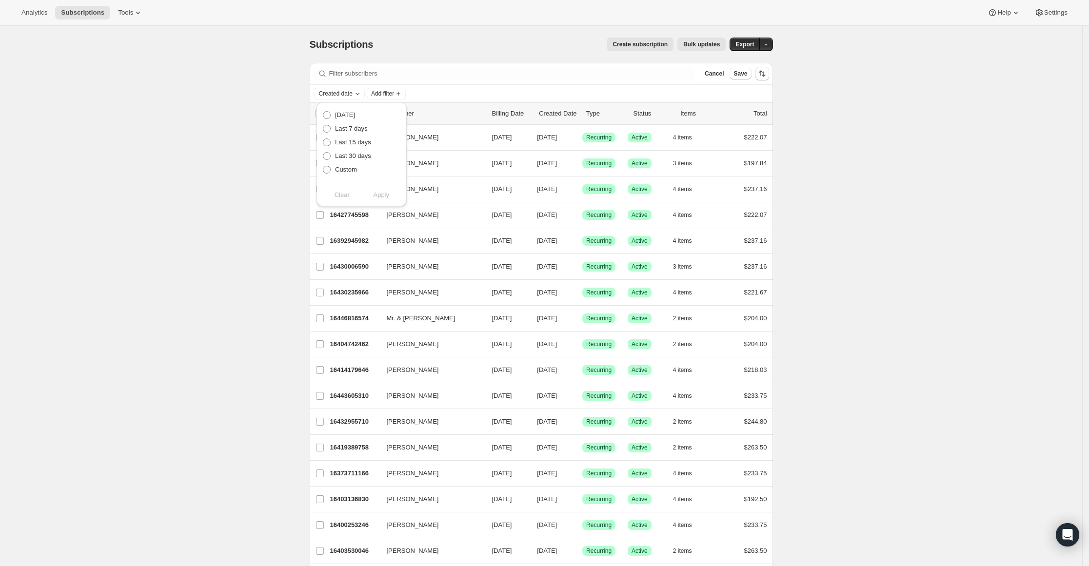
click at [337, 172] on span "Custom" at bounding box center [346, 169] width 22 height 7
click at [323, 166] on input "Custom" at bounding box center [323, 166] width 0 height 0
radio input "true"
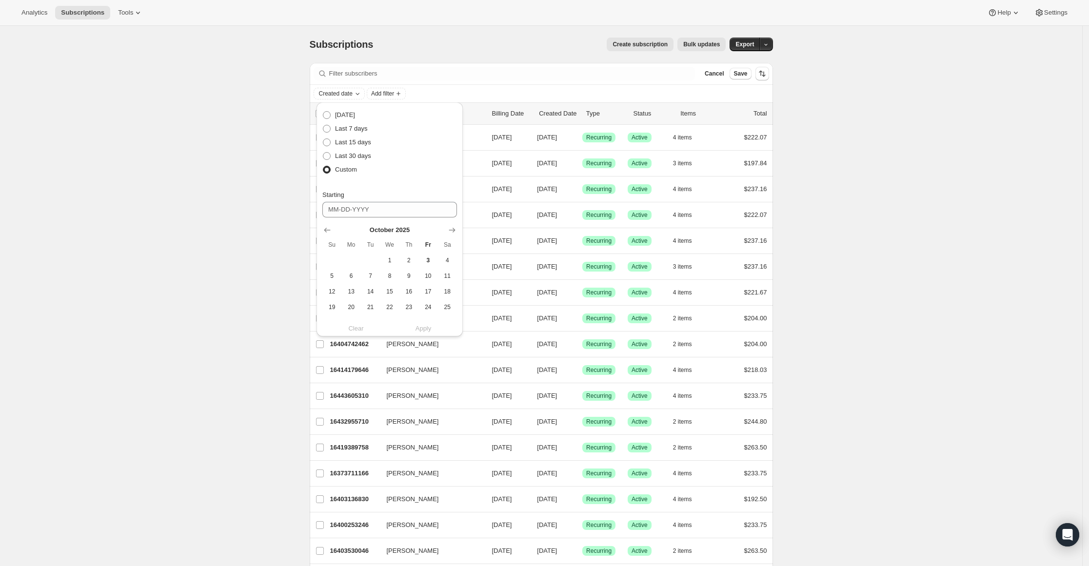
click at [324, 233] on icon "Show previous month, September 2025" at bounding box center [327, 230] width 10 height 10
click at [346, 286] on button "15" at bounding box center [350, 292] width 19 height 16
type input "09-15-2025"
click at [328, 199] on icon "Show previous month, September 2025" at bounding box center [327, 199] width 10 height 10
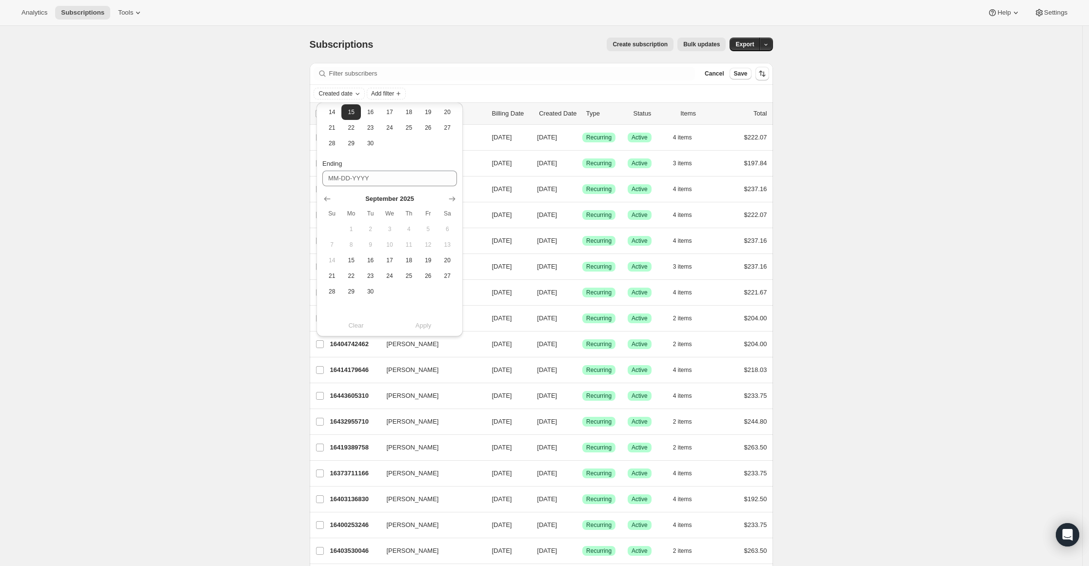
click at [369, 289] on span "30" at bounding box center [370, 292] width 11 height 8
type input "09-30-2025"
click at [422, 322] on span "Apply" at bounding box center [424, 326] width 16 height 10
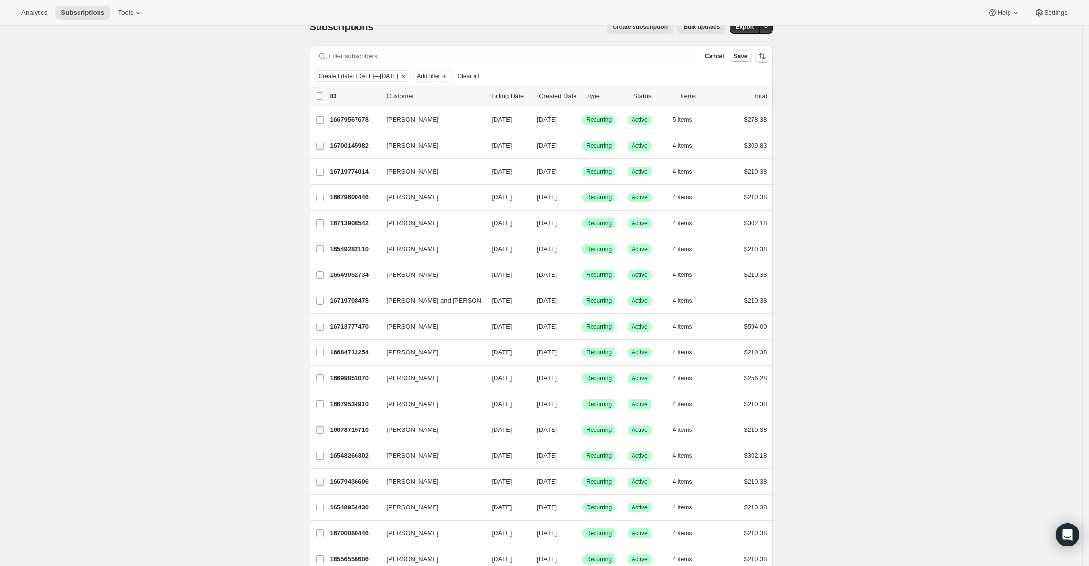
scroll to position [0, 0]
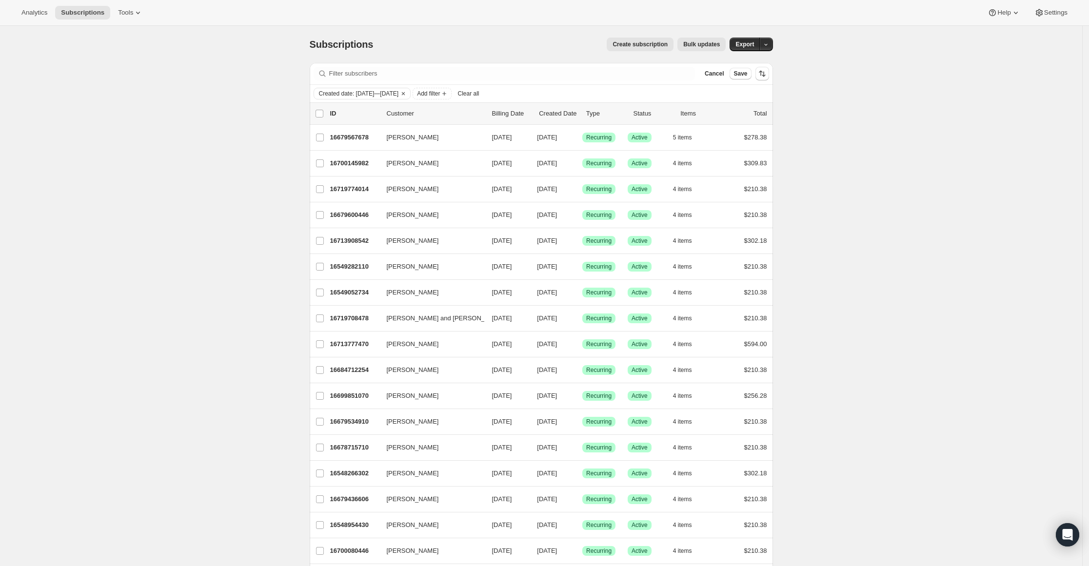
click at [440, 94] on span "Add filter" at bounding box center [428, 94] width 23 height 8
click at [452, 99] on button "Add filter" at bounding box center [432, 94] width 39 height 12
click at [718, 69] on button "Cancel" at bounding box center [714, 74] width 27 height 12
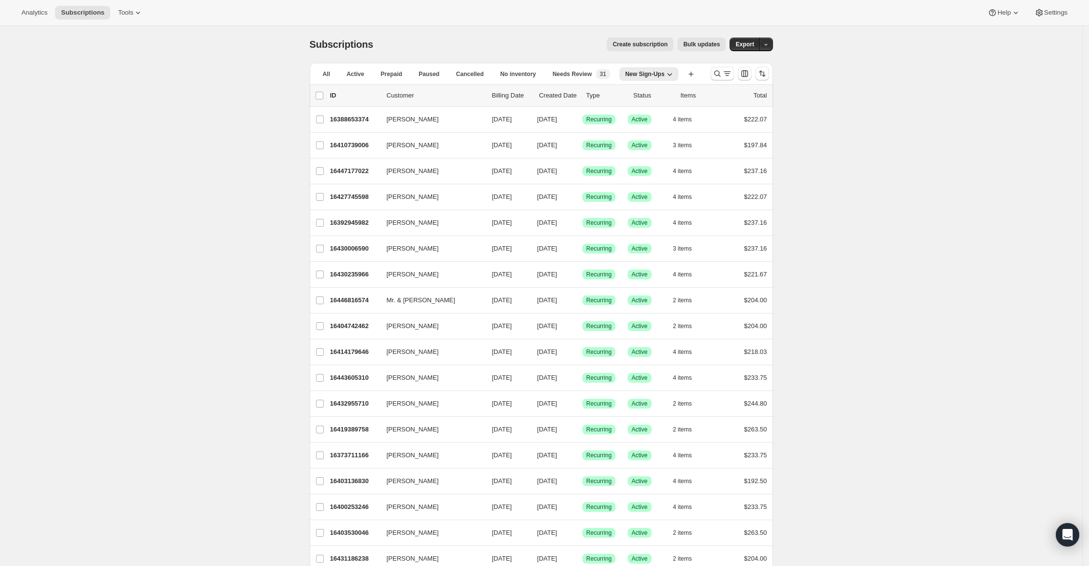
click at [661, 75] on span "New Sign-Ups" at bounding box center [645, 74] width 40 height 8
click at [648, 125] on span "Delete view" at bounding box center [653, 127] width 33 height 7
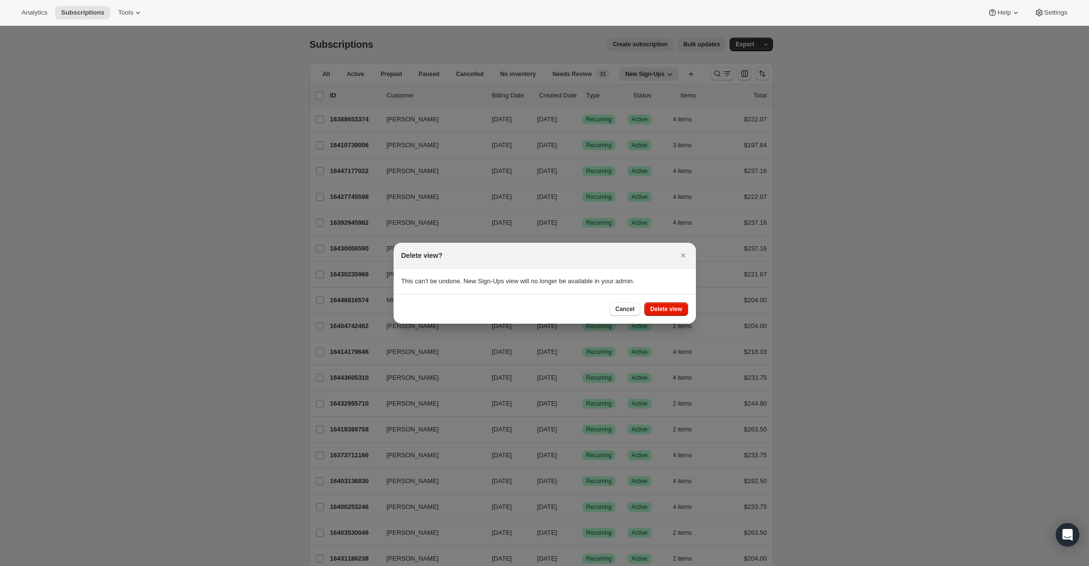
drag, startPoint x: 665, startPoint y: 309, endPoint x: 655, endPoint y: 296, distance: 17.0
click at [666, 305] on span "Delete view" at bounding box center [666, 309] width 32 height 8
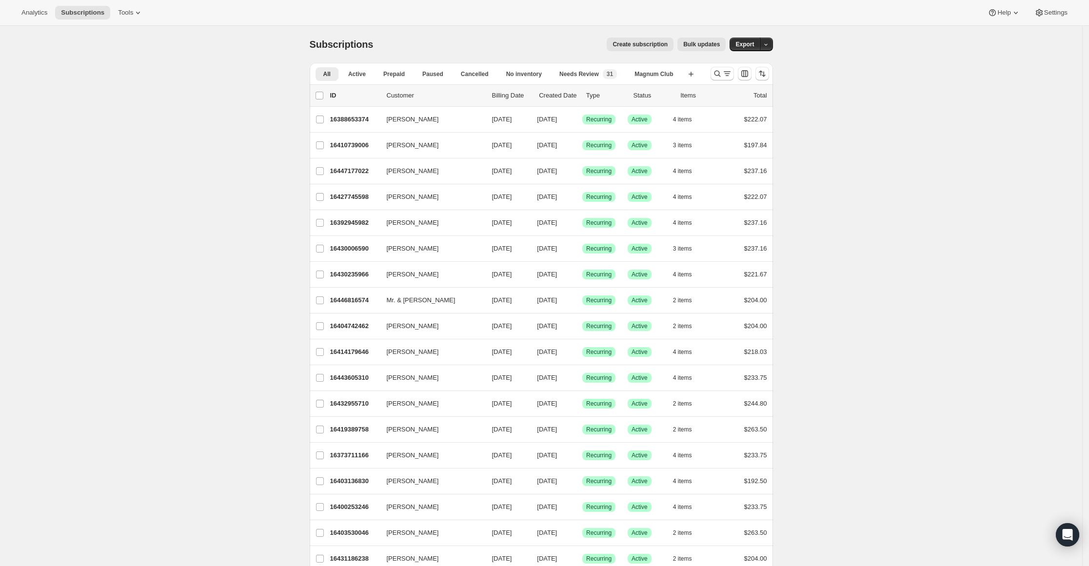
click at [742, 44] on span "Export" at bounding box center [744, 44] width 19 height 8
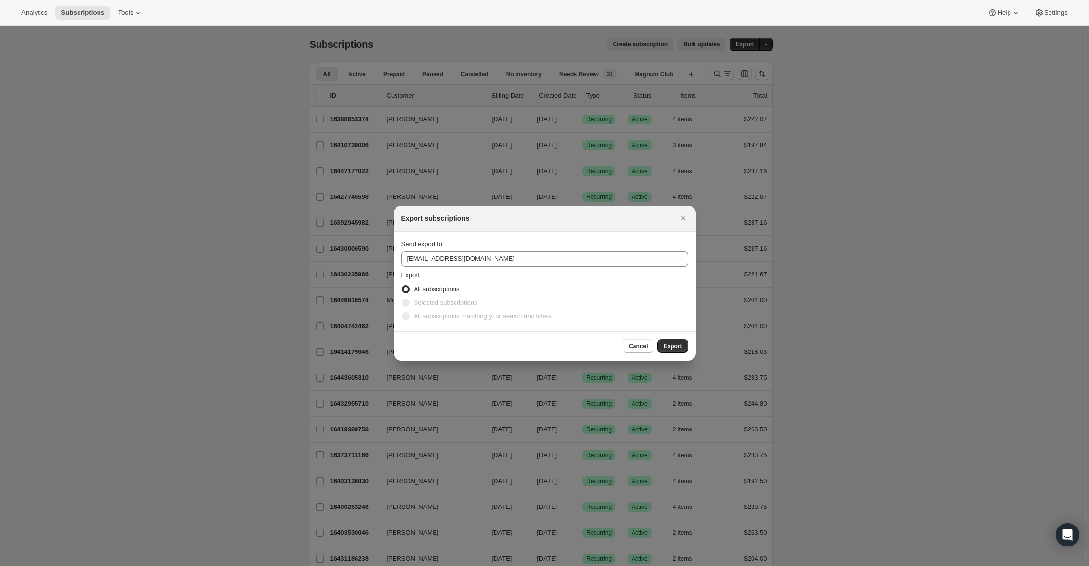
click at [636, 344] on span "Cancel" at bounding box center [638, 346] width 19 height 8
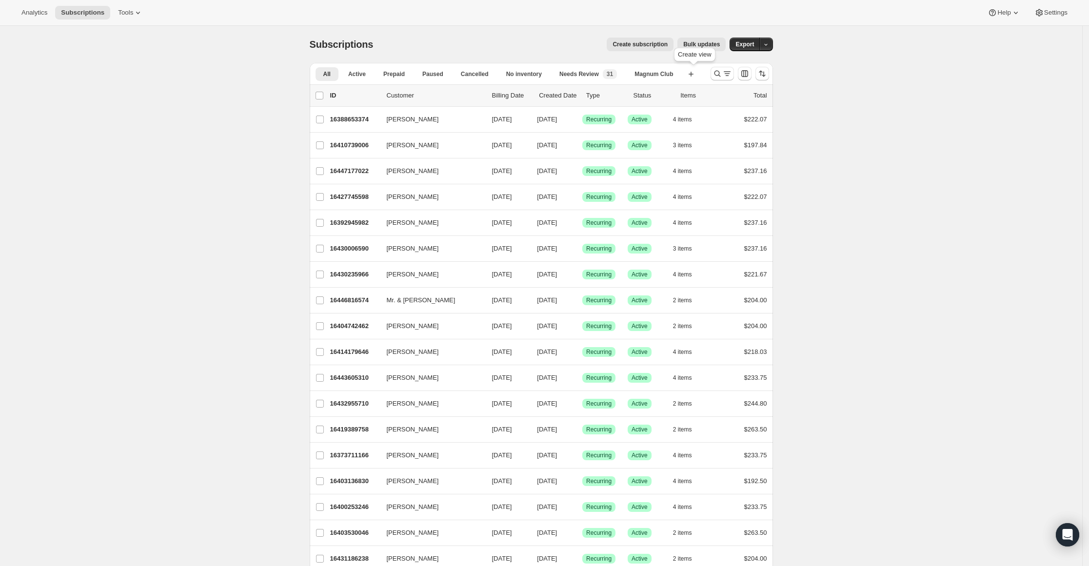
click at [694, 72] on icon "button" at bounding box center [691, 74] width 10 height 10
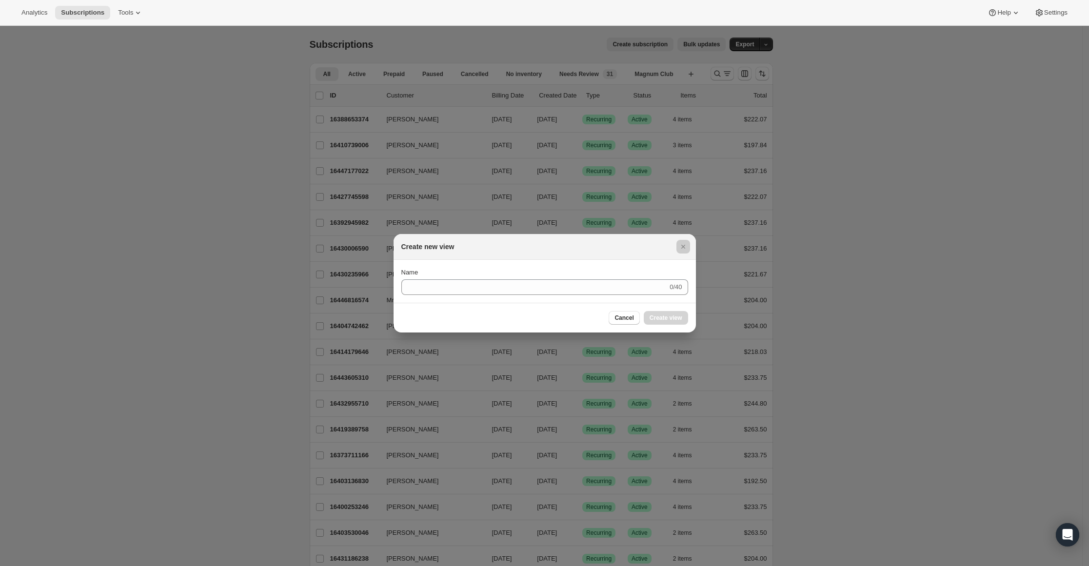
click at [694, 72] on div at bounding box center [544, 283] width 1089 height 566
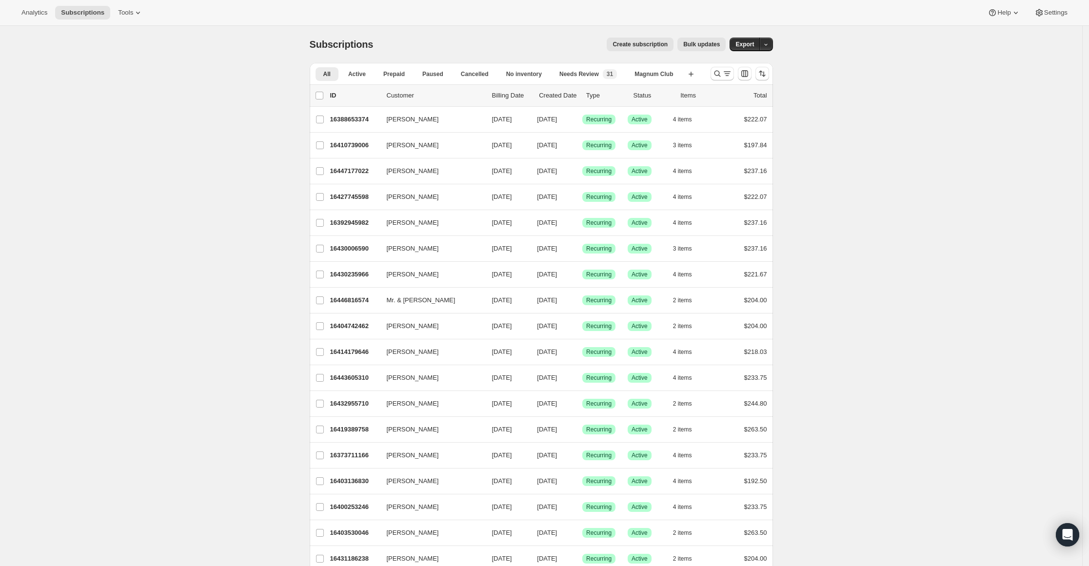
click at [769, 44] on icon "button" at bounding box center [766, 44] width 6 height 6
click at [746, 111] on span "Cancellation report" at bounding box center [719, 114] width 53 height 7
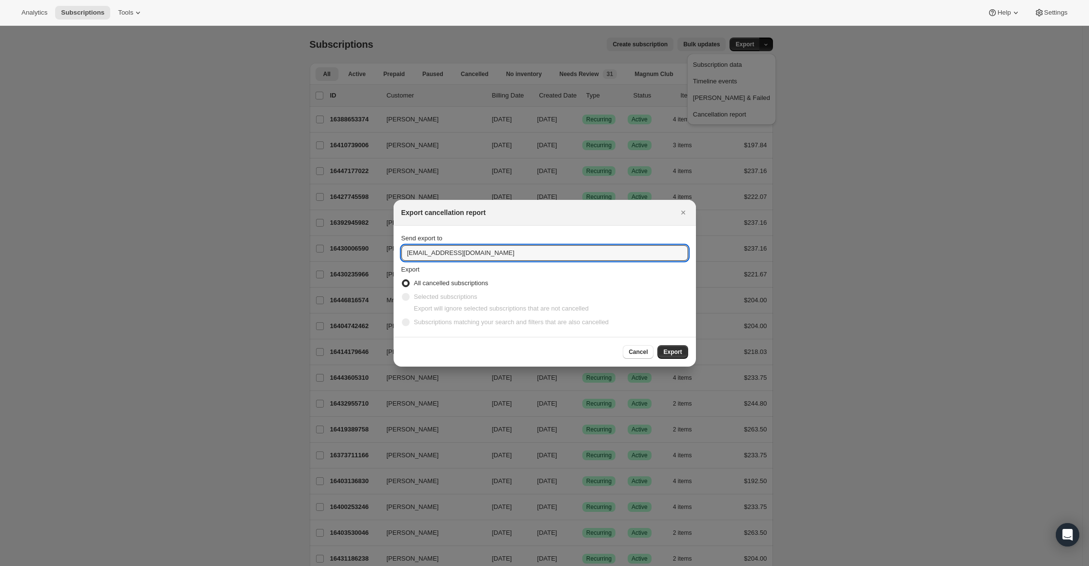
click at [436, 252] on input "concierge@tewines.com" at bounding box center [544, 253] width 287 height 16
drag, startPoint x: 433, startPoint y: 252, endPoint x: 326, endPoint y: 237, distance: 108.4
type input "kmurray@tewines.com"
click at [674, 348] on span "Export" at bounding box center [672, 352] width 19 height 8
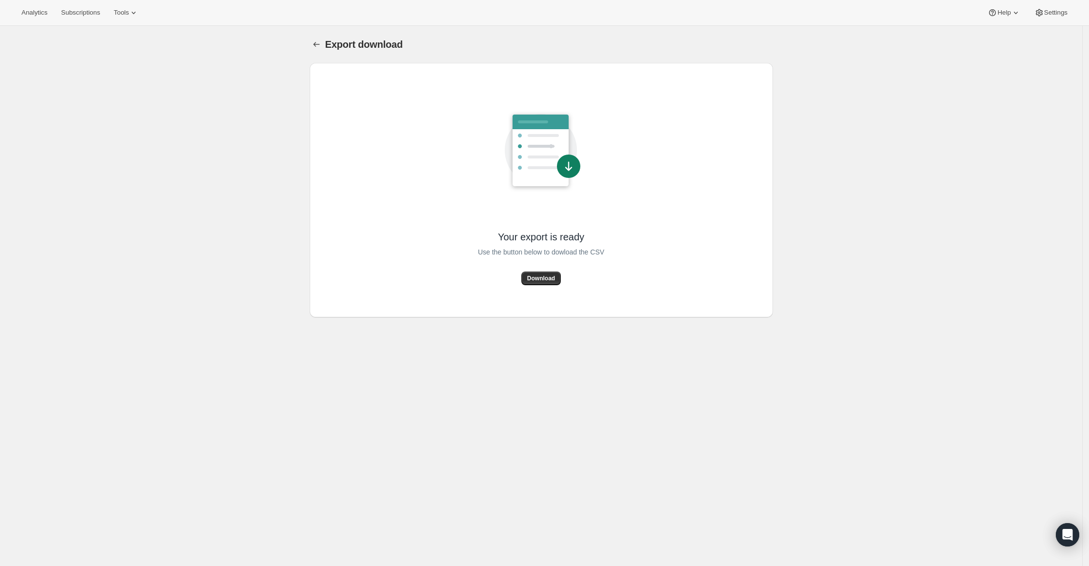
click at [547, 268] on div "Use the button below to dowload the CSV" at bounding box center [541, 257] width 126 height 28
click at [541, 276] on span "Download" at bounding box center [541, 279] width 28 height 8
